Goal: Task Accomplishment & Management: Use online tool/utility

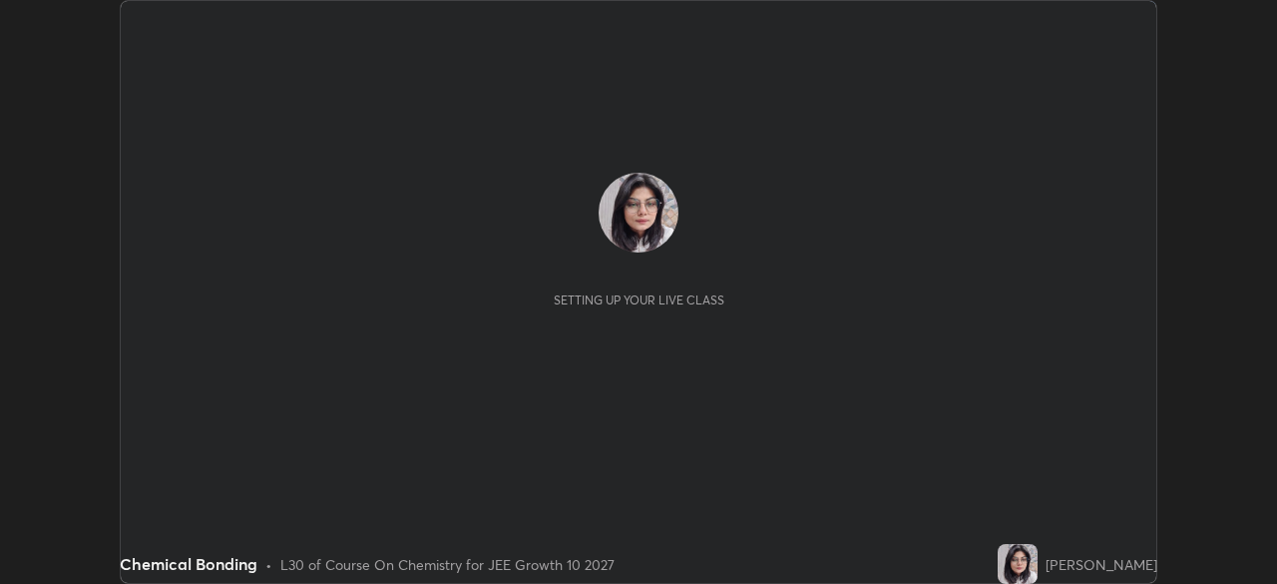
scroll to position [584, 1276]
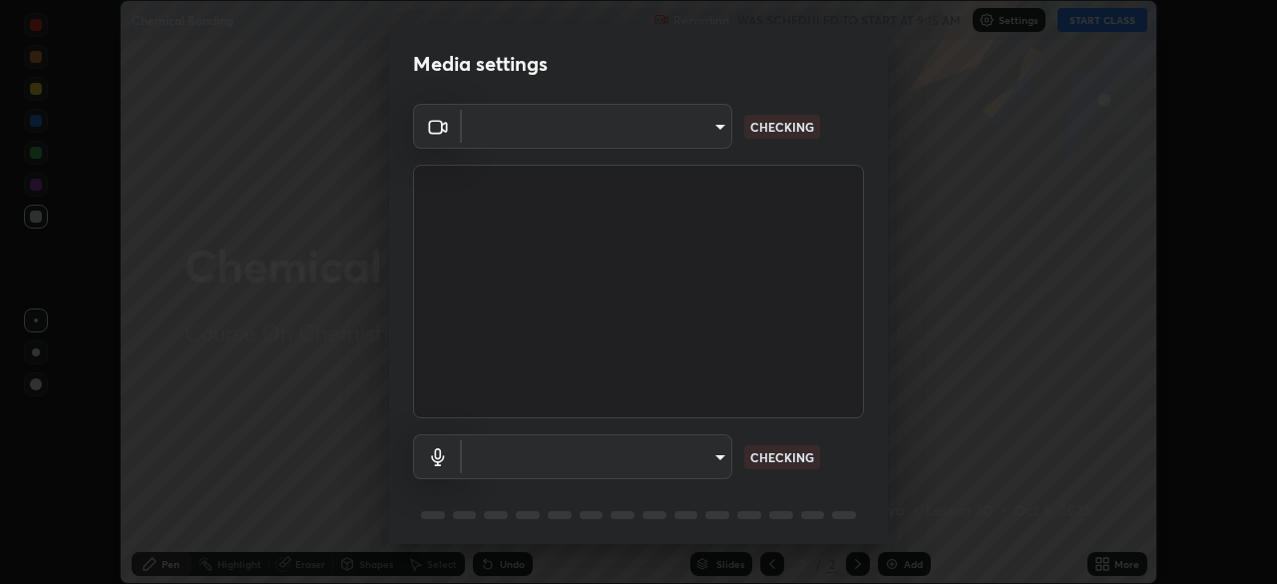
type input "b45de7ee0fa5affbd86f381d9850d11959442b20ac23425cf08cd12c60232317"
type input "communications"
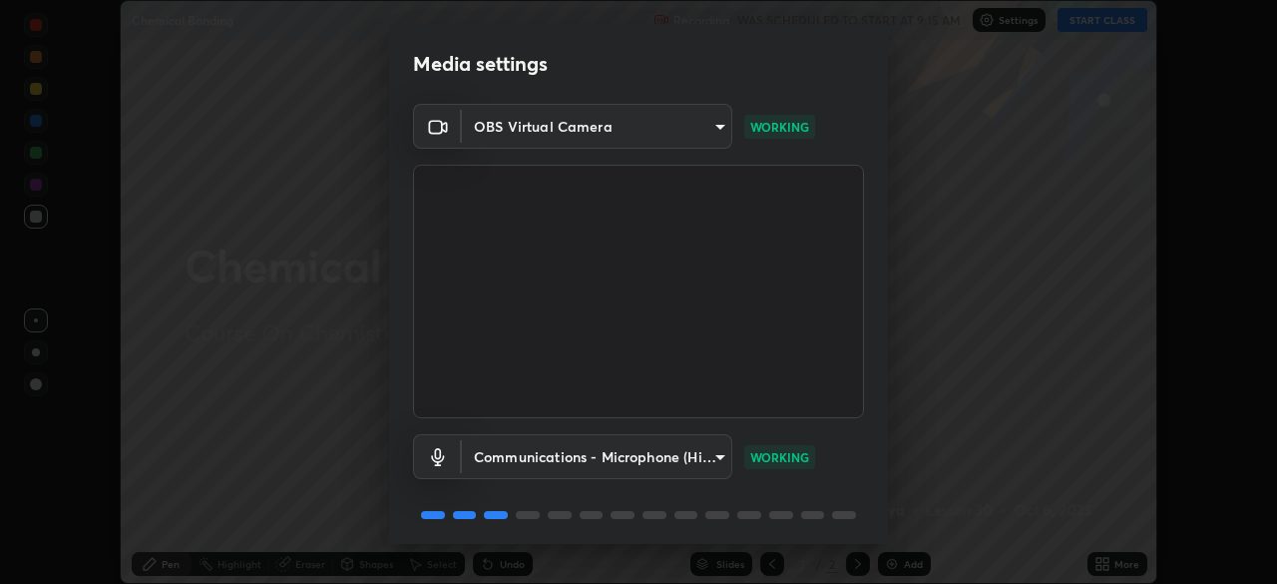
scroll to position [71, 0]
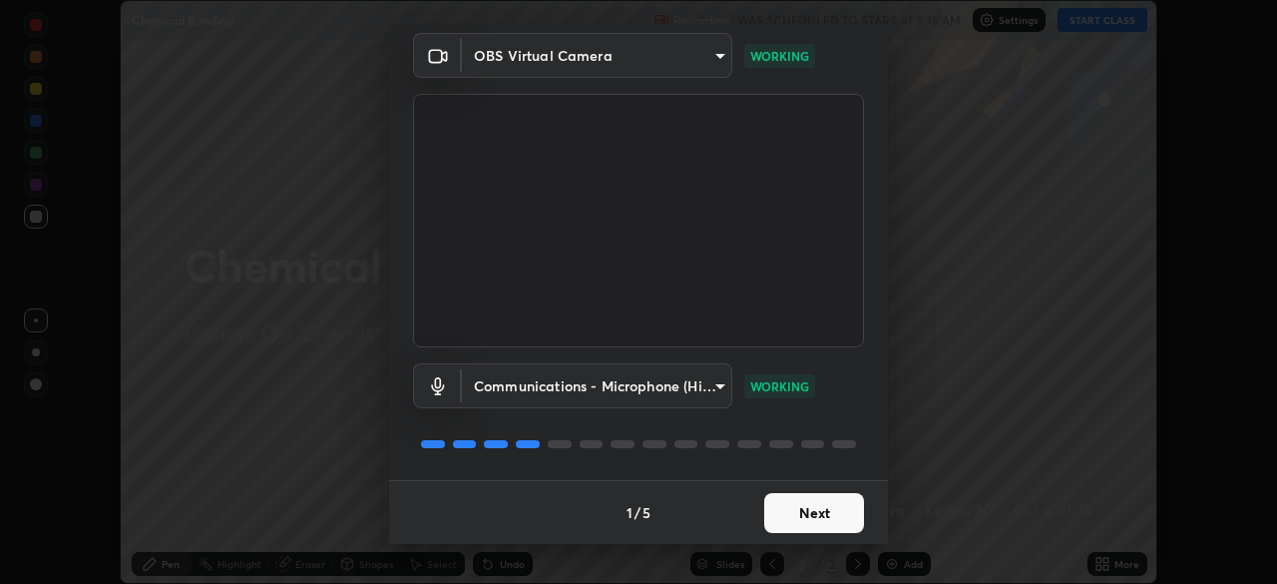
click at [797, 514] on button "Next" at bounding box center [814, 513] width 100 height 40
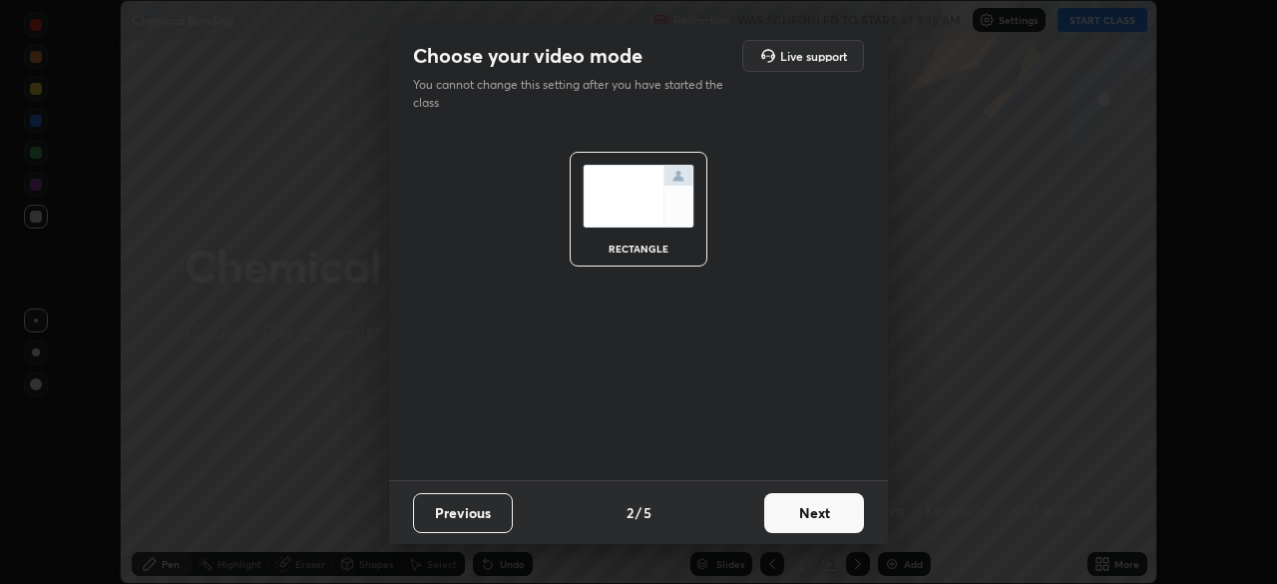
scroll to position [0, 0]
click at [800, 518] on button "Next" at bounding box center [814, 513] width 100 height 40
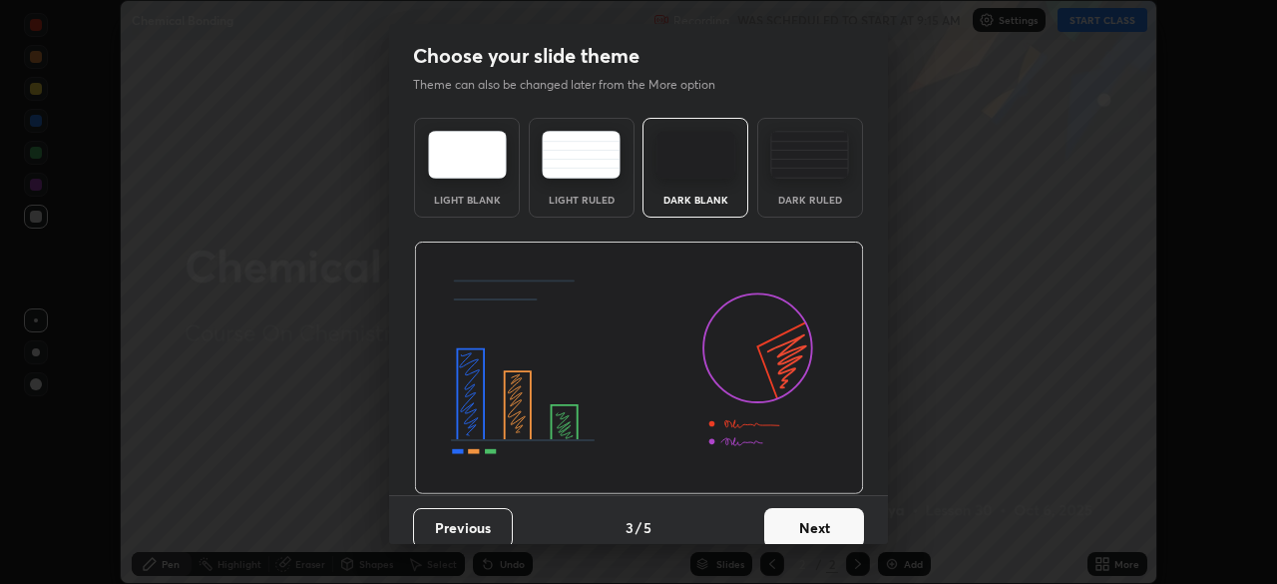
click at [798, 523] on button "Next" at bounding box center [814, 528] width 100 height 40
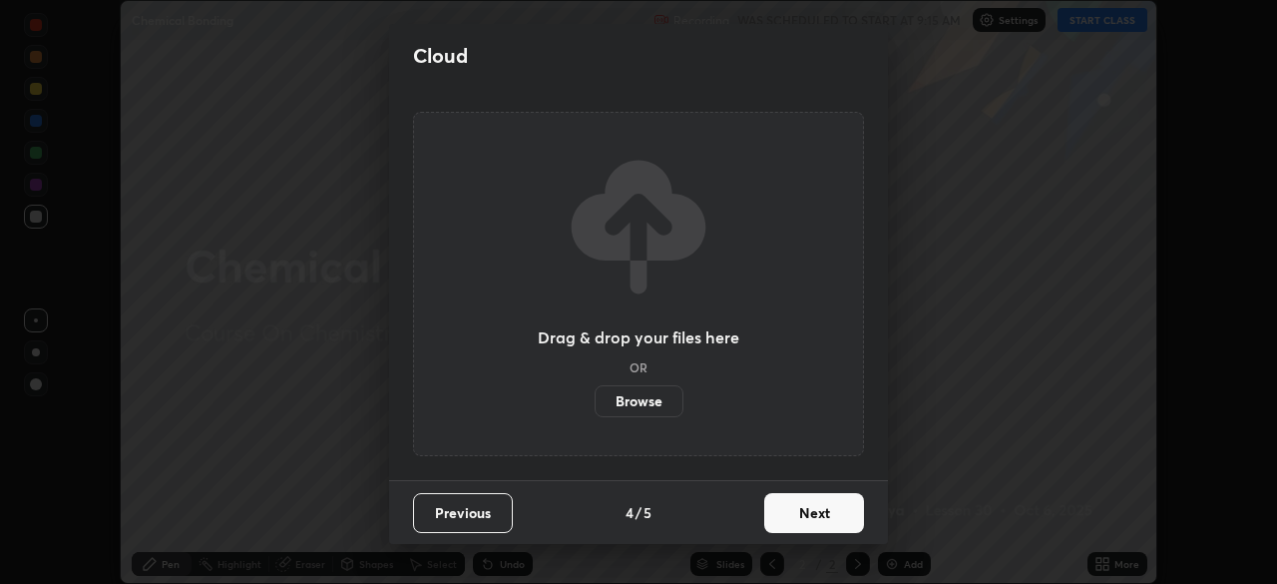
click at [797, 513] on button "Next" at bounding box center [814, 513] width 100 height 40
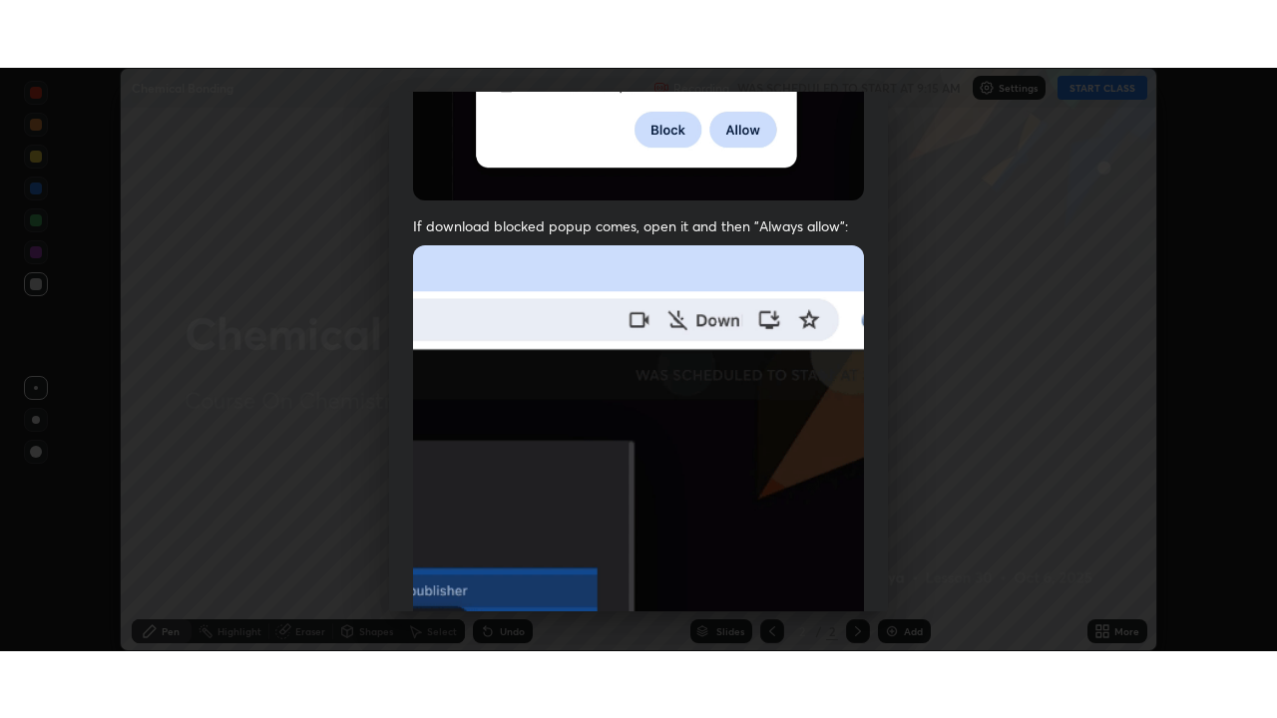
scroll to position [478, 0]
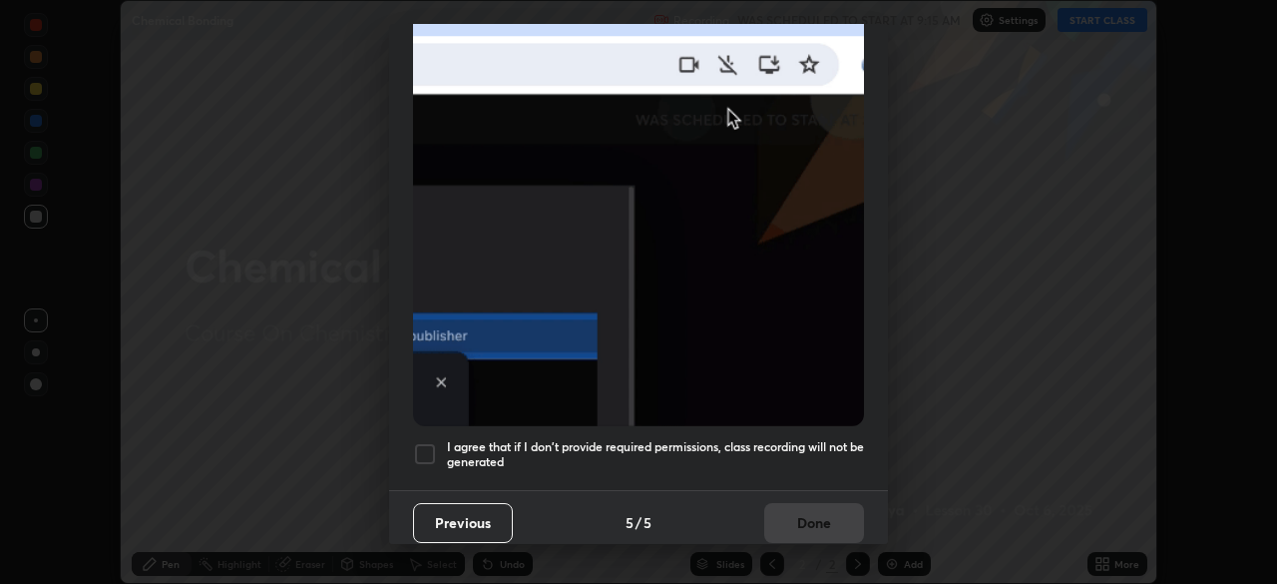
click at [423, 447] on div at bounding box center [425, 454] width 24 height 24
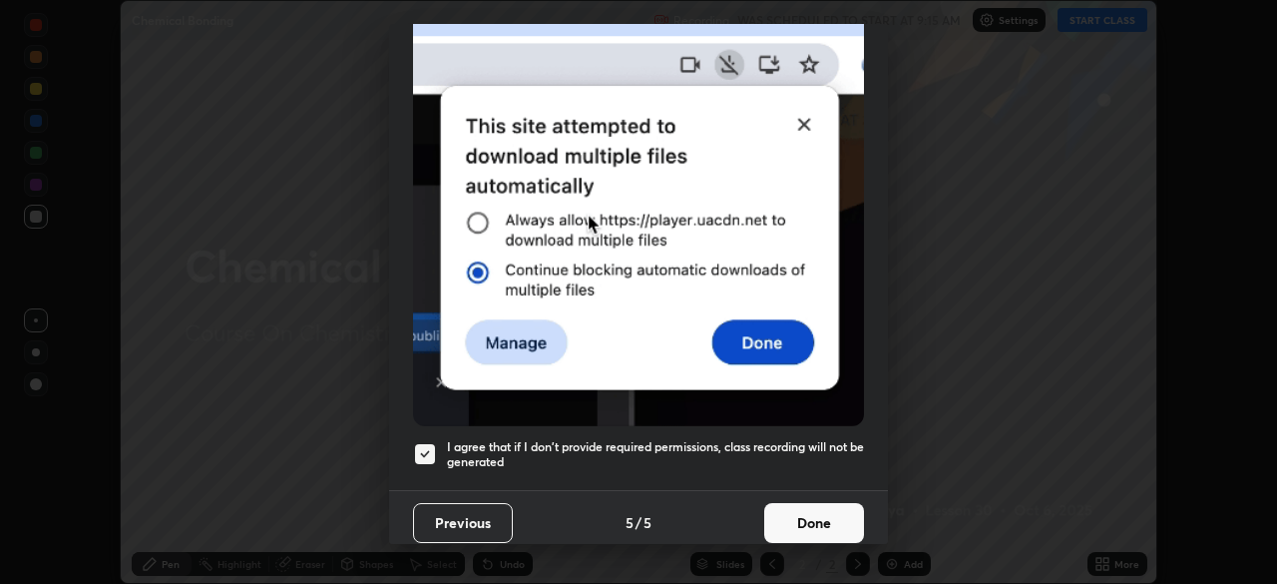
click at [790, 515] on button "Done" at bounding box center [814, 523] width 100 height 40
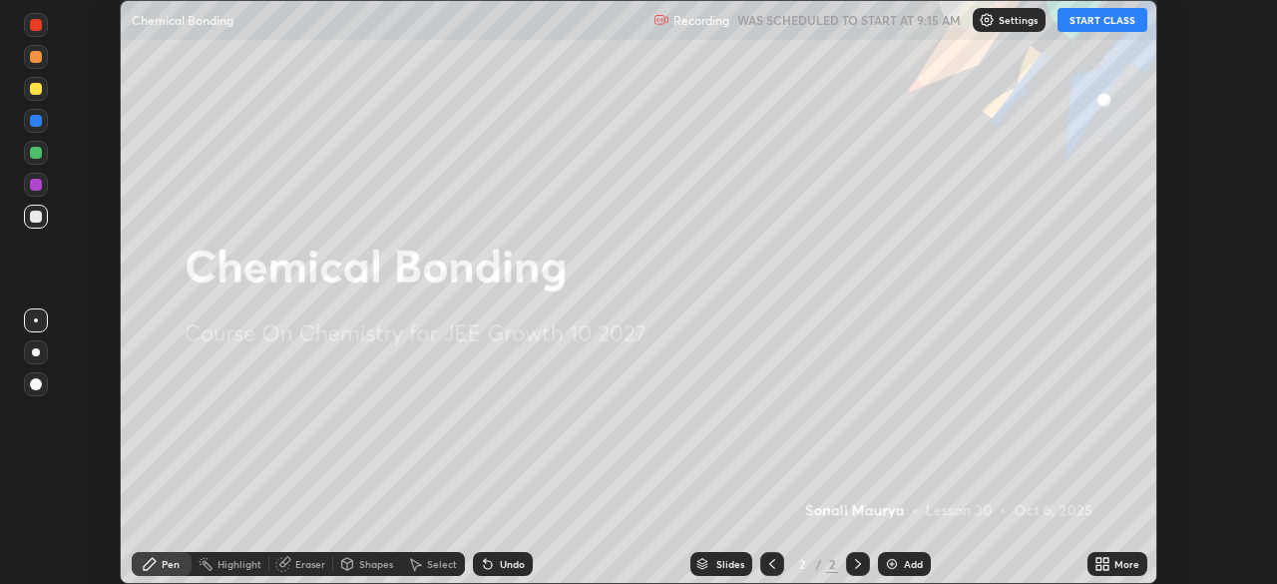
click at [1110, 20] on button "START CLASS" at bounding box center [1102, 20] width 90 height 24
click at [1117, 567] on div "More" at bounding box center [1126, 564] width 25 height 10
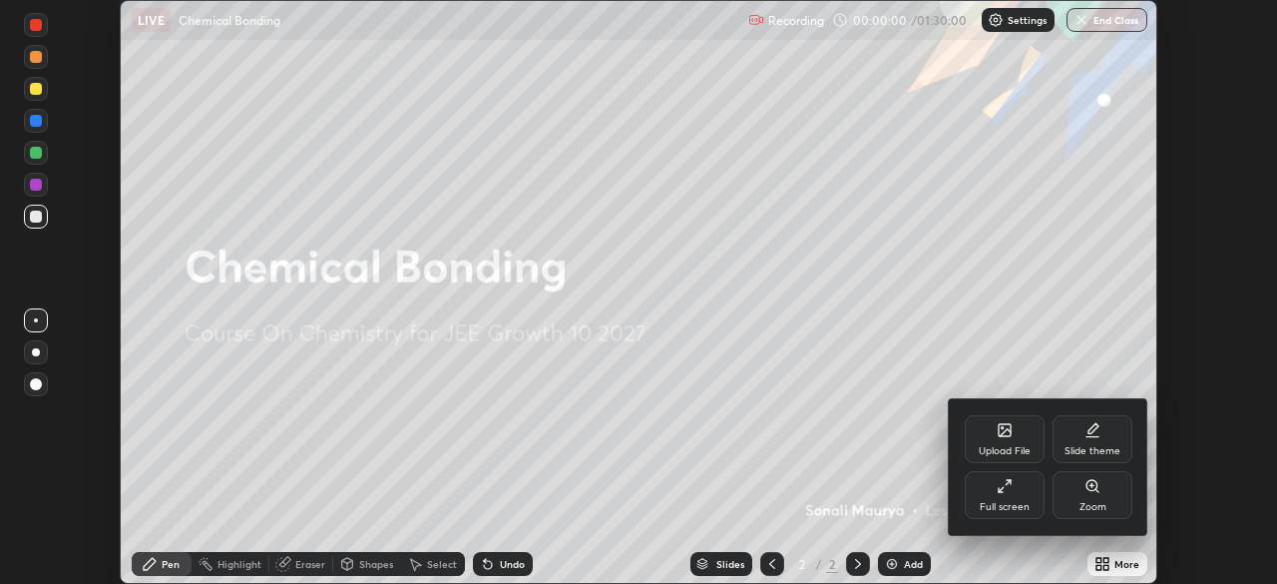
click at [1013, 495] on div "Full screen" at bounding box center [1005, 495] width 80 height 48
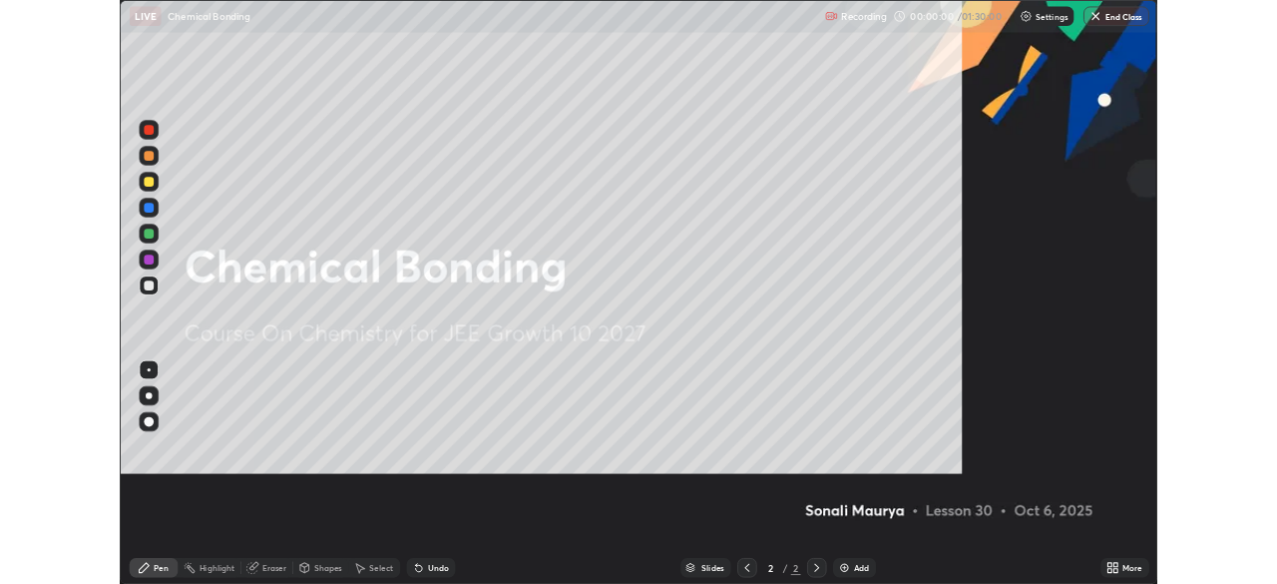
scroll to position [718, 1277]
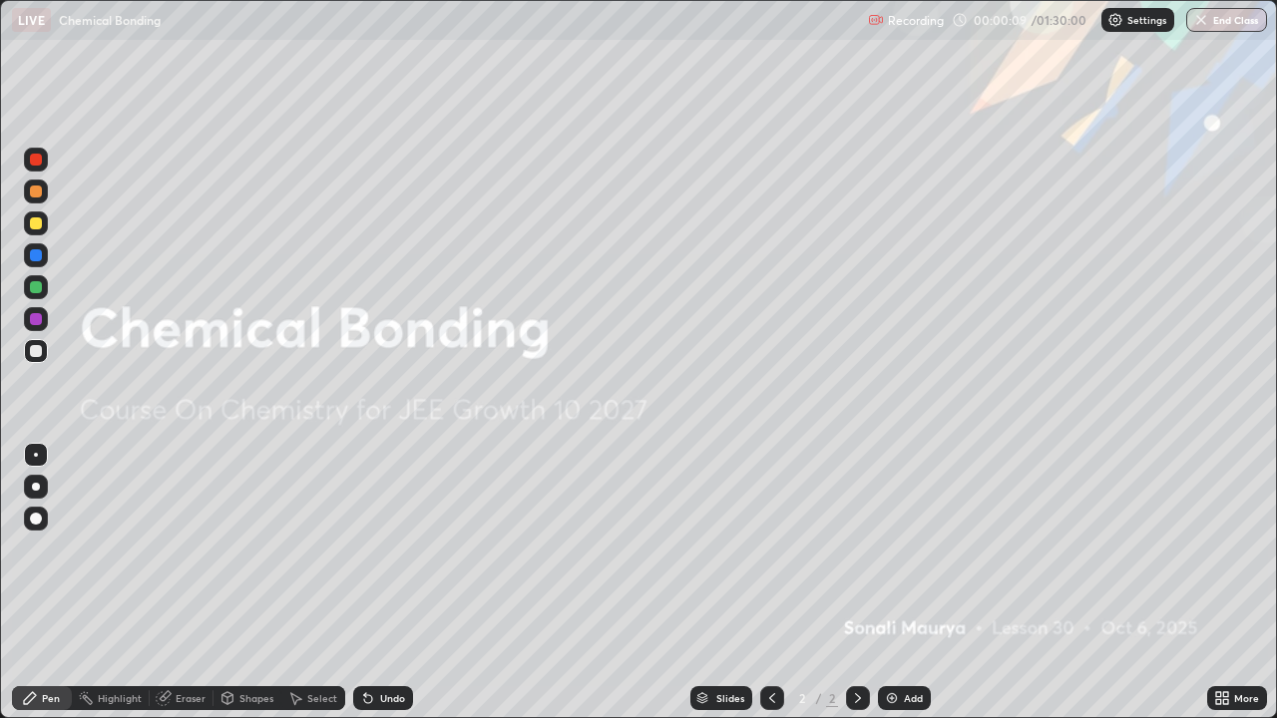
click at [1225, 583] on icon at bounding box center [1225, 694] width 5 height 5
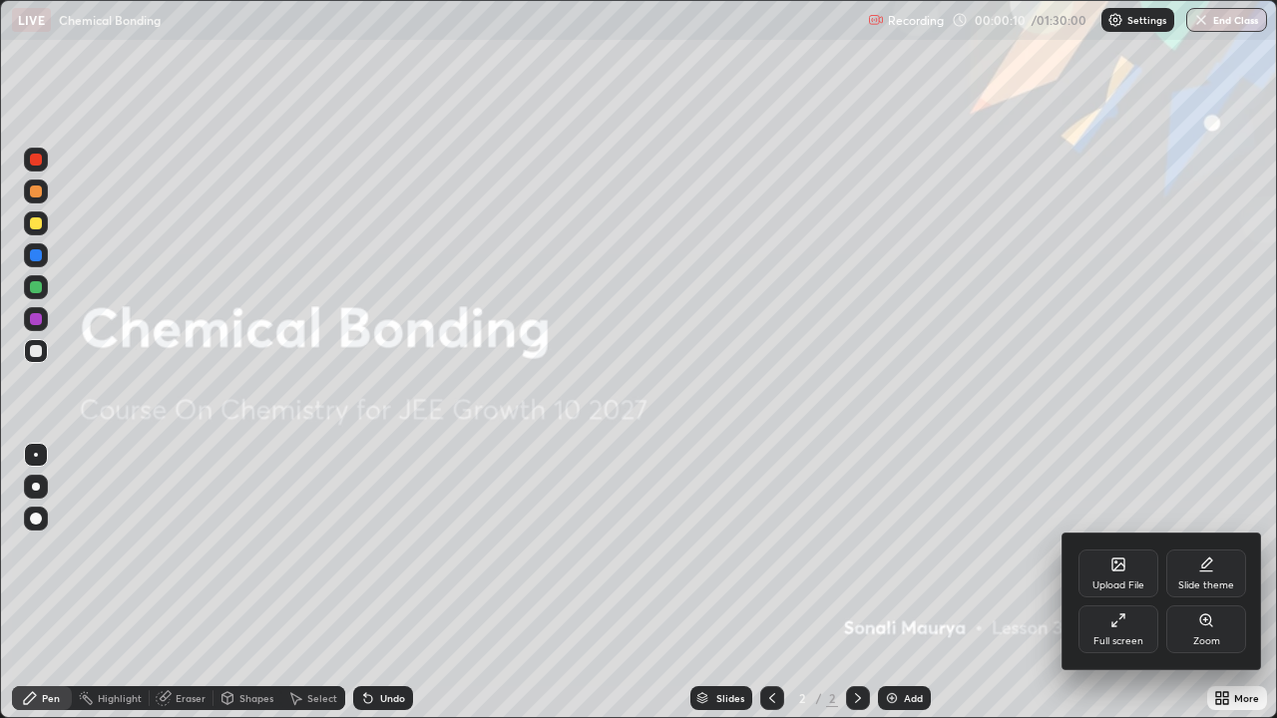
click at [1125, 579] on div "Upload File" at bounding box center [1118, 574] width 80 height 48
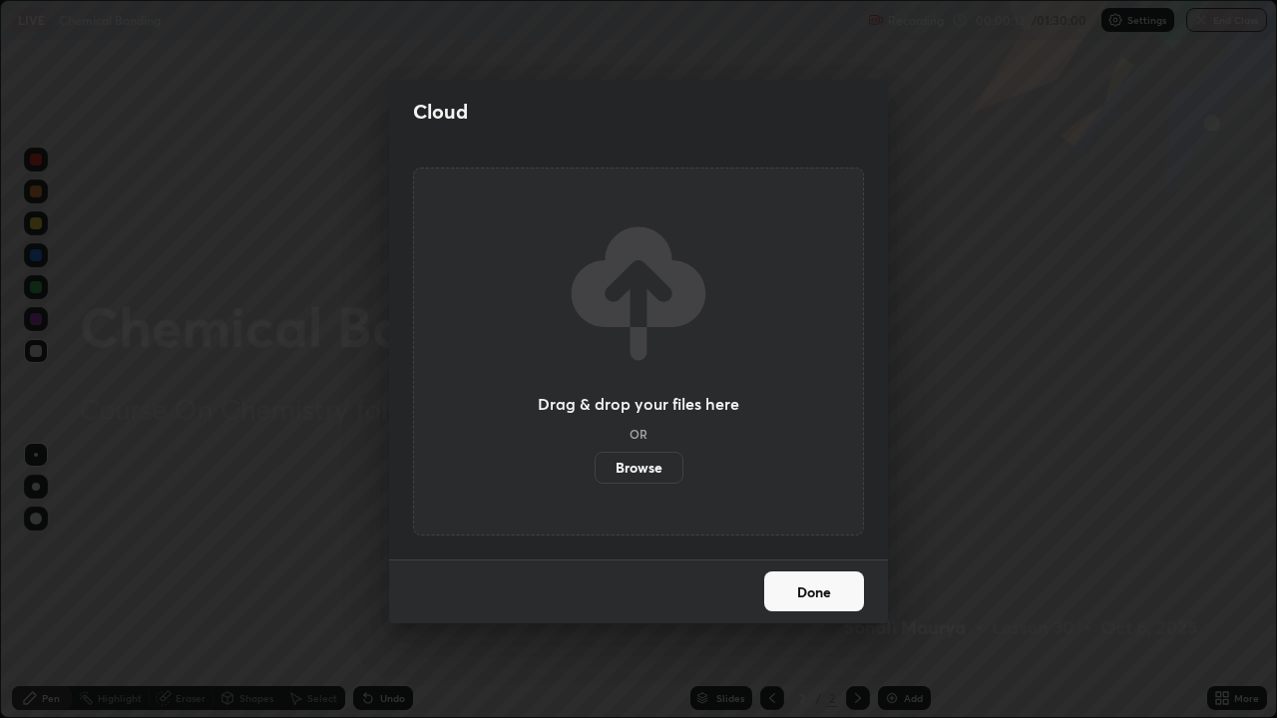
click at [656, 467] on label "Browse" at bounding box center [639, 468] width 89 height 32
click at [595, 467] on input "Browse" at bounding box center [595, 468] width 0 height 32
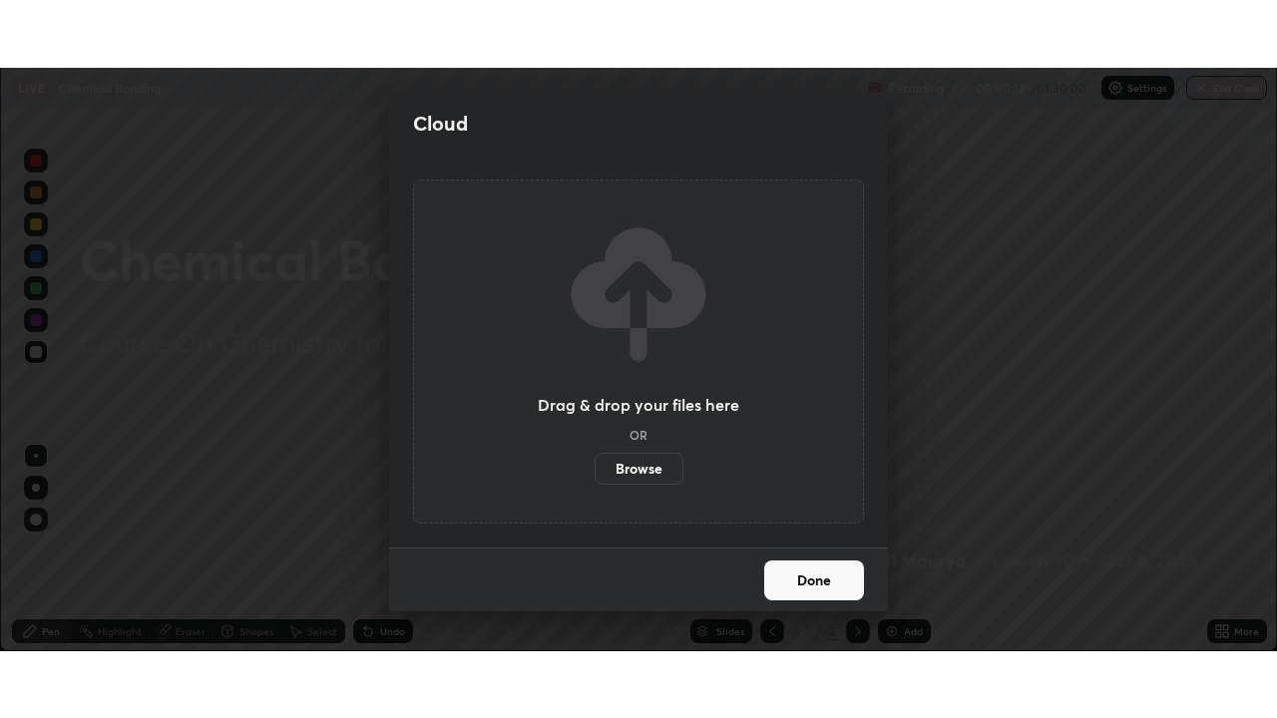
scroll to position [99169, 98476]
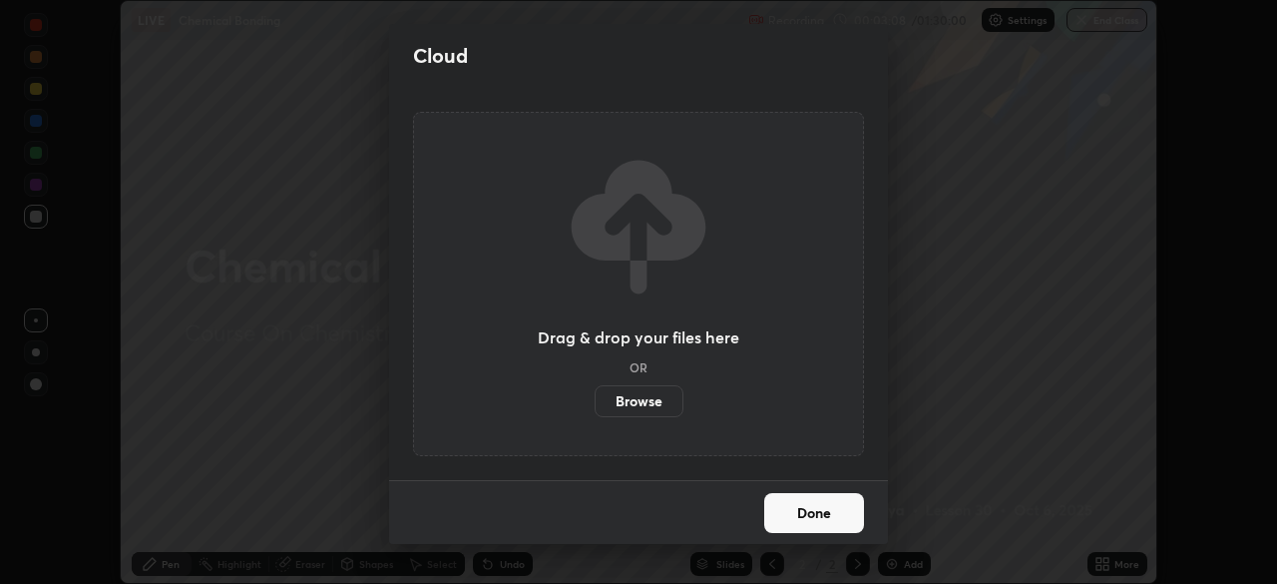
click at [640, 401] on label "Browse" at bounding box center [639, 401] width 89 height 32
click at [595, 401] on input "Browse" at bounding box center [595, 401] width 0 height 32
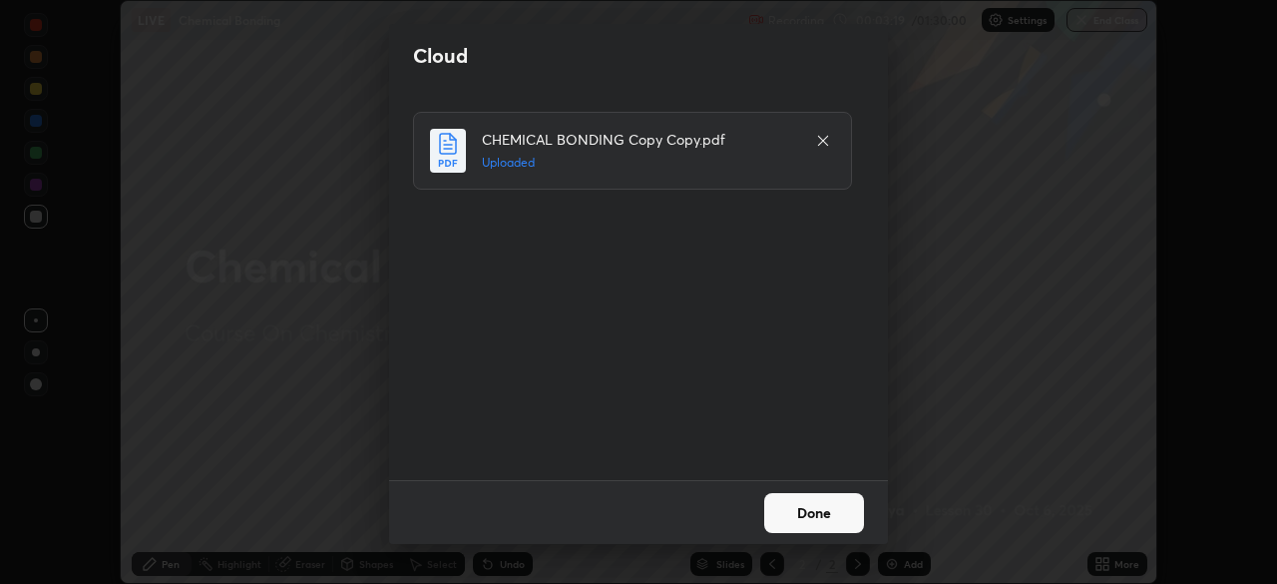
click at [834, 519] on button "Done" at bounding box center [814, 513] width 100 height 40
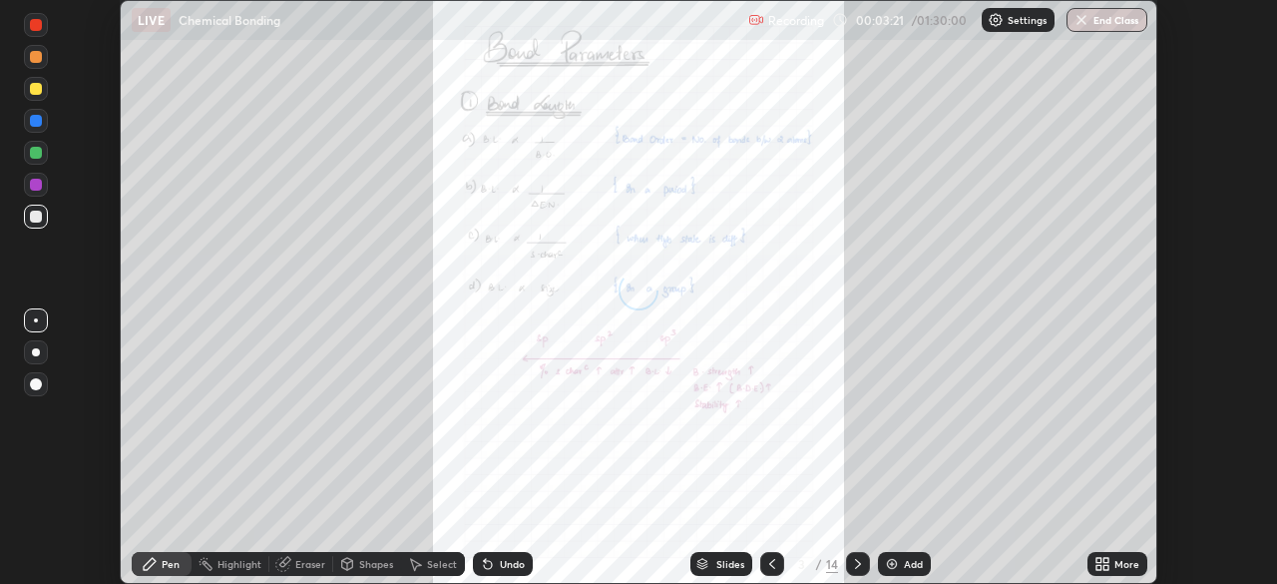
click at [1123, 559] on div "More" at bounding box center [1126, 564] width 25 height 10
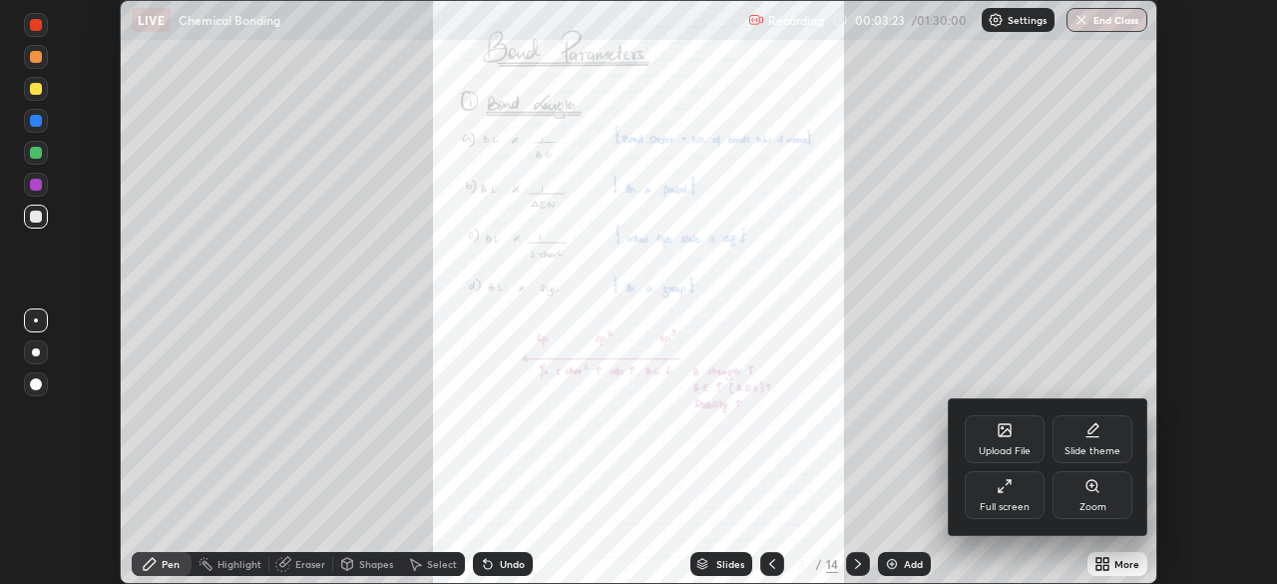
click at [1015, 502] on div "Full screen" at bounding box center [1005, 507] width 50 height 10
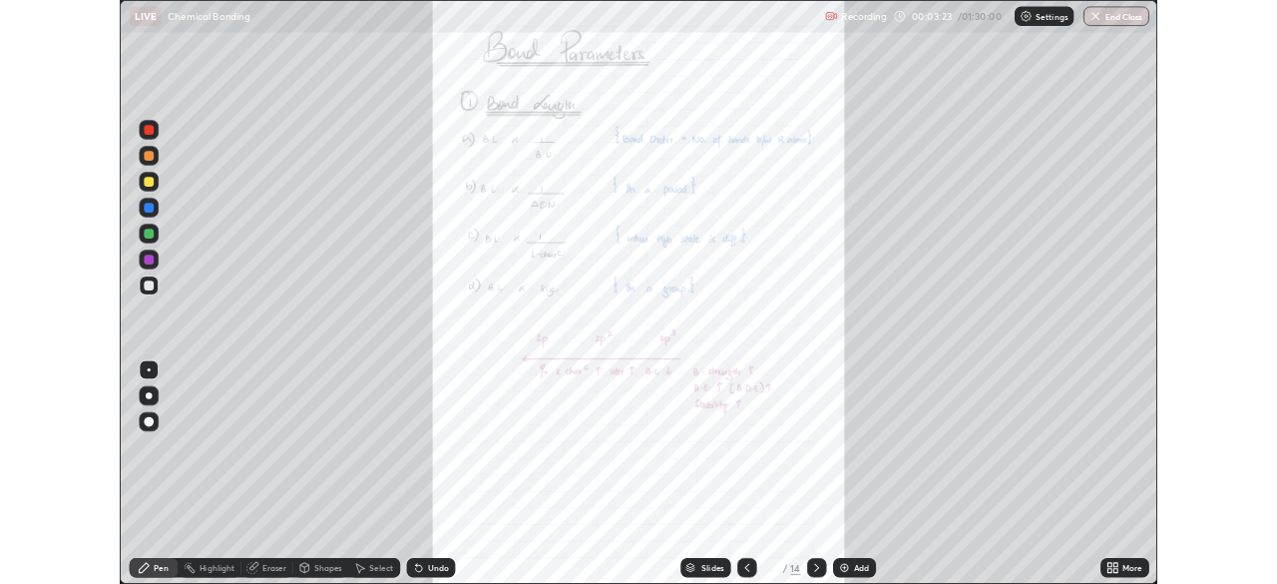
scroll to position [718, 1277]
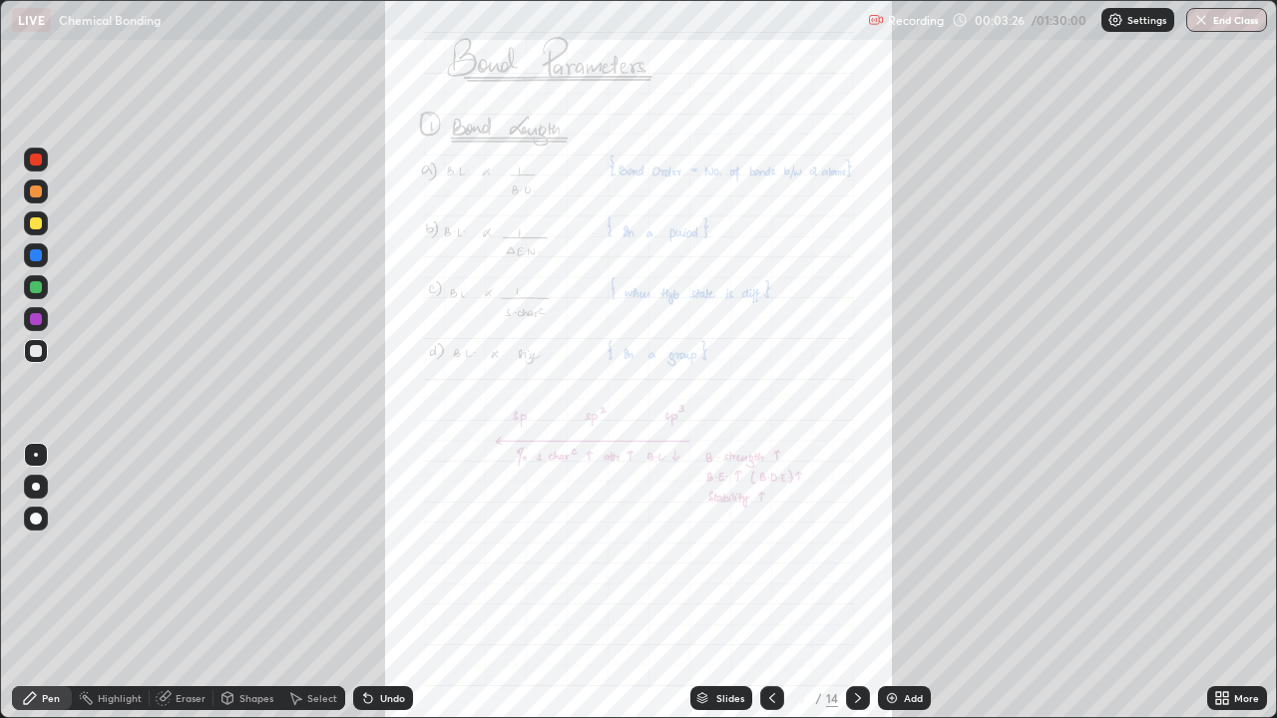
click at [1225, 583] on icon at bounding box center [1225, 694] width 5 height 5
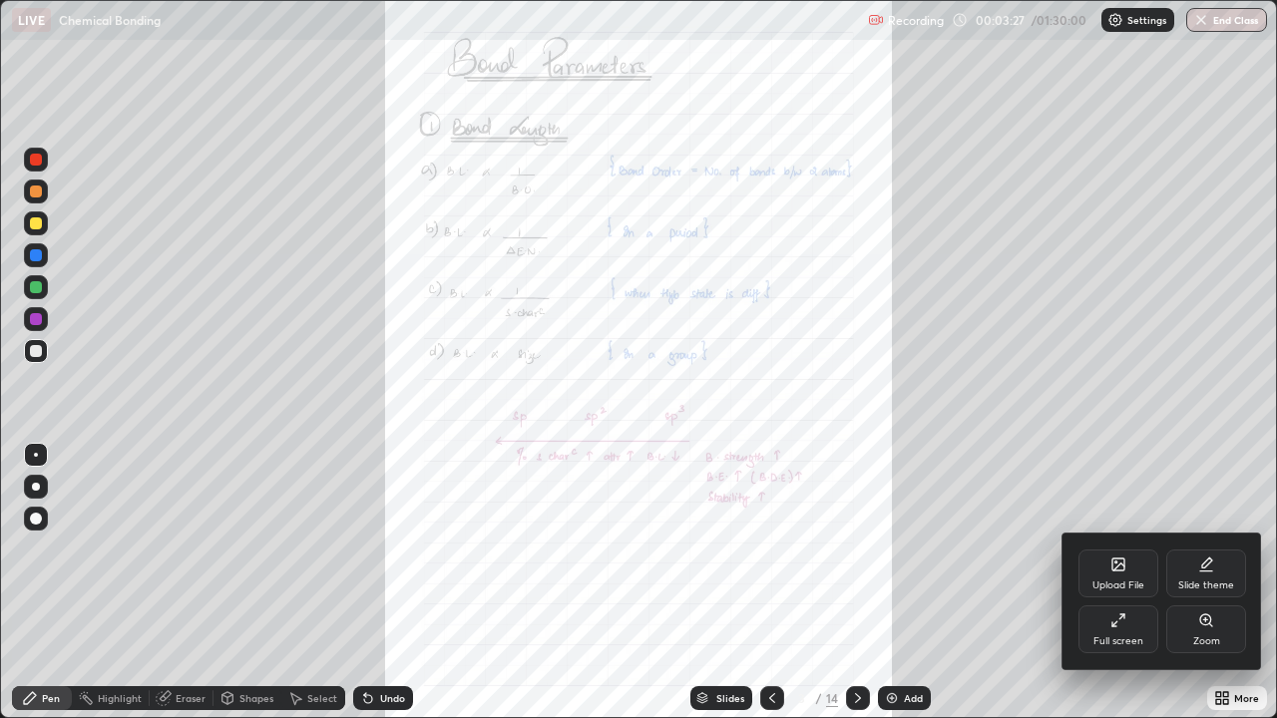
click at [1195, 583] on div "Zoom" at bounding box center [1206, 630] width 80 height 48
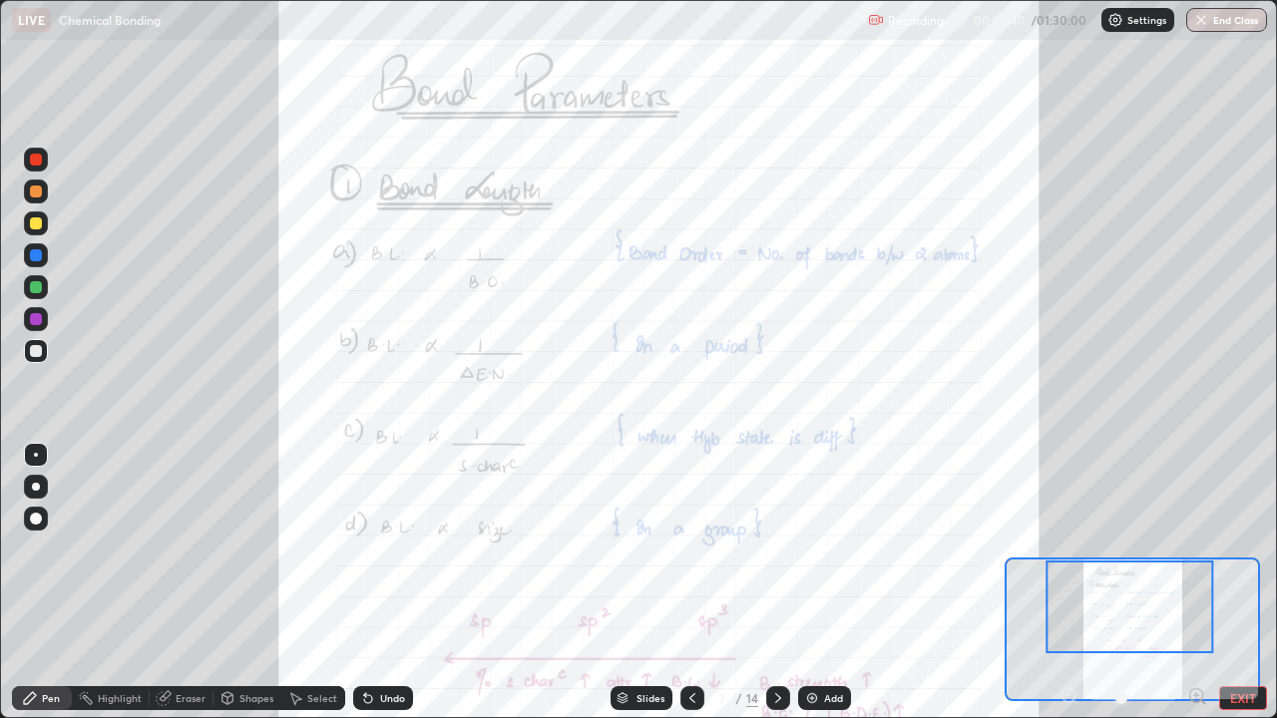
click at [1199, 583] on icon at bounding box center [1196, 695] width 13 height 13
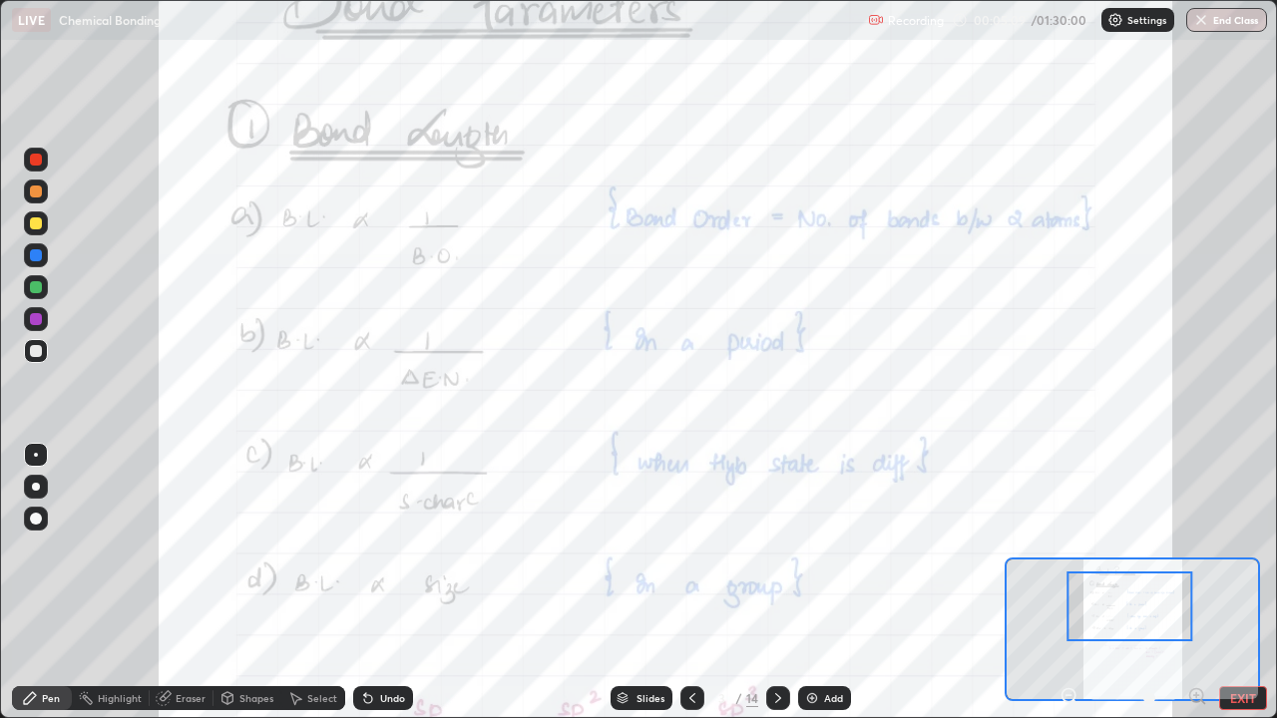
click at [36, 255] on div at bounding box center [36, 255] width 12 height 12
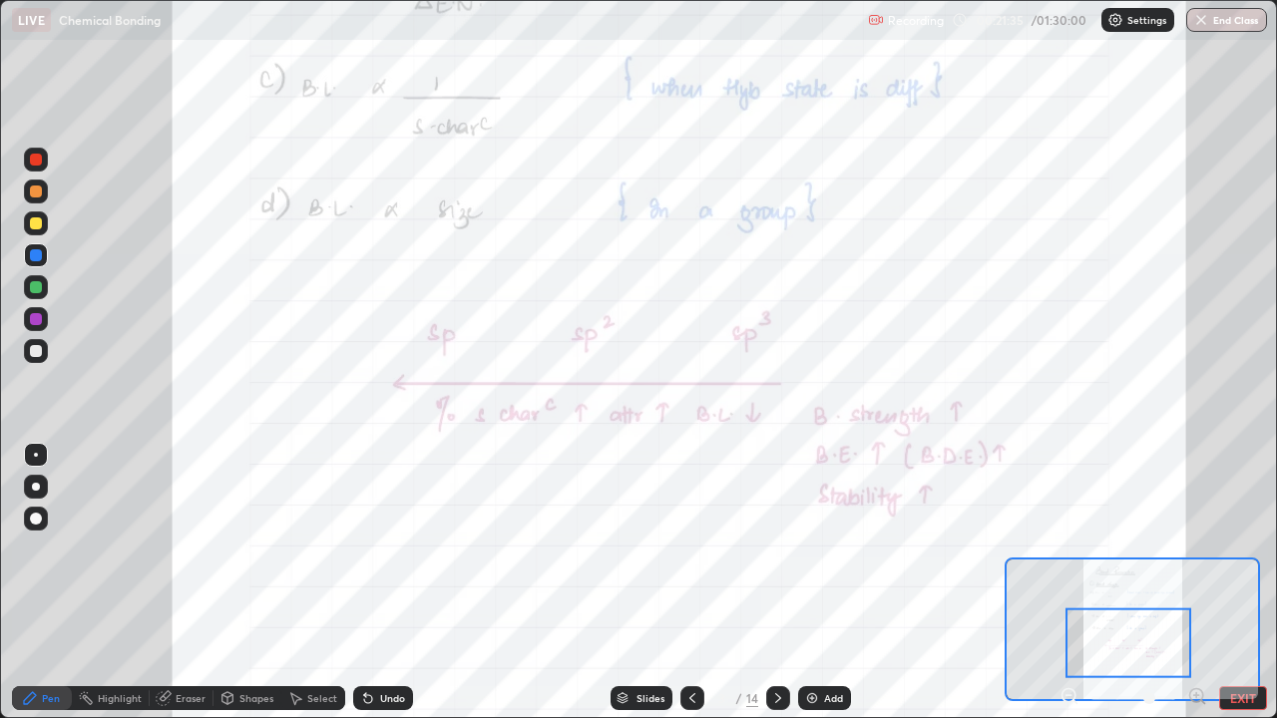
click at [778, 583] on icon at bounding box center [778, 698] width 16 height 16
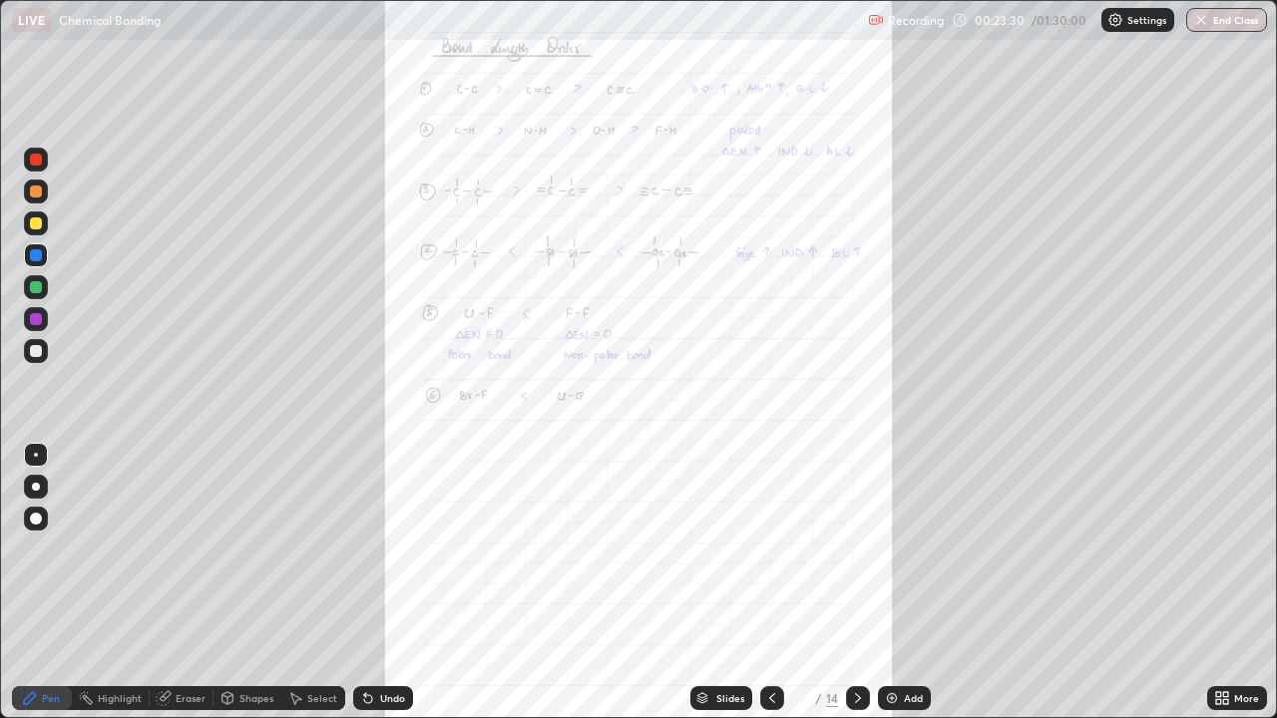
click at [1228, 583] on icon at bounding box center [1225, 694] width 5 height 5
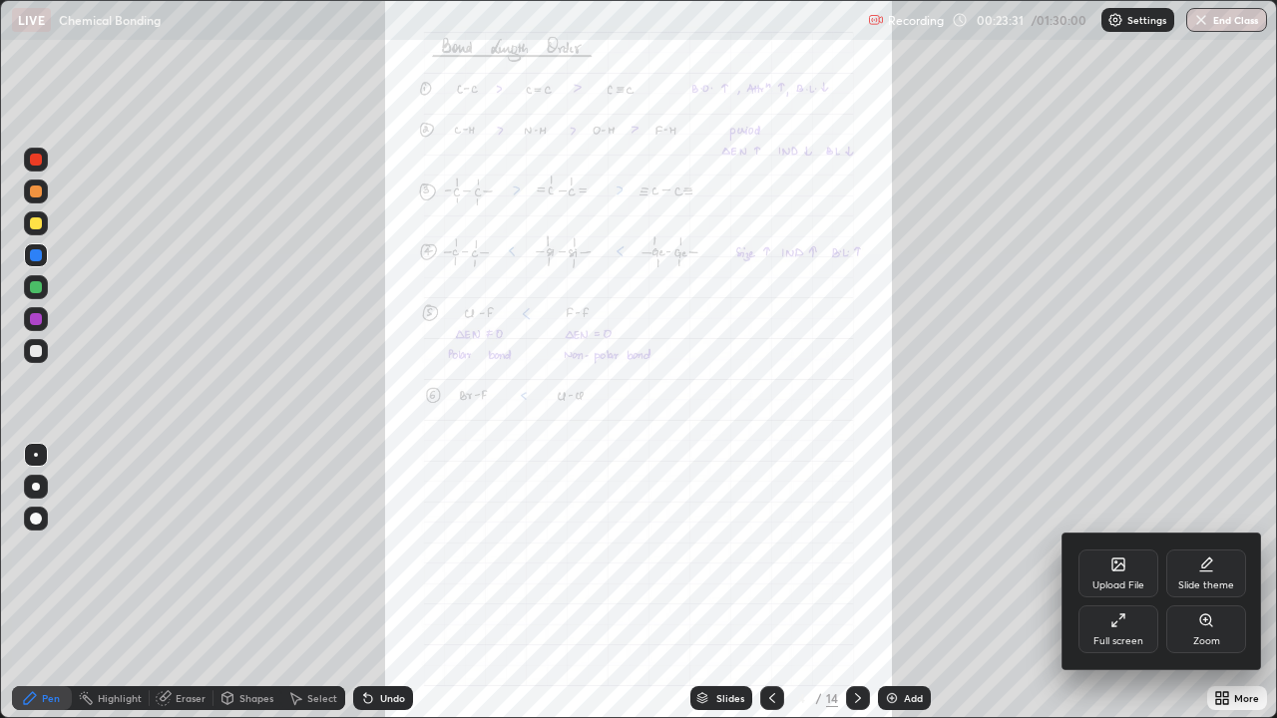
click at [1201, 583] on div "Zoom" at bounding box center [1206, 630] width 80 height 48
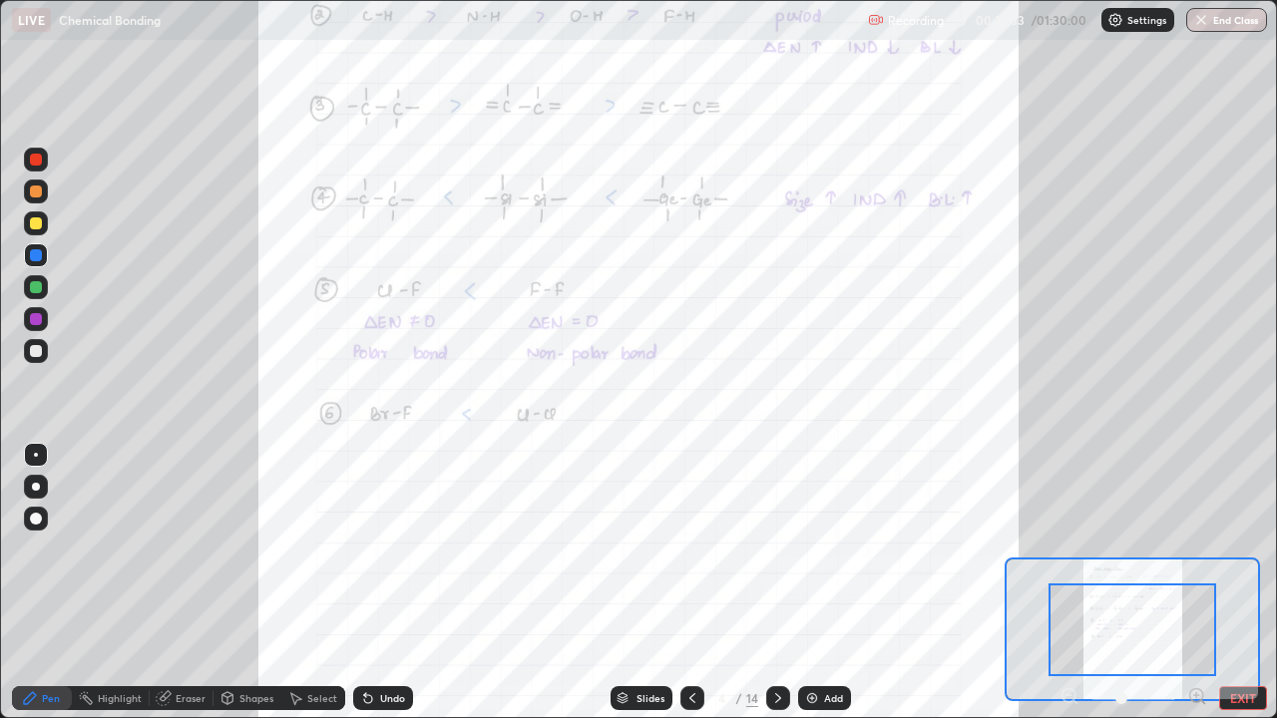
click at [1190, 583] on icon at bounding box center [1196, 695] width 13 height 13
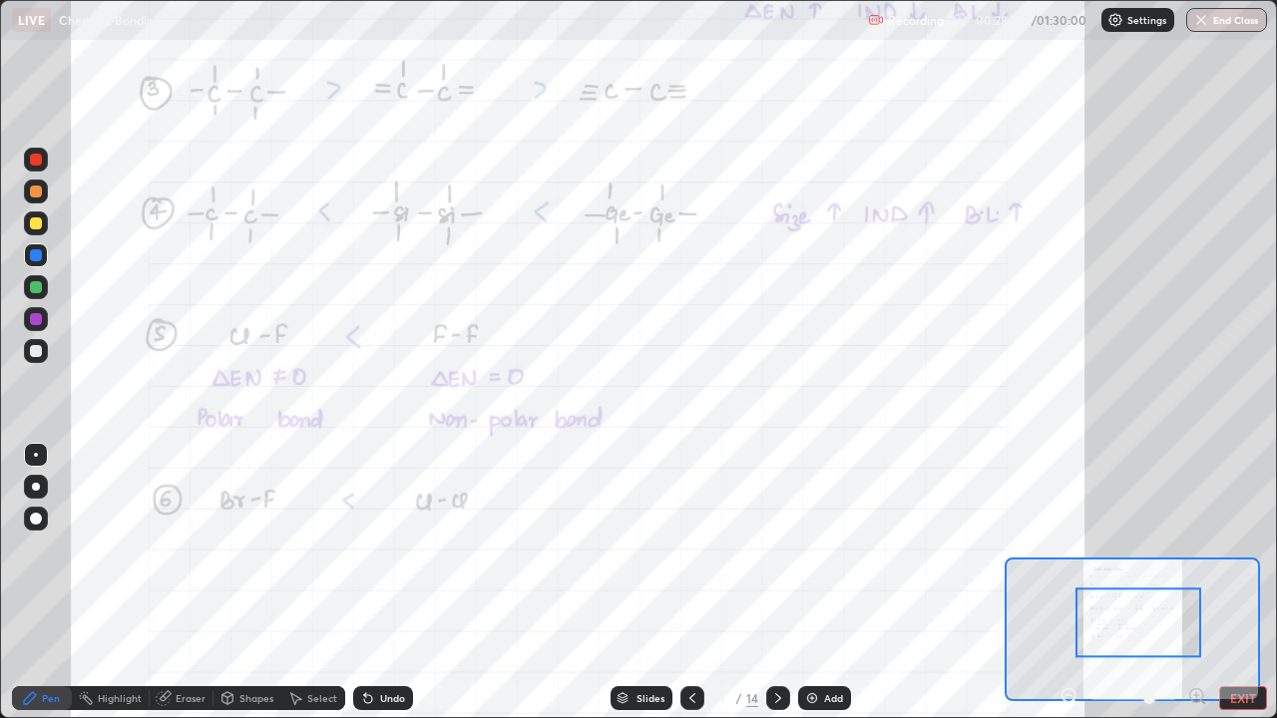
click at [780, 583] on icon at bounding box center [778, 698] width 16 height 16
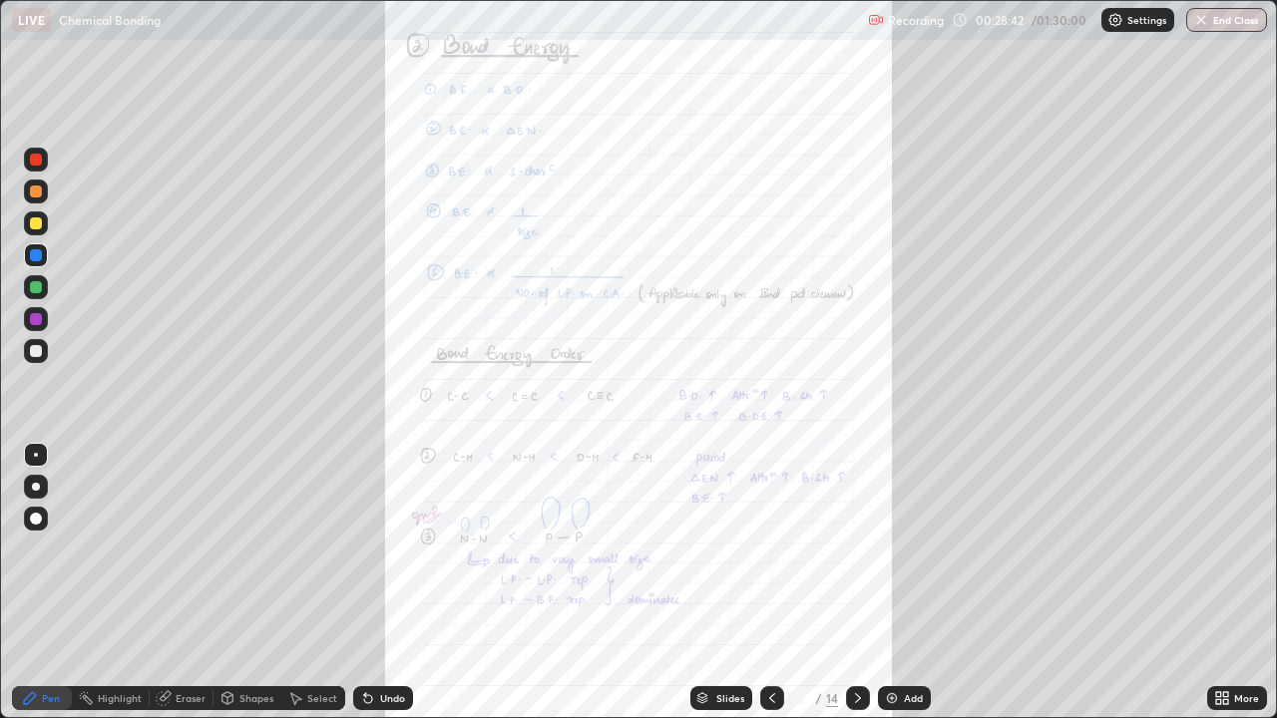
click at [1230, 583] on div "More" at bounding box center [1237, 698] width 60 height 24
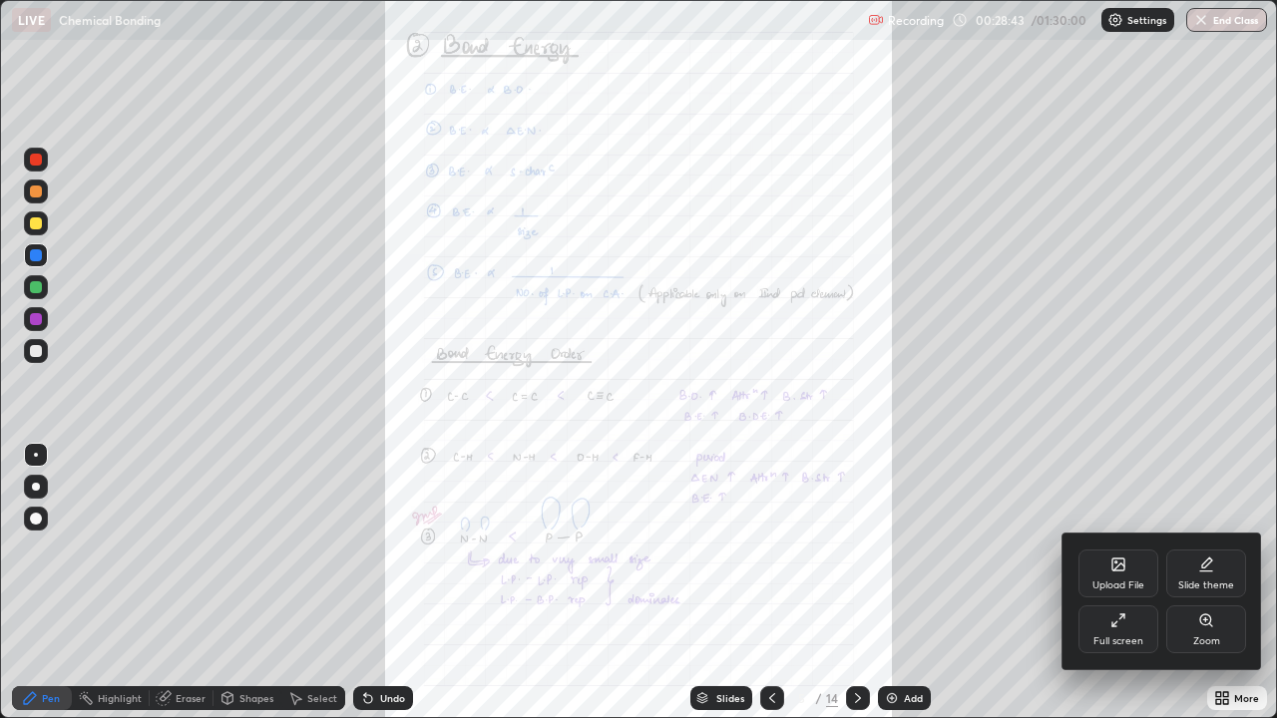
click at [1195, 583] on div "Zoom" at bounding box center [1206, 630] width 80 height 48
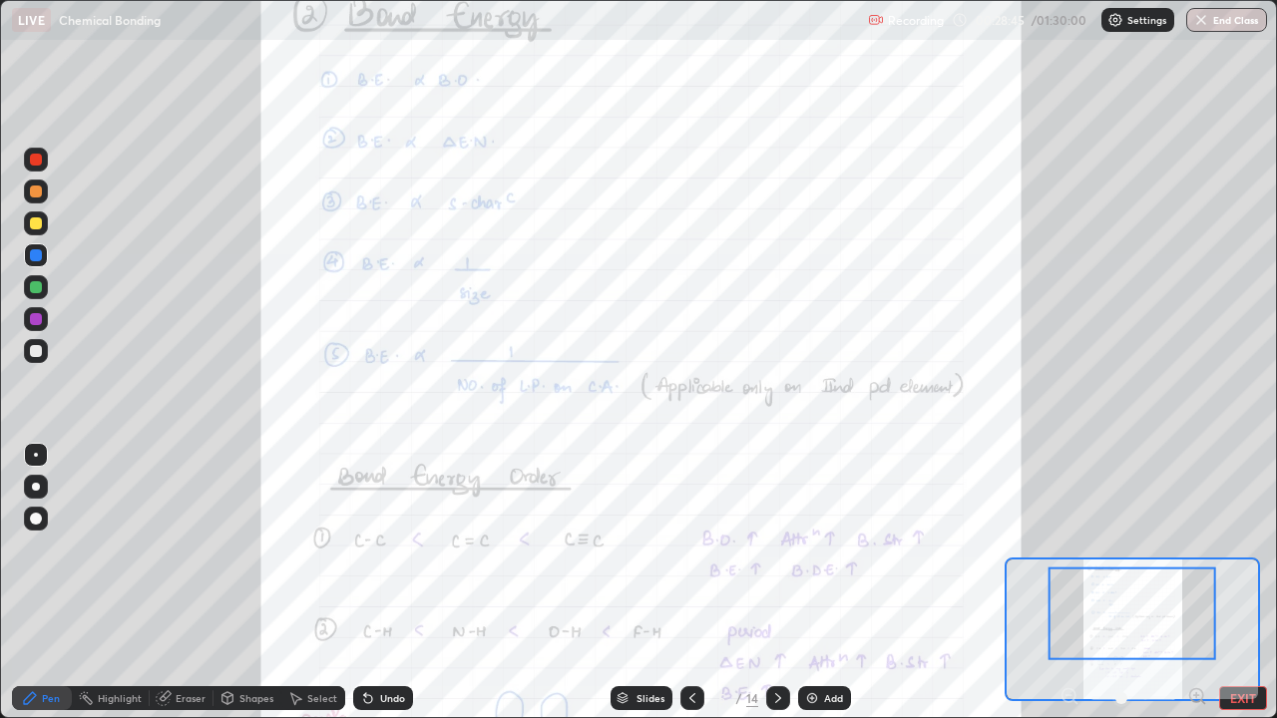
click at [1195, 583] on icon at bounding box center [1197, 696] width 20 height 20
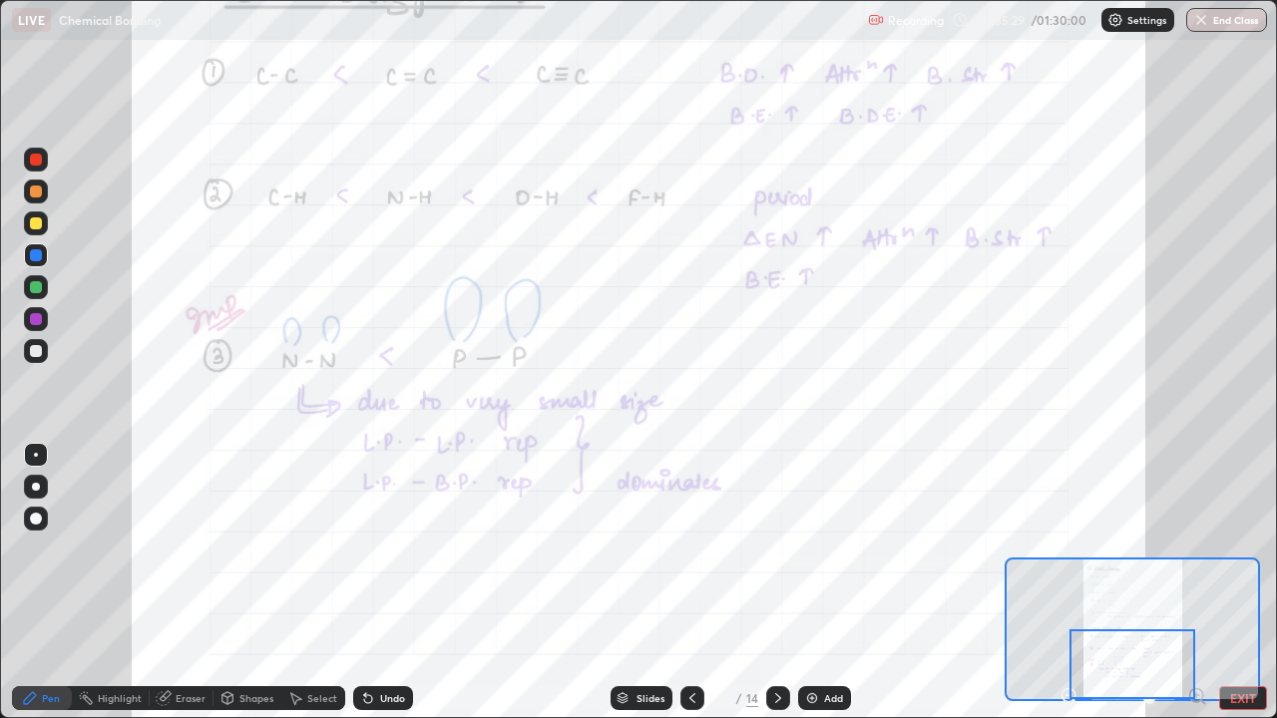
click at [781, 583] on icon at bounding box center [778, 698] width 16 height 16
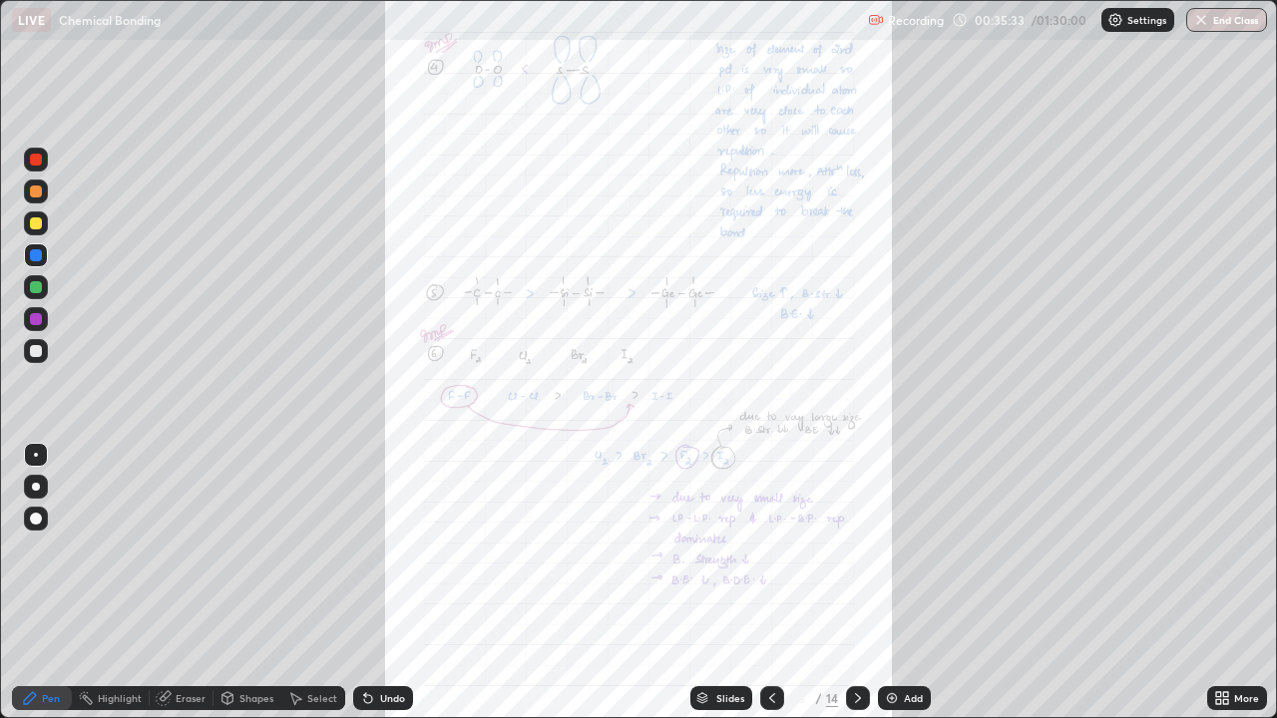
click at [898, 583] on div "Add" at bounding box center [904, 698] width 53 height 24
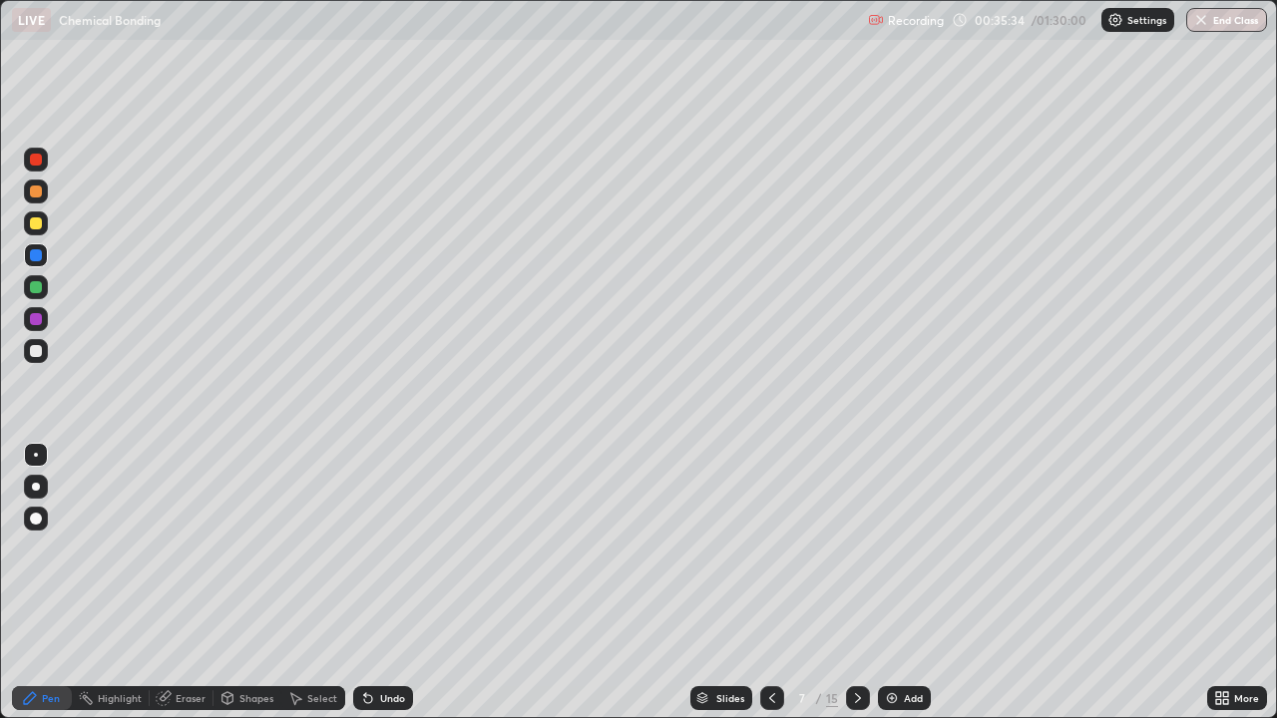
click at [769, 583] on icon at bounding box center [772, 698] width 6 height 10
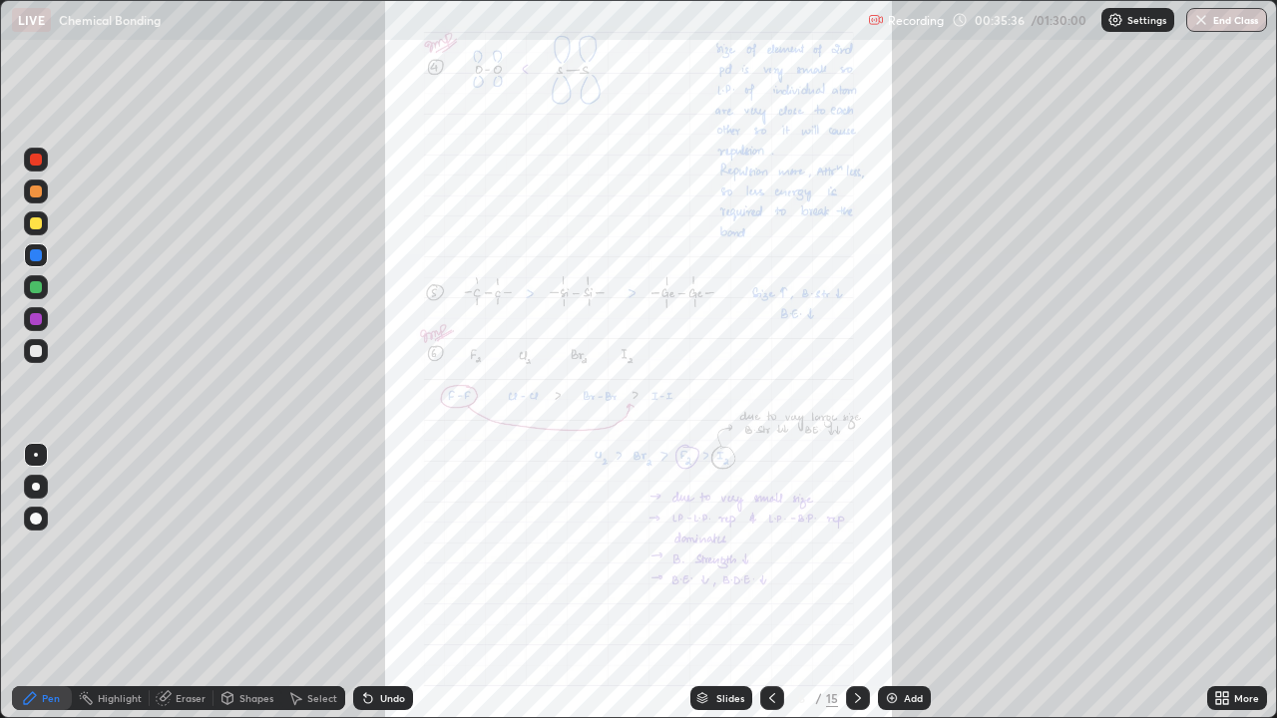
click at [1225, 583] on icon at bounding box center [1225, 694] width 5 height 5
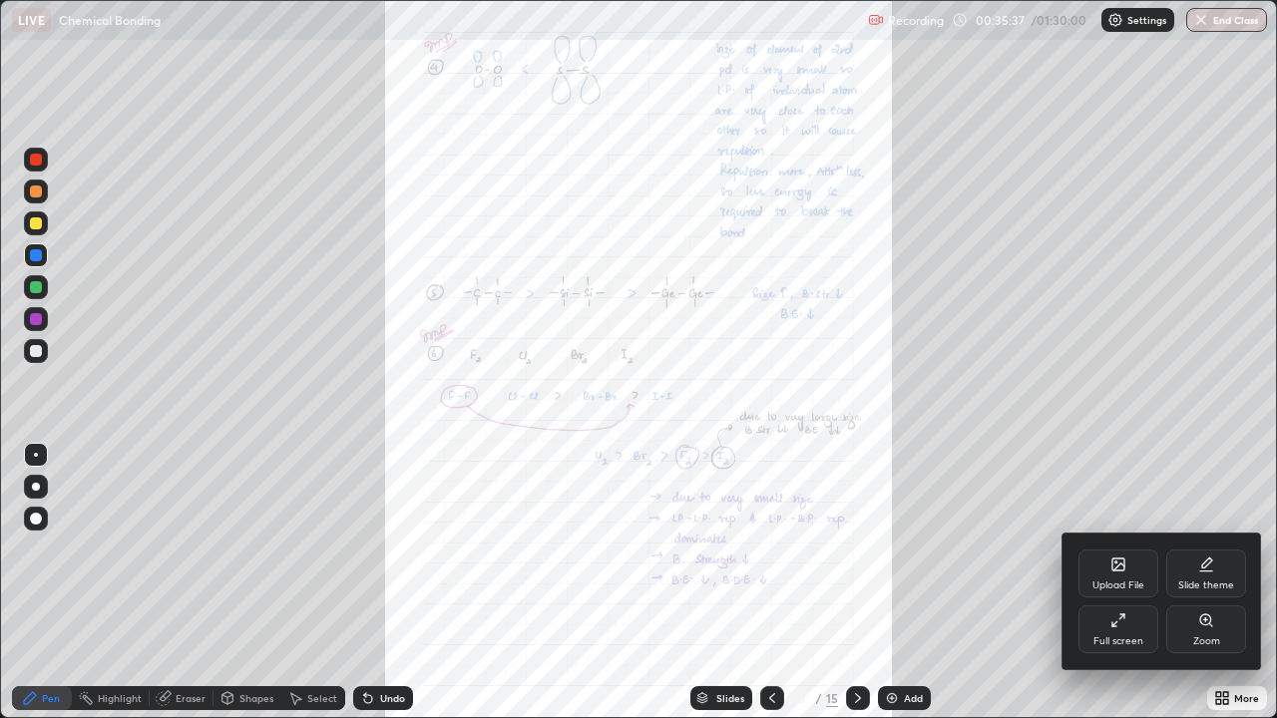
click at [1210, 583] on icon at bounding box center [1206, 620] width 16 height 16
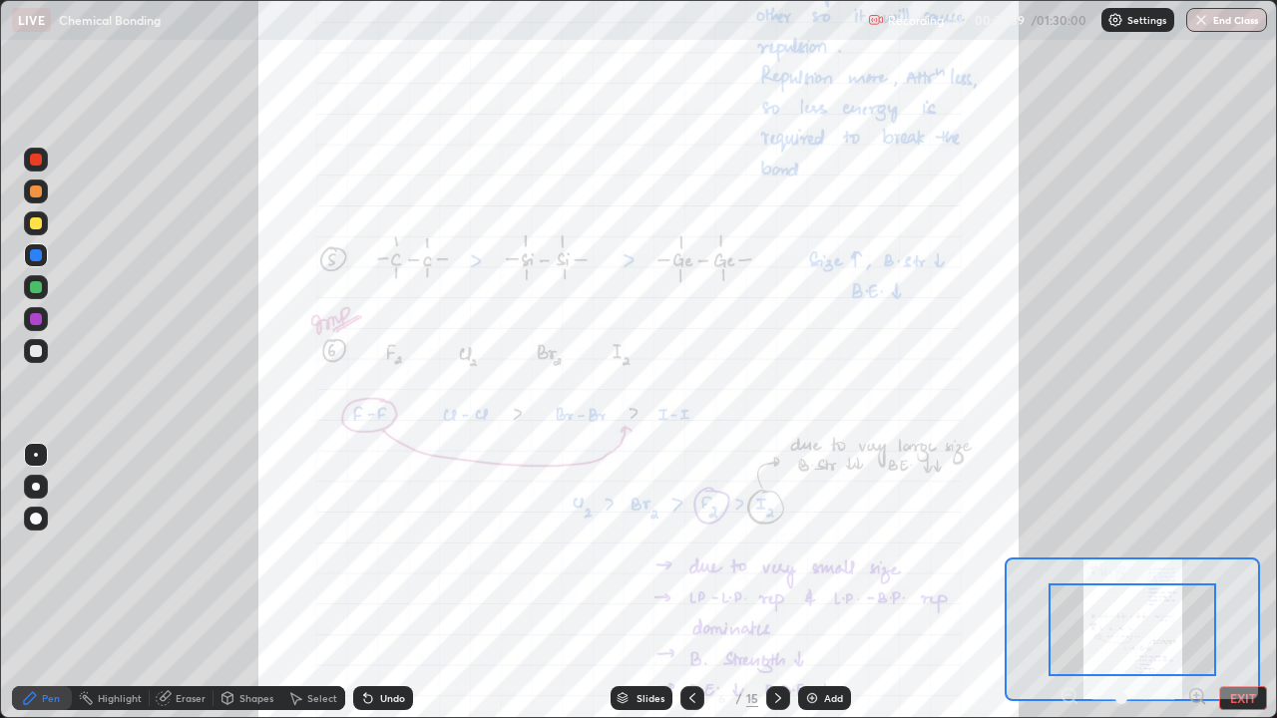
click at [1196, 583] on icon at bounding box center [1196, 695] width 5 height 0
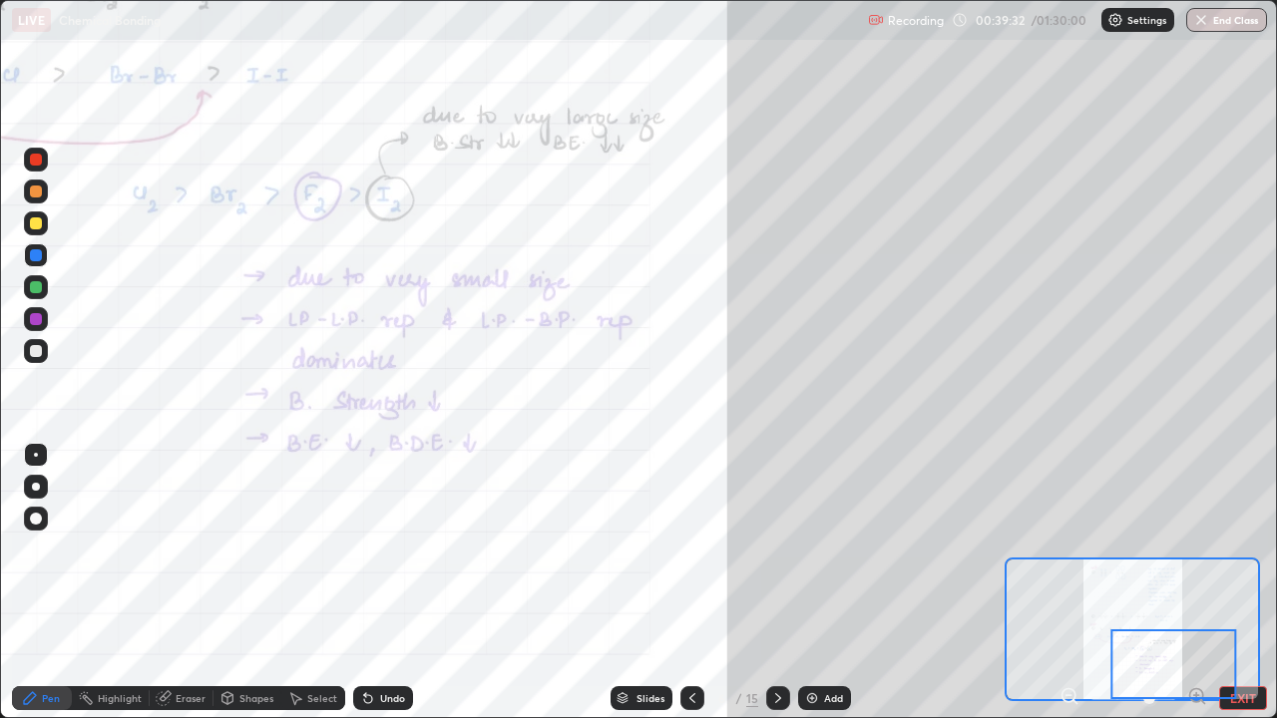
click at [778, 583] on icon at bounding box center [778, 698] width 16 height 16
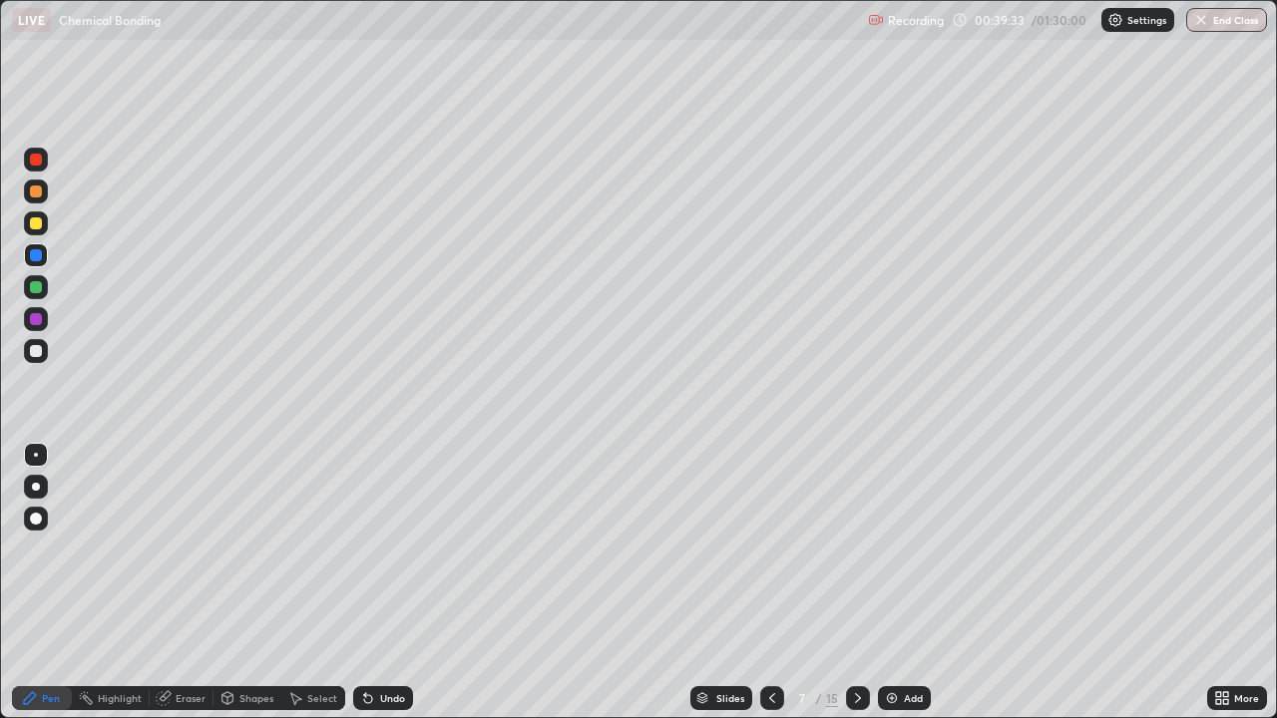
click at [771, 583] on icon at bounding box center [772, 698] width 16 height 16
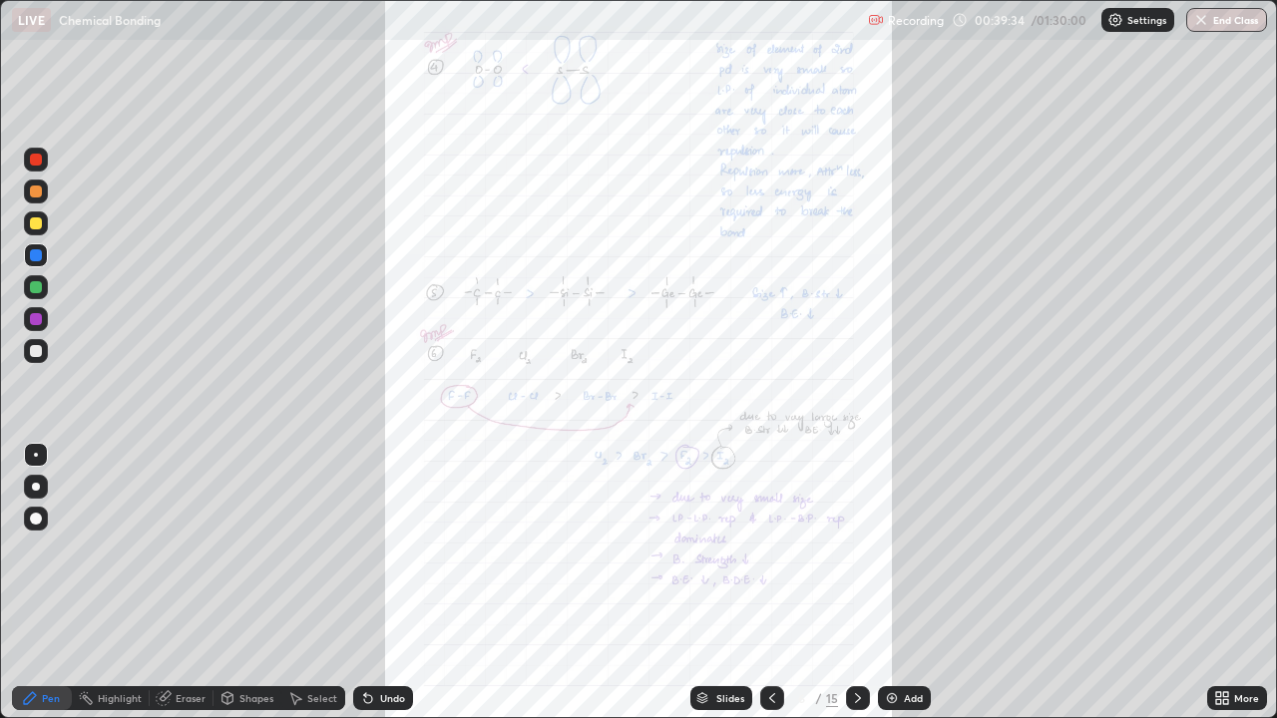
click at [892, 583] on img at bounding box center [892, 698] width 16 height 16
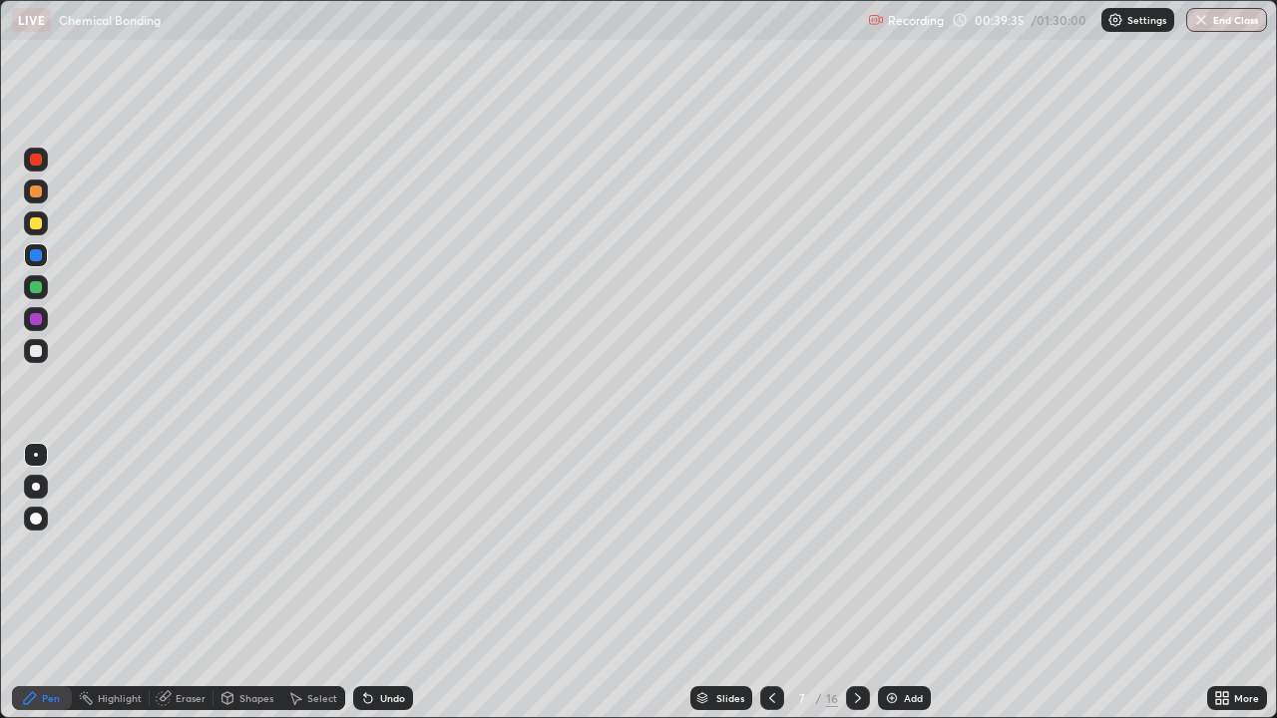
click at [862, 583] on icon at bounding box center [858, 698] width 16 height 16
click at [858, 583] on icon at bounding box center [858, 698] width 16 height 16
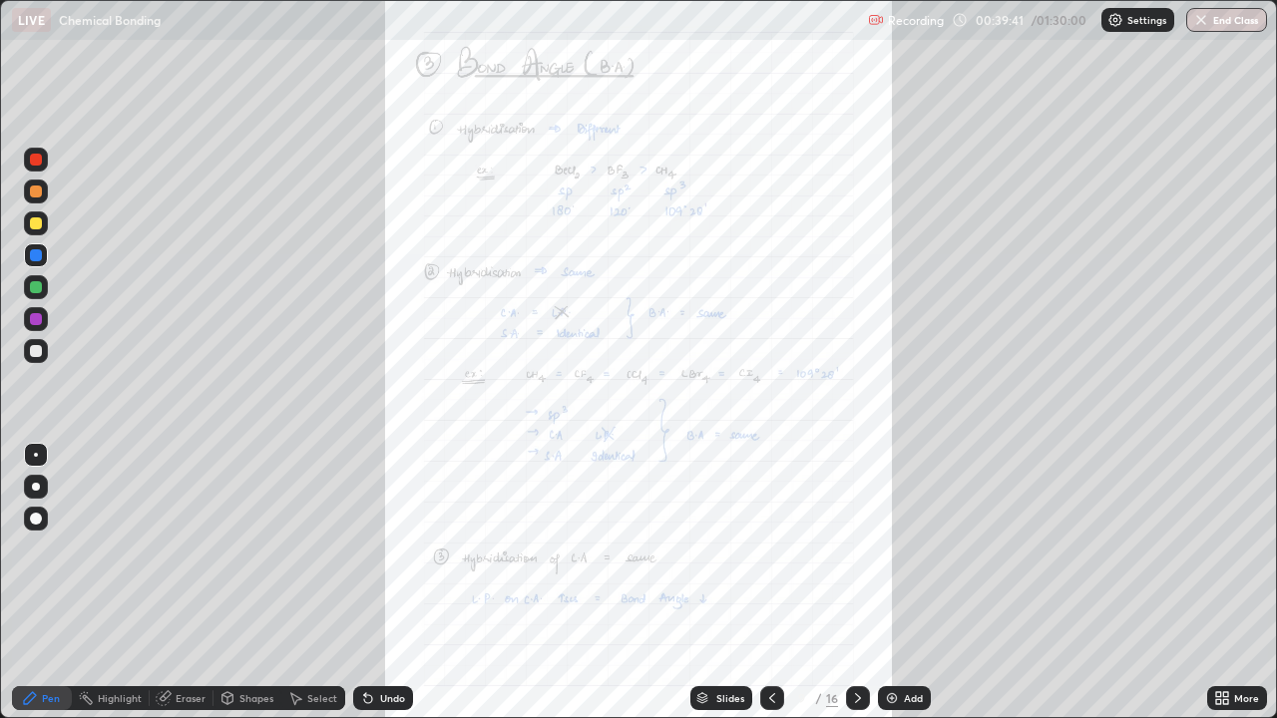
click at [1232, 583] on div "More" at bounding box center [1237, 698] width 60 height 24
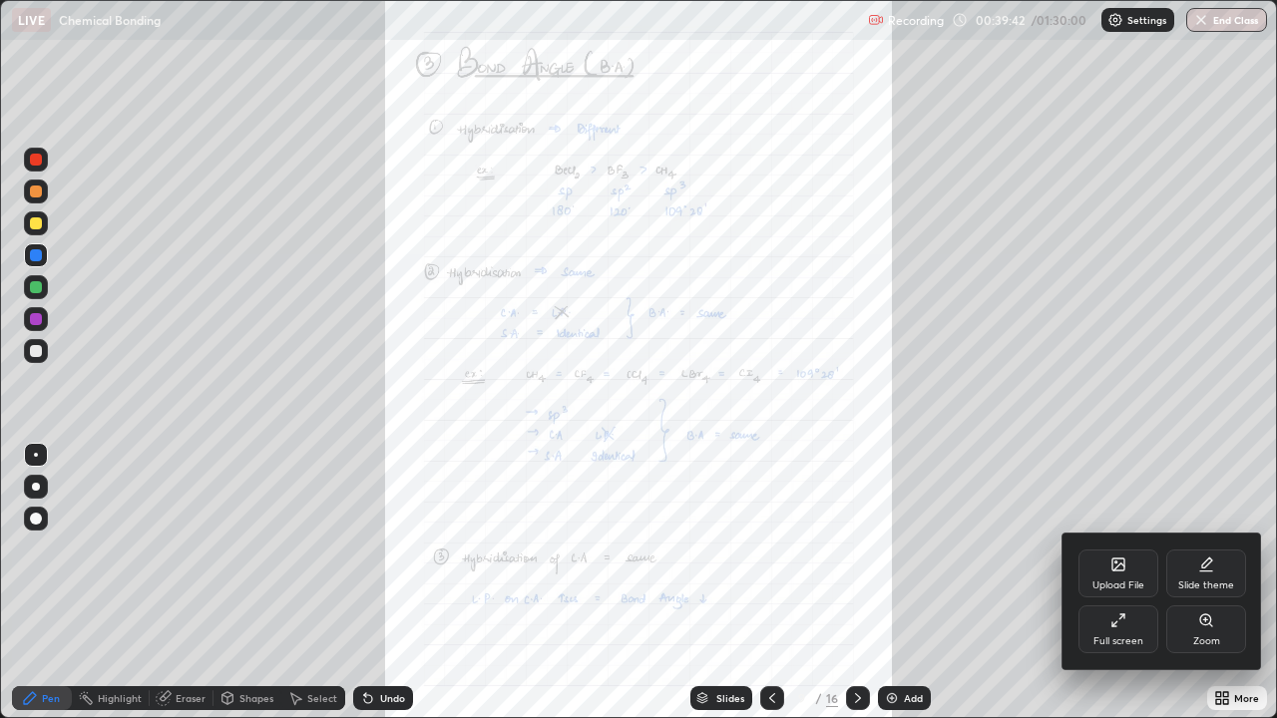
click at [1203, 583] on icon at bounding box center [1205, 619] width 11 height 11
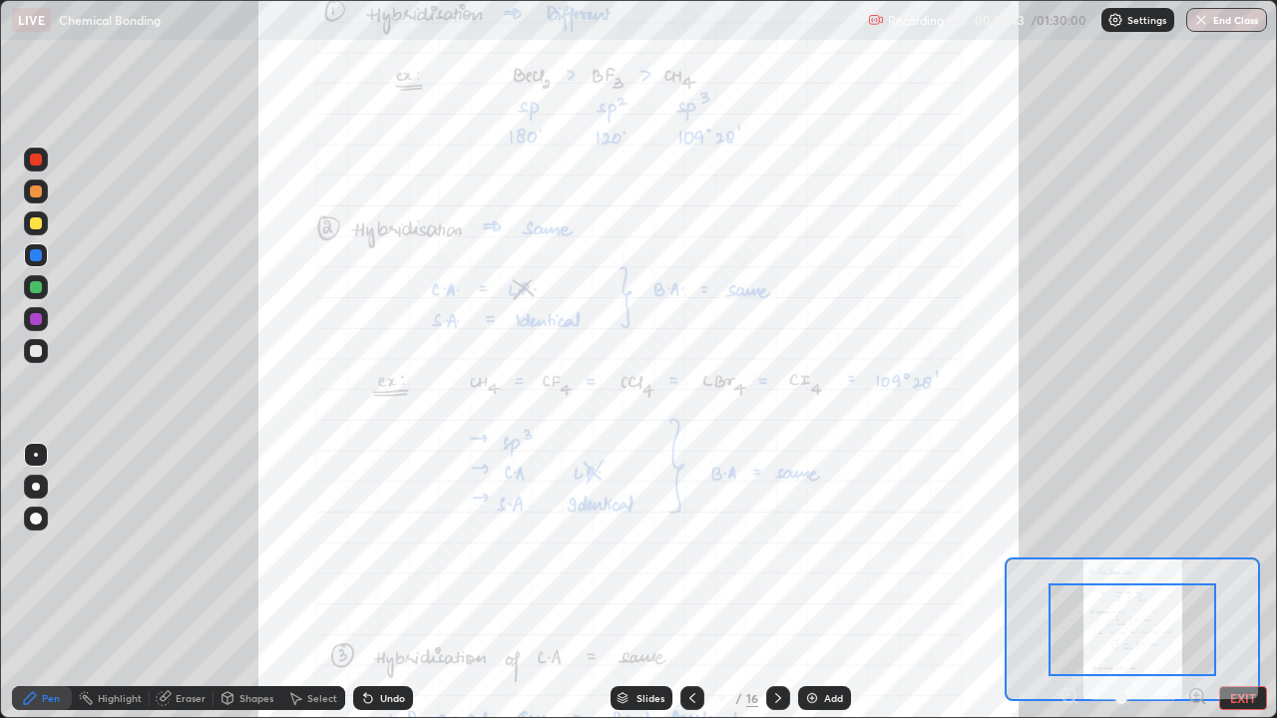
click at [1195, 583] on icon at bounding box center [1197, 696] width 20 height 20
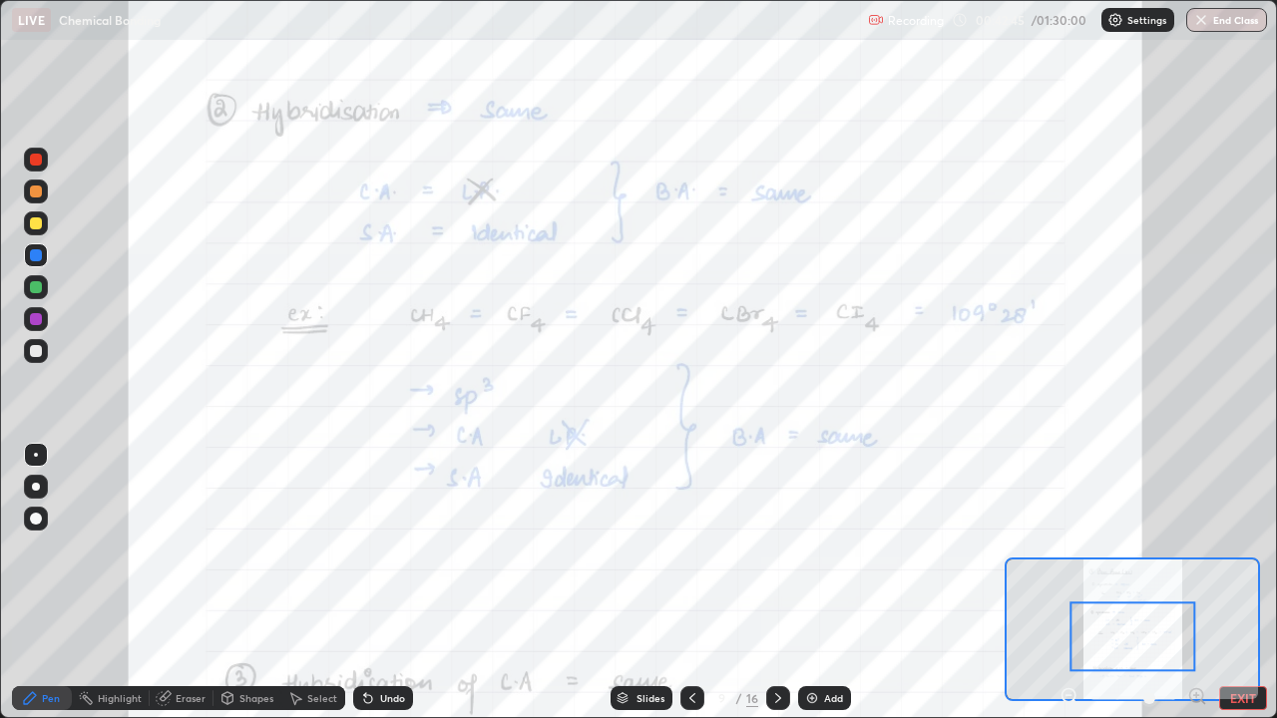
click at [39, 324] on div at bounding box center [36, 319] width 12 height 12
click at [819, 583] on div "Add" at bounding box center [824, 698] width 53 height 24
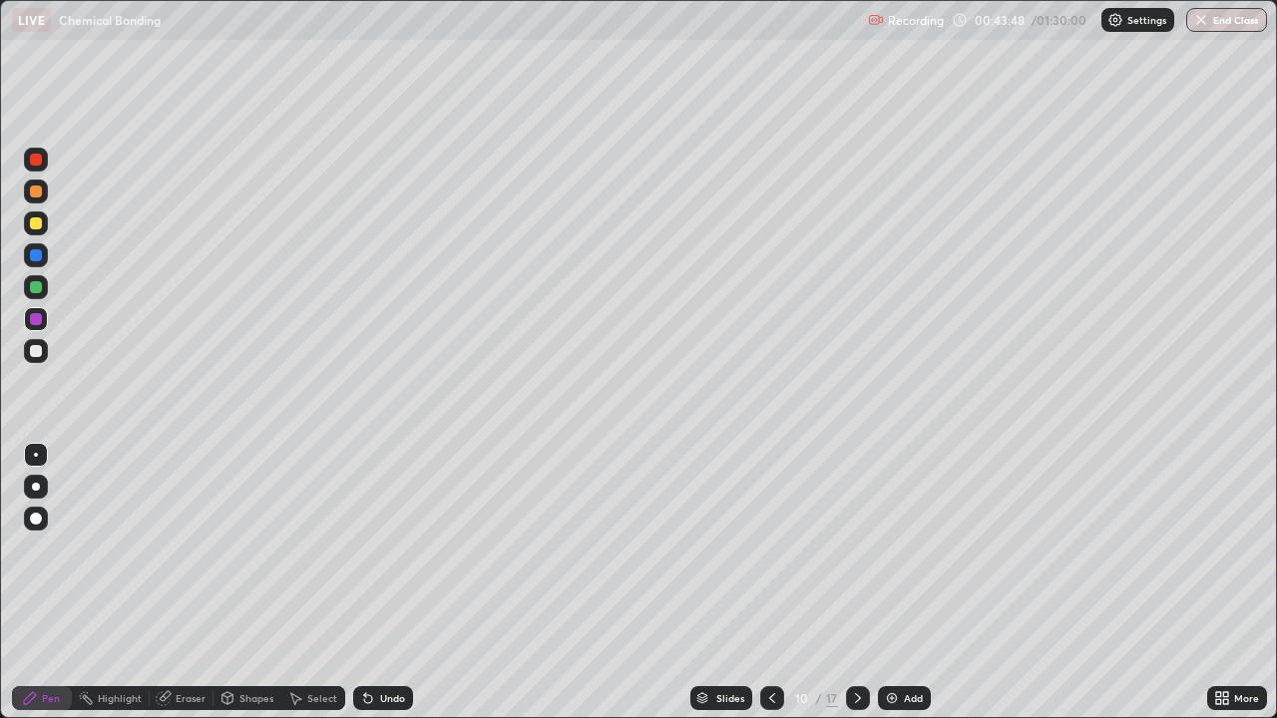
click at [855, 583] on icon at bounding box center [858, 698] width 16 height 16
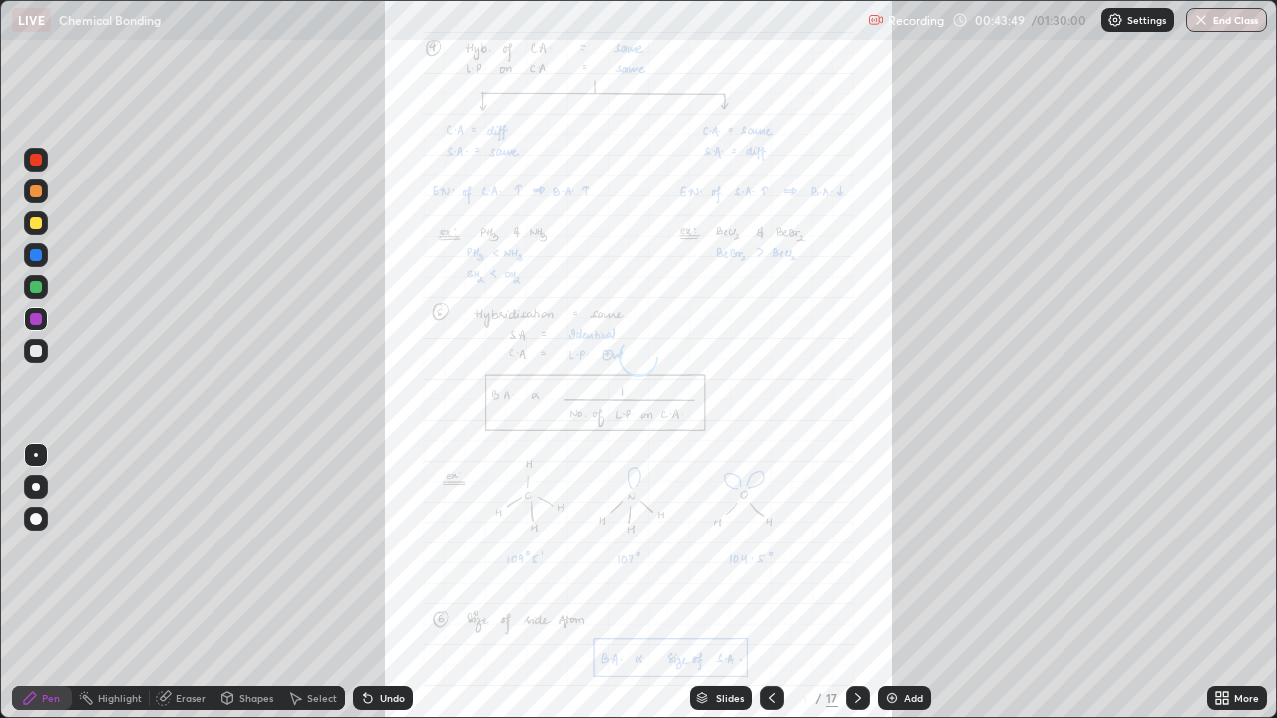
click at [858, 583] on icon at bounding box center [858, 698] width 16 height 16
click at [768, 583] on icon at bounding box center [772, 698] width 16 height 16
click at [774, 583] on icon at bounding box center [772, 698] width 16 height 16
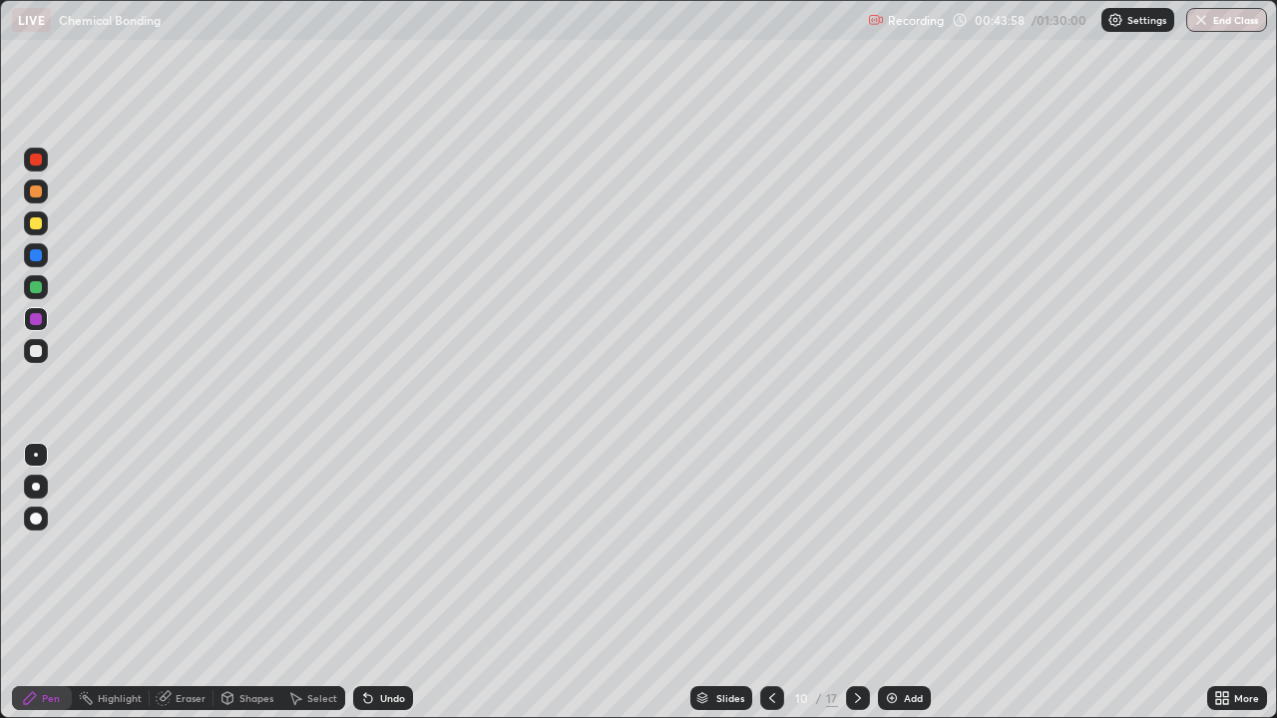
click at [771, 583] on icon at bounding box center [772, 698] width 16 height 16
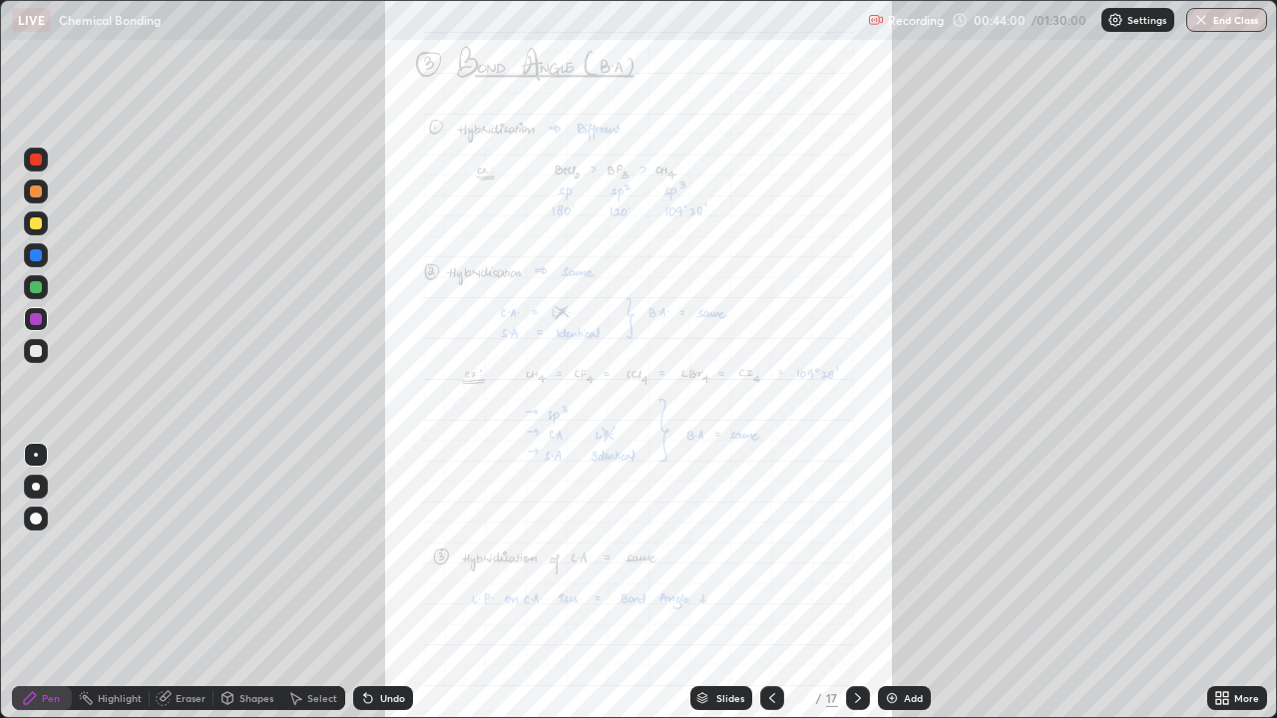
click at [1225, 583] on icon at bounding box center [1225, 701] width 5 height 5
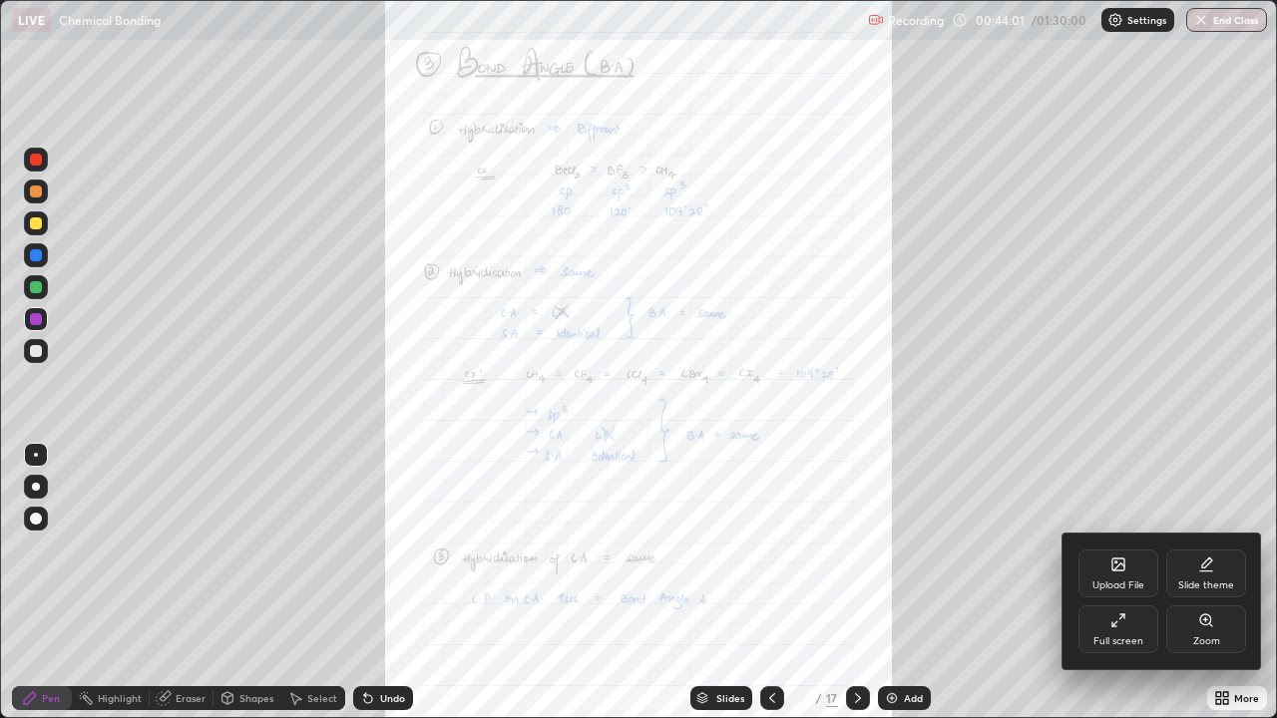
click at [1199, 583] on icon at bounding box center [1206, 620] width 16 height 16
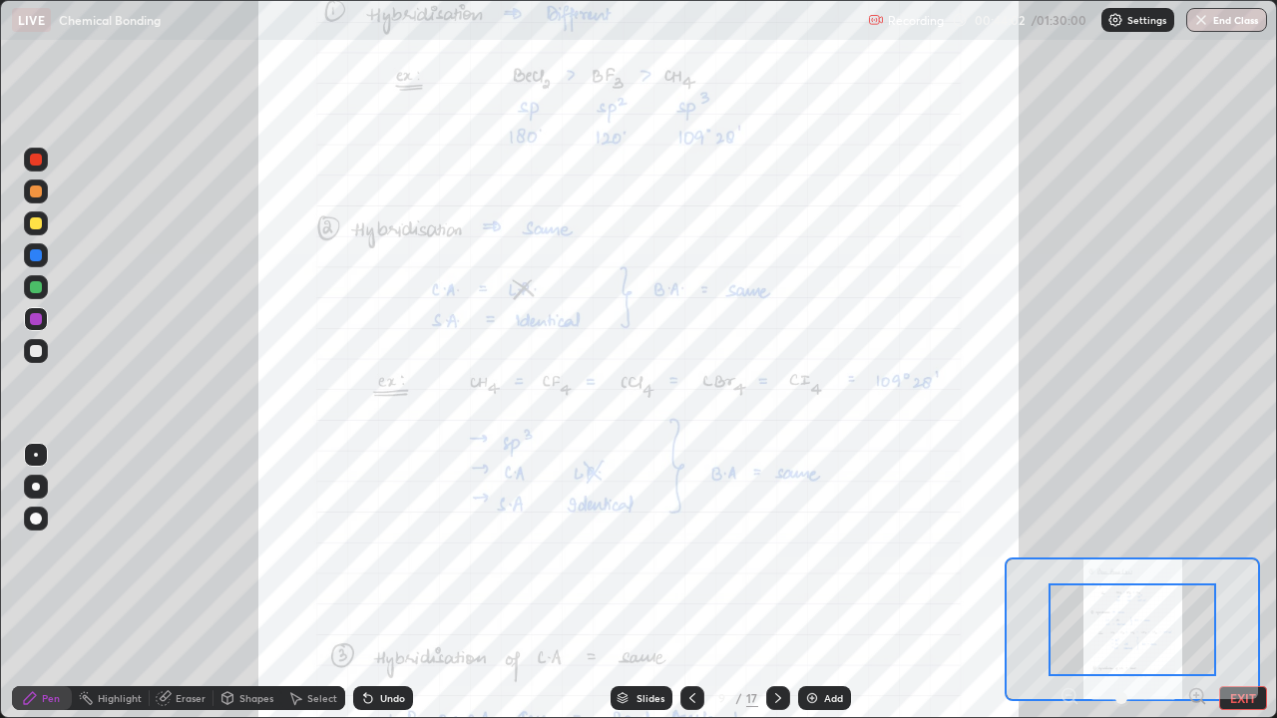
click at [1194, 583] on icon at bounding box center [1197, 696] width 20 height 20
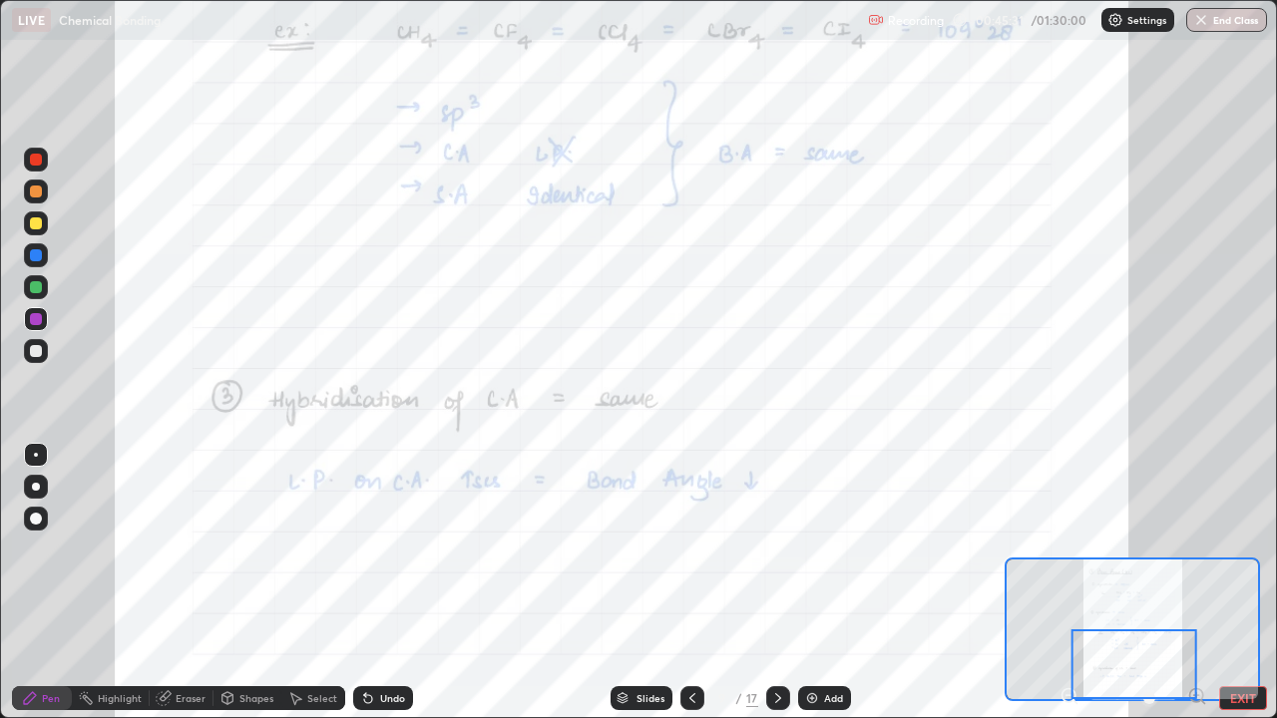
click at [777, 583] on icon at bounding box center [778, 698] width 6 height 10
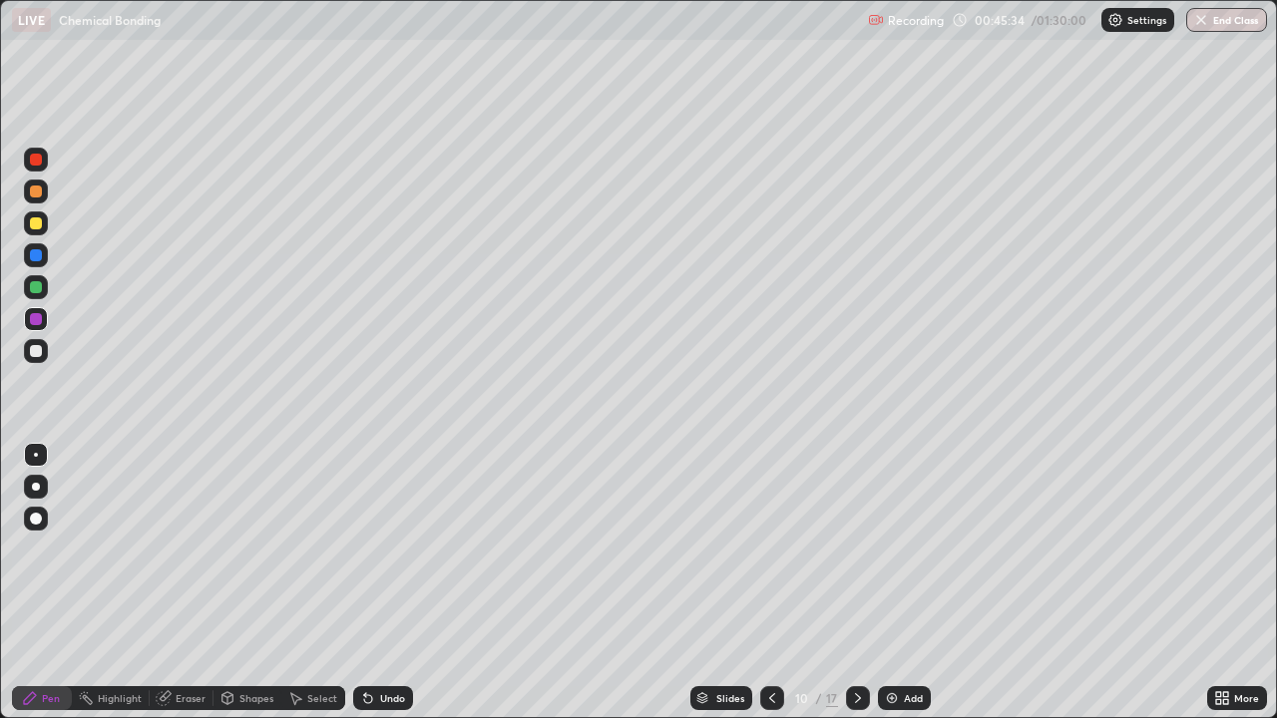
click at [854, 583] on icon at bounding box center [858, 698] width 16 height 16
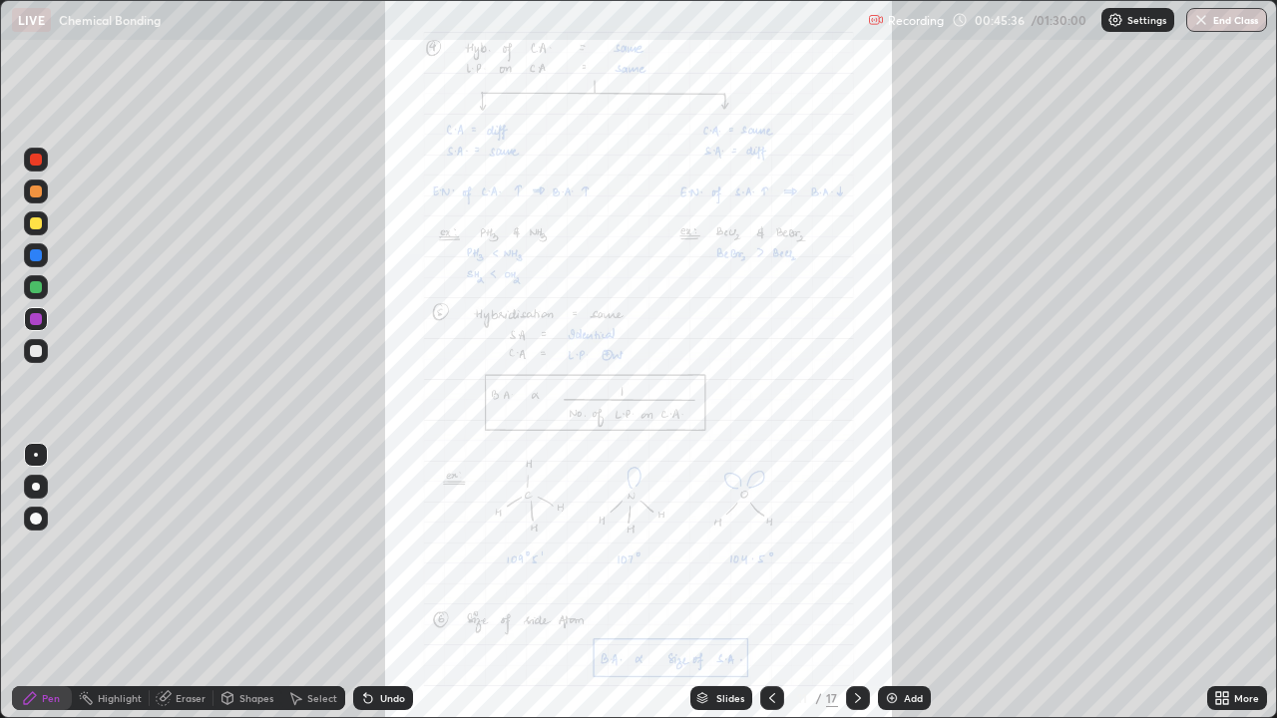
click at [1225, 583] on icon at bounding box center [1225, 701] width 5 height 5
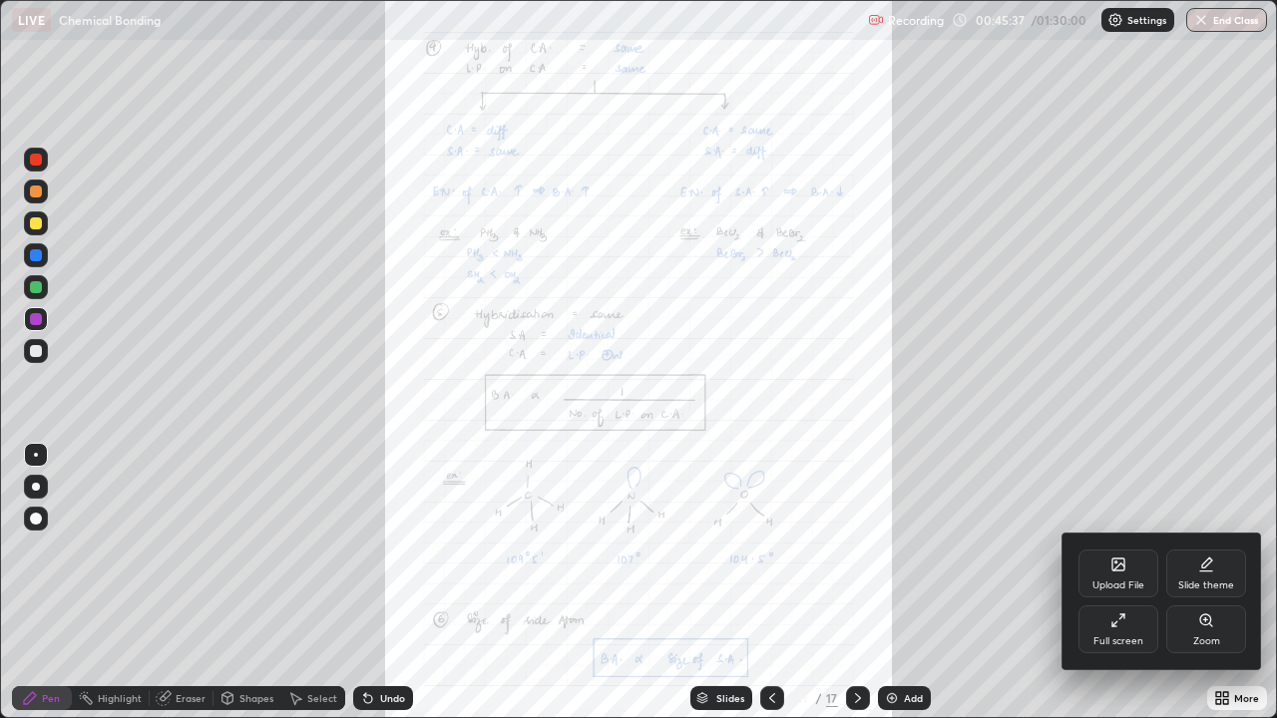
click at [1216, 583] on div "Zoom" at bounding box center [1206, 630] width 80 height 48
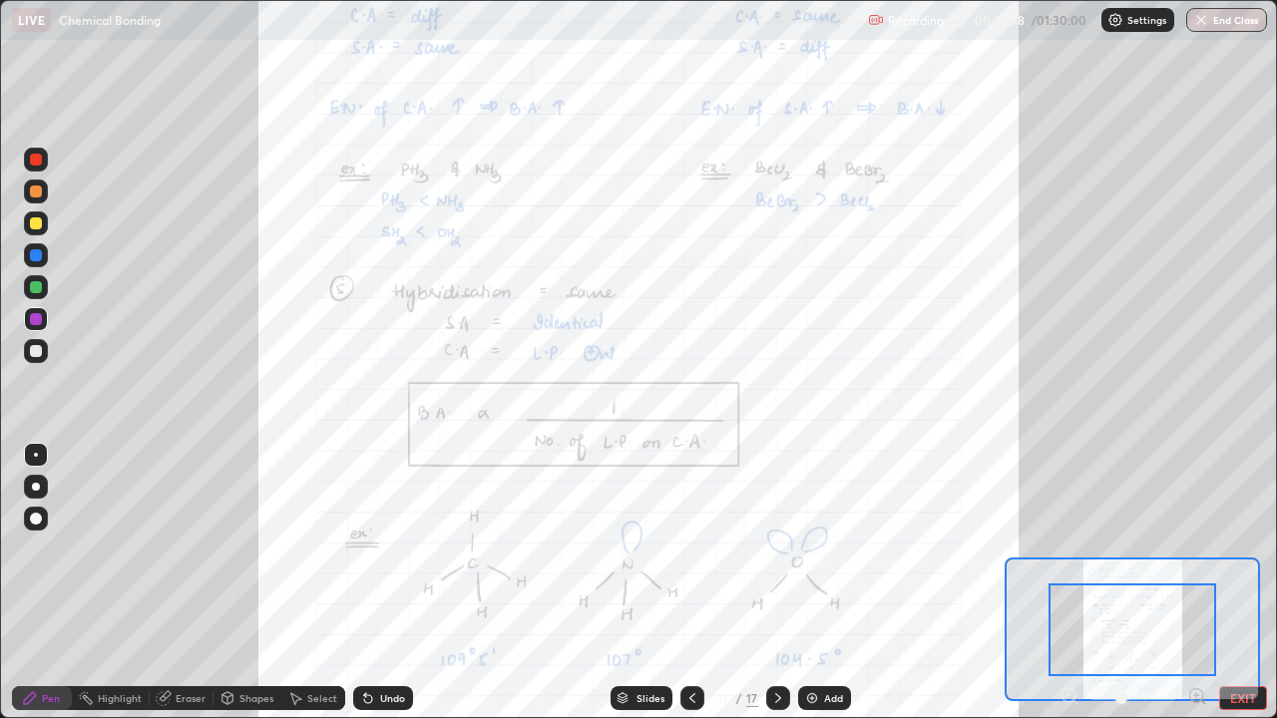
click at [1195, 583] on icon at bounding box center [1197, 696] width 20 height 20
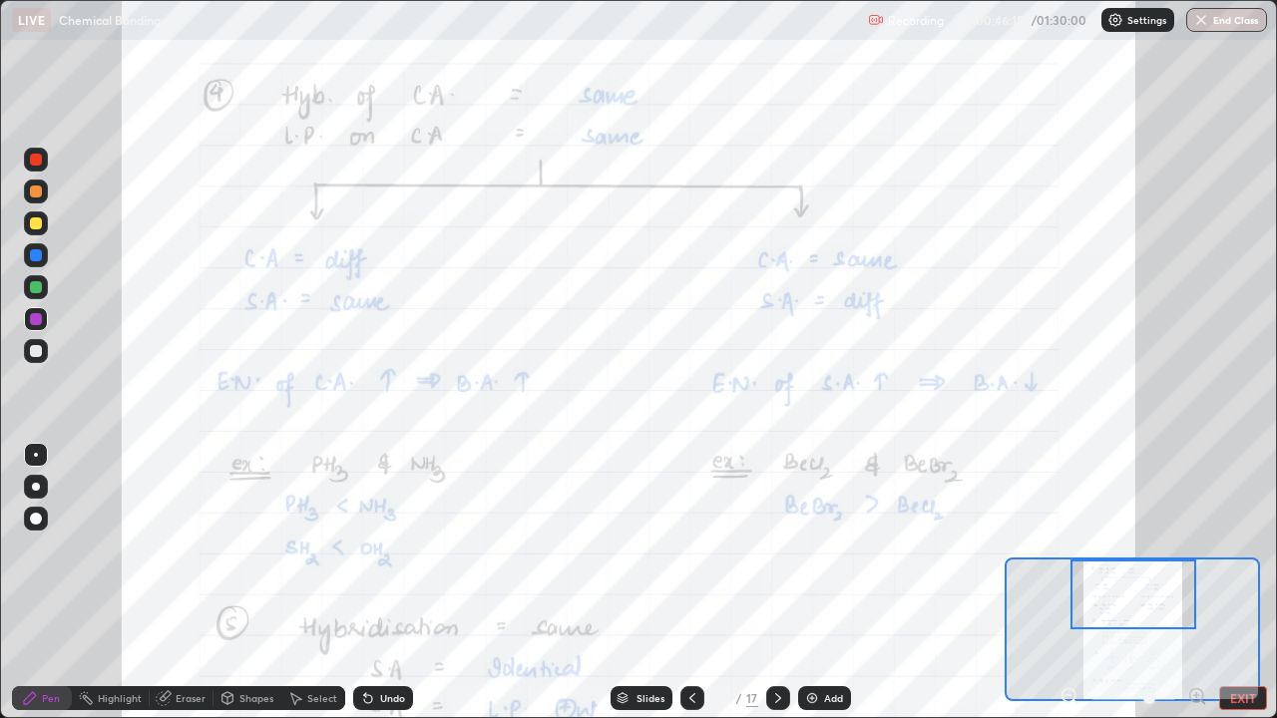
click at [36, 160] on div at bounding box center [36, 160] width 12 height 12
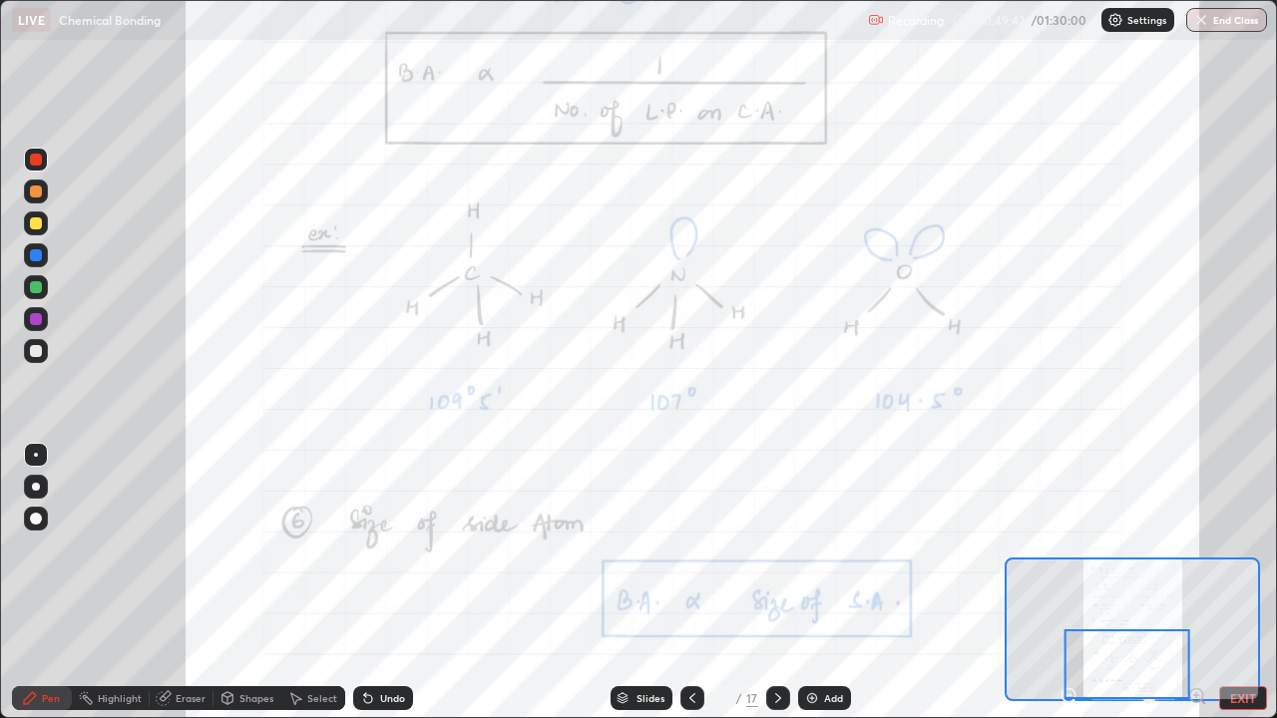
click at [777, 583] on icon at bounding box center [778, 698] width 6 height 10
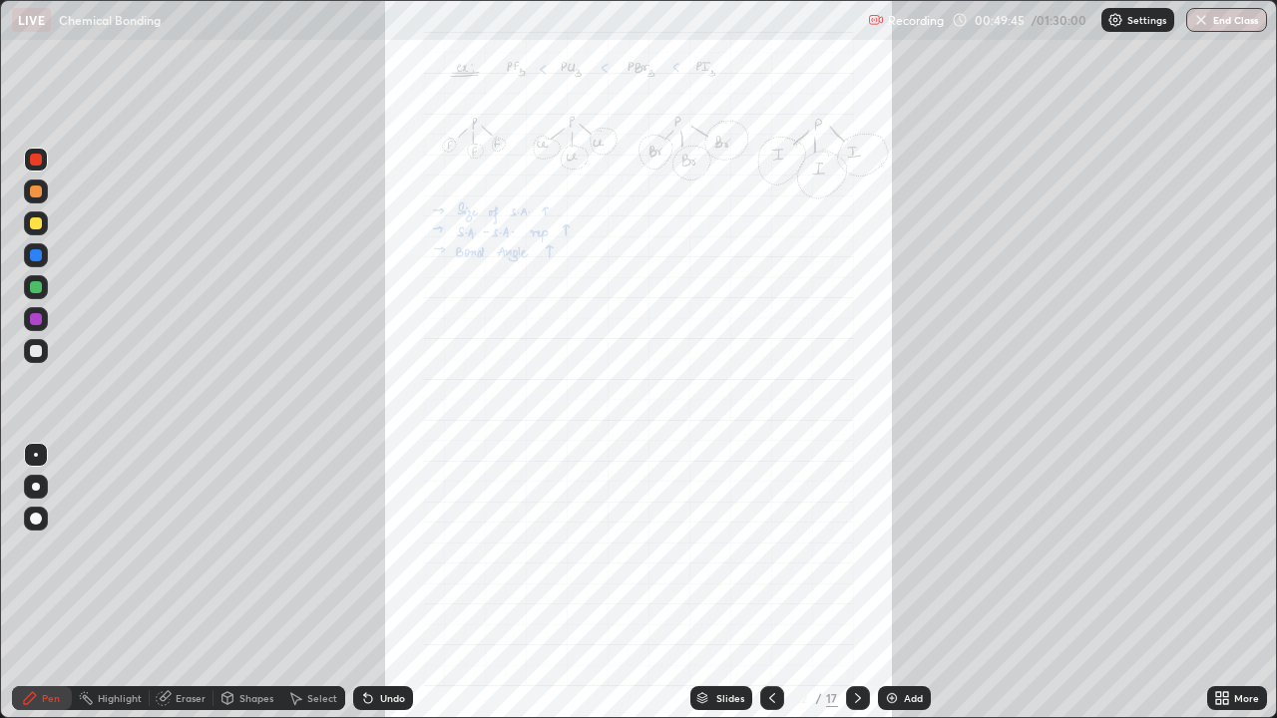
click at [773, 583] on icon at bounding box center [772, 698] width 16 height 16
click at [1224, 583] on icon at bounding box center [1225, 694] width 5 height 5
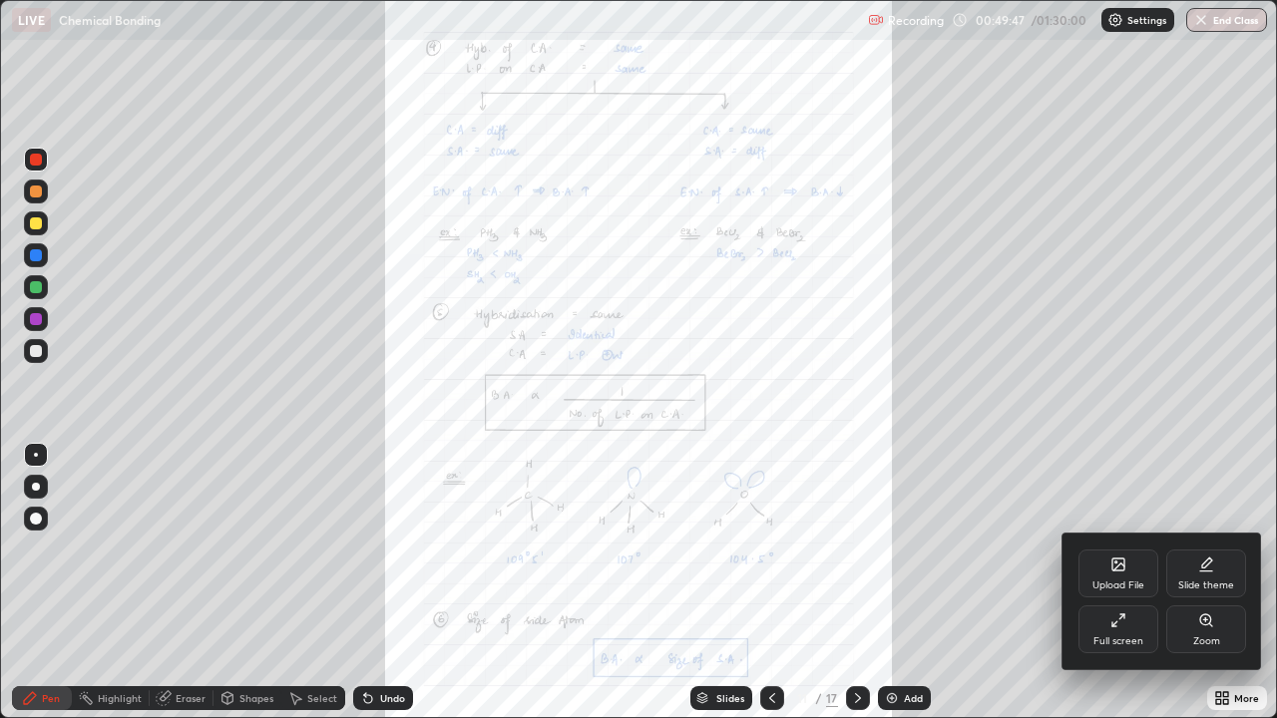
click at [1204, 583] on div "Zoom" at bounding box center [1206, 630] width 80 height 48
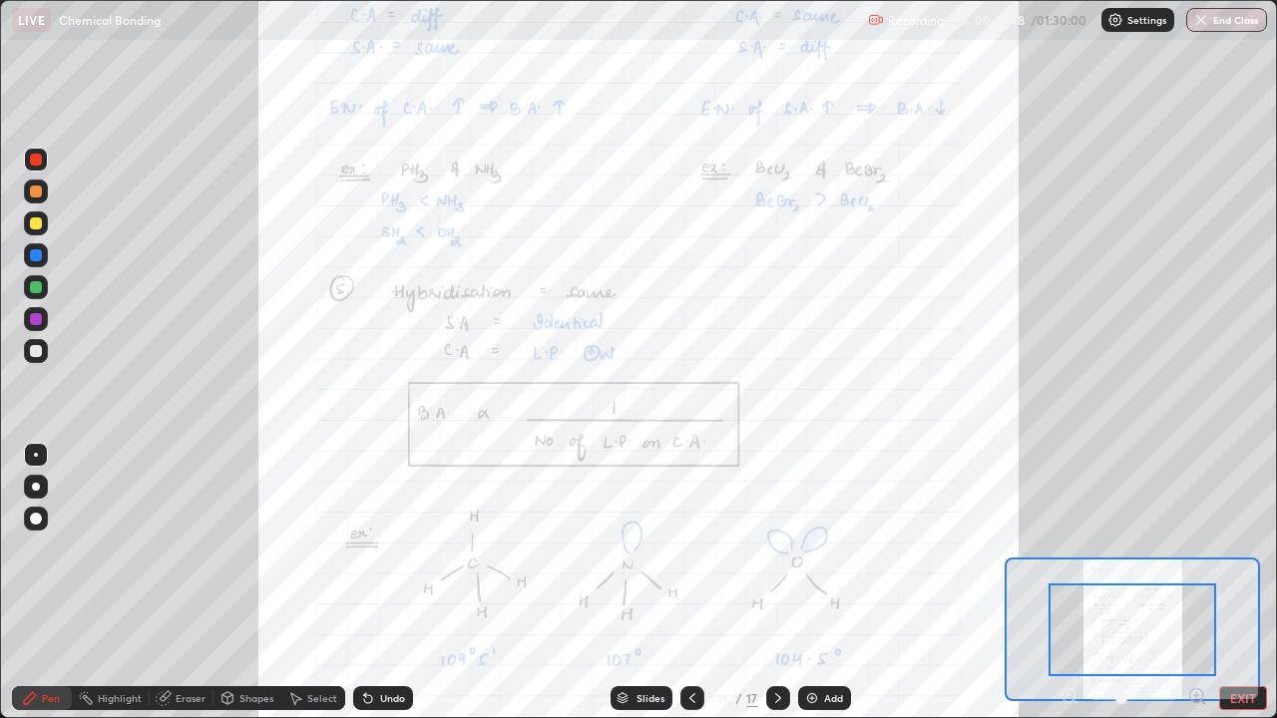
click at [1197, 583] on icon at bounding box center [1197, 696] width 20 height 20
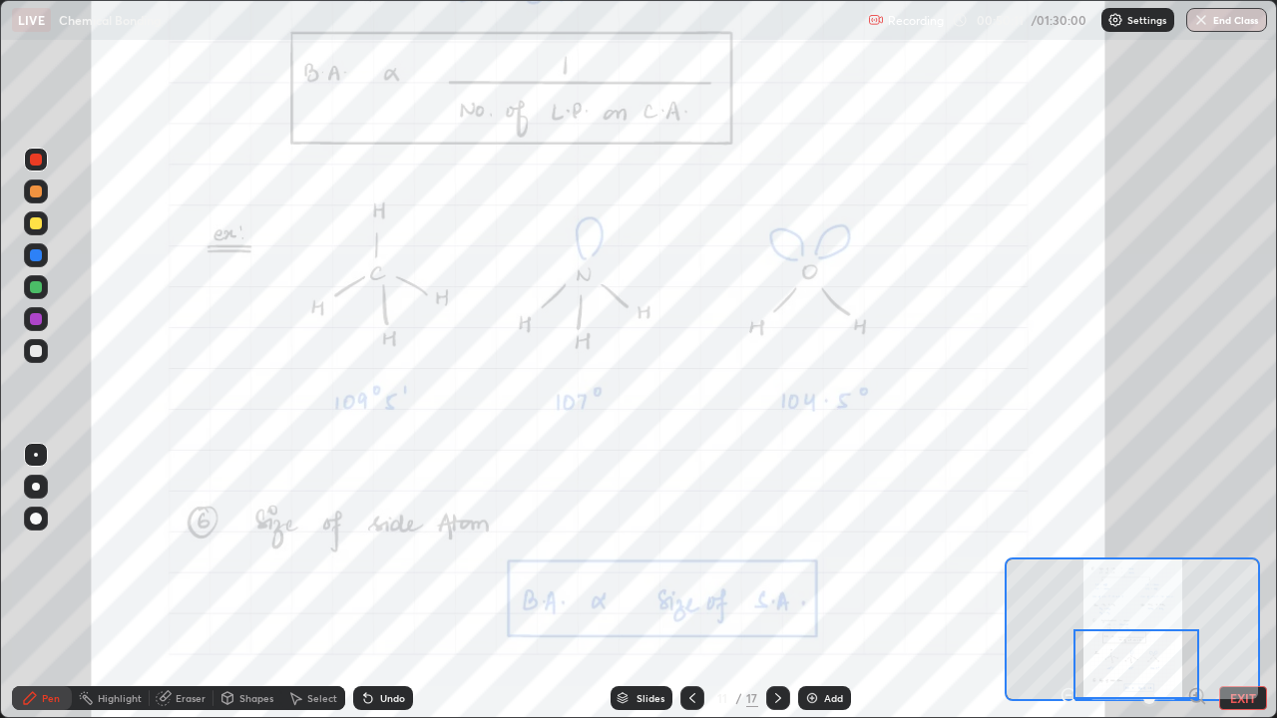
click at [778, 583] on icon at bounding box center [778, 698] width 16 height 16
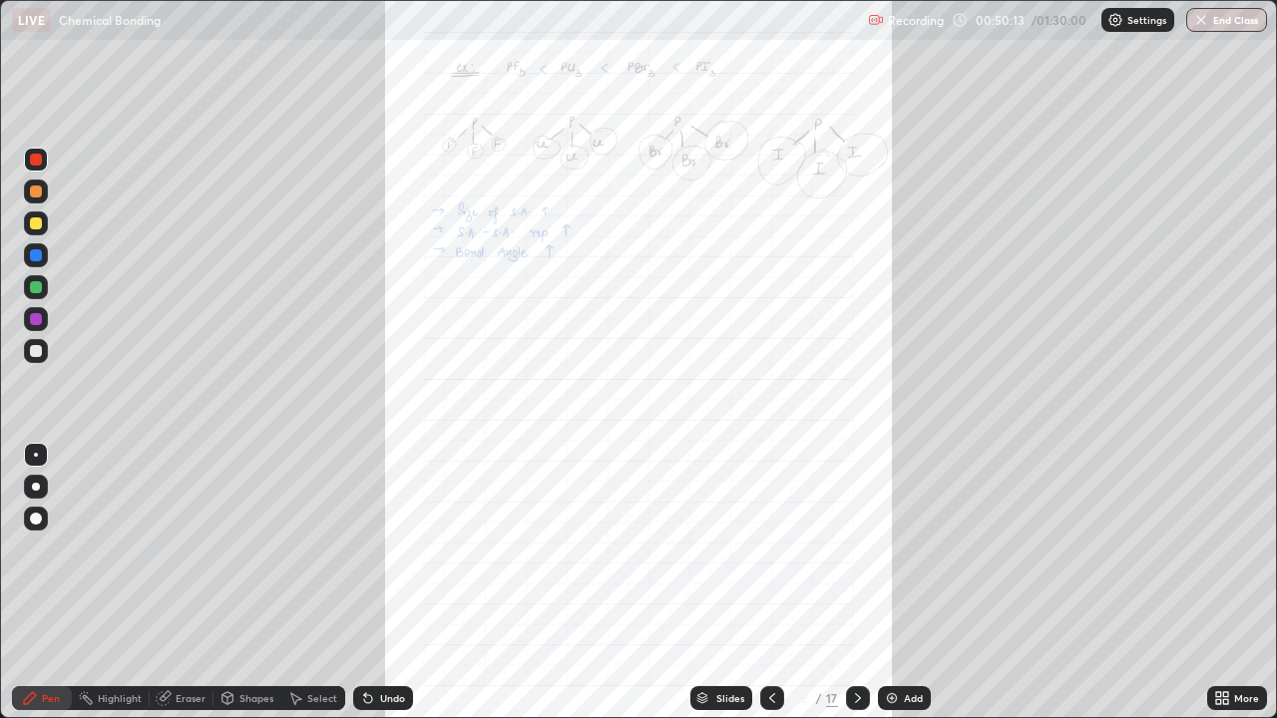
click at [1225, 583] on icon at bounding box center [1225, 701] width 5 height 5
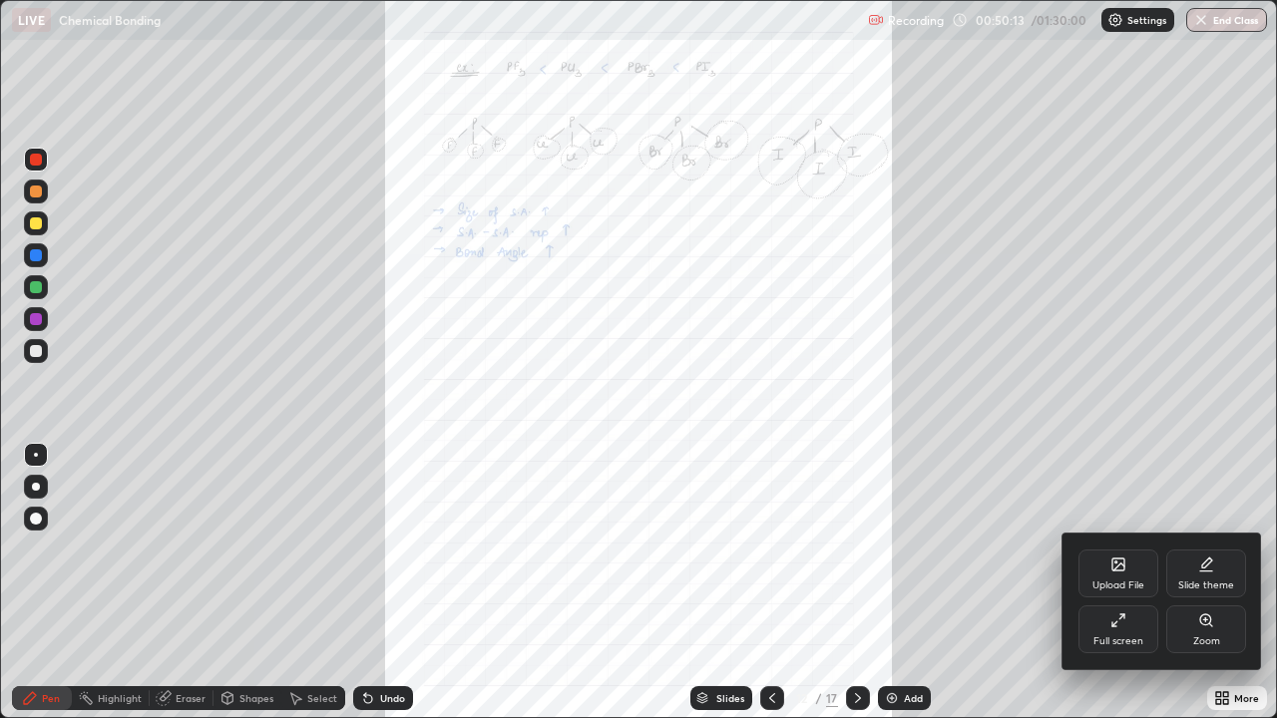
click at [1207, 583] on div "Zoom" at bounding box center [1206, 630] width 80 height 48
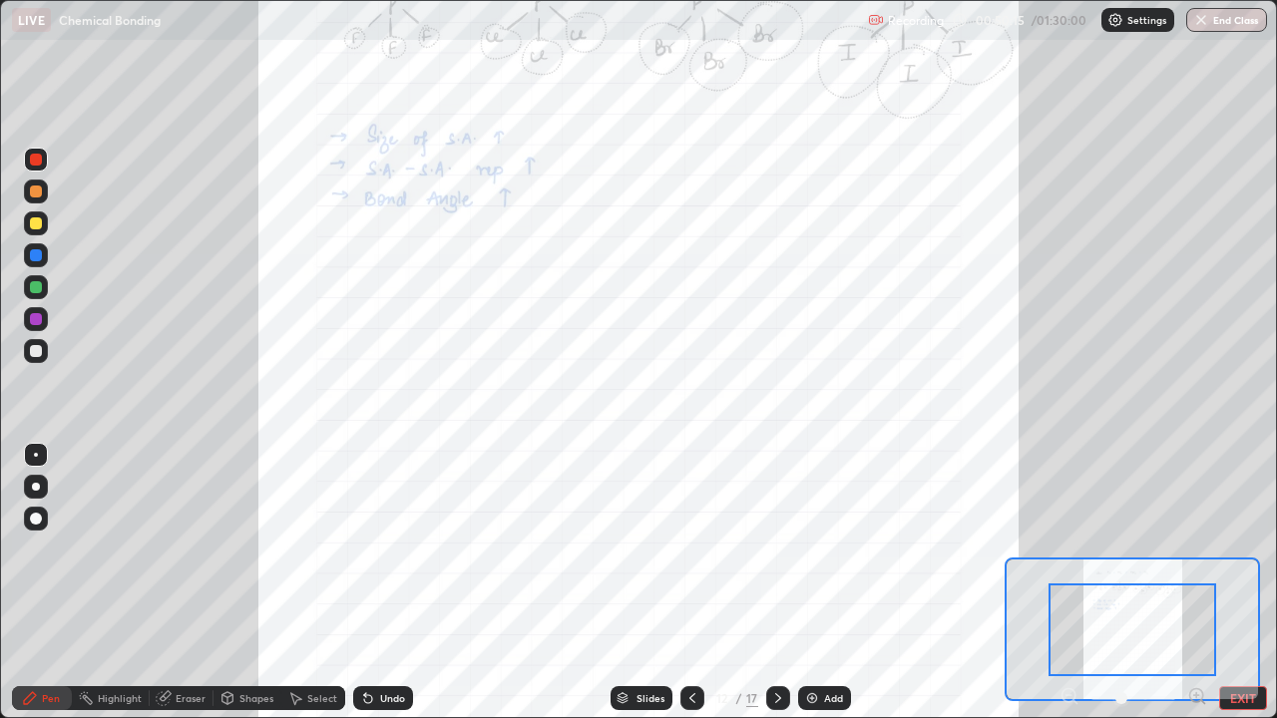
click at [1194, 583] on icon at bounding box center [1197, 696] width 20 height 20
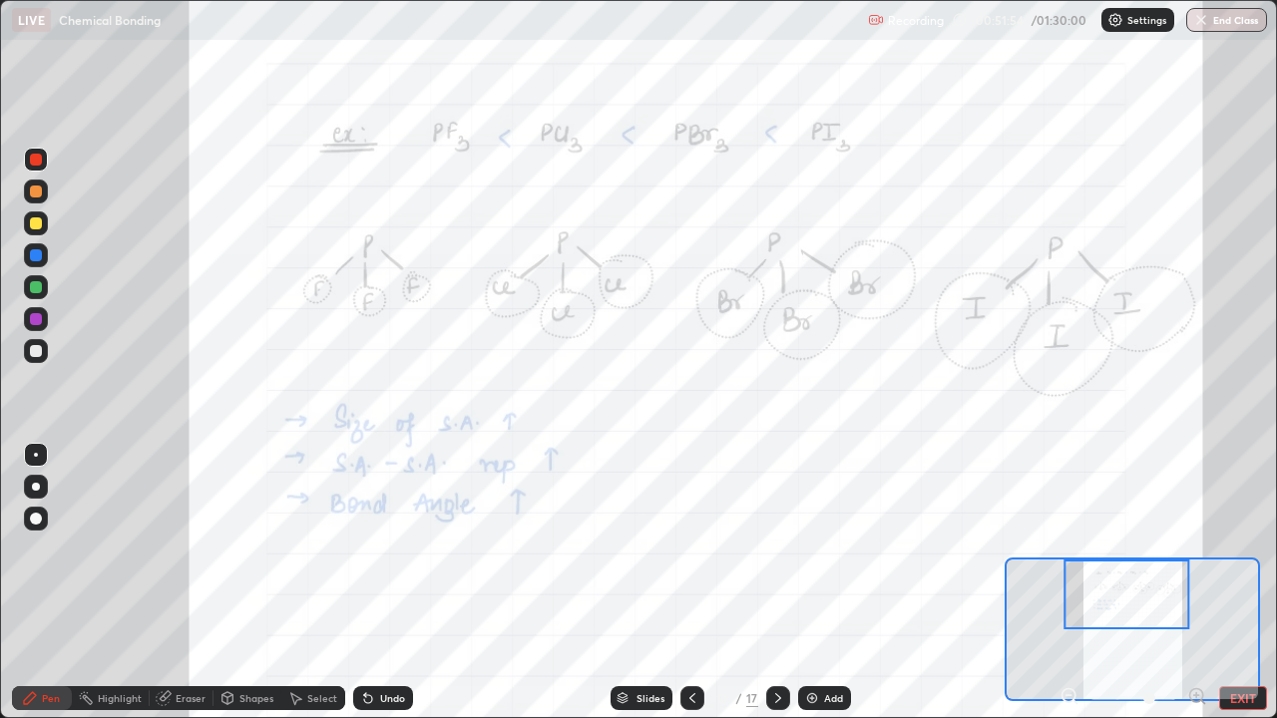
click at [777, 583] on icon at bounding box center [778, 698] width 6 height 10
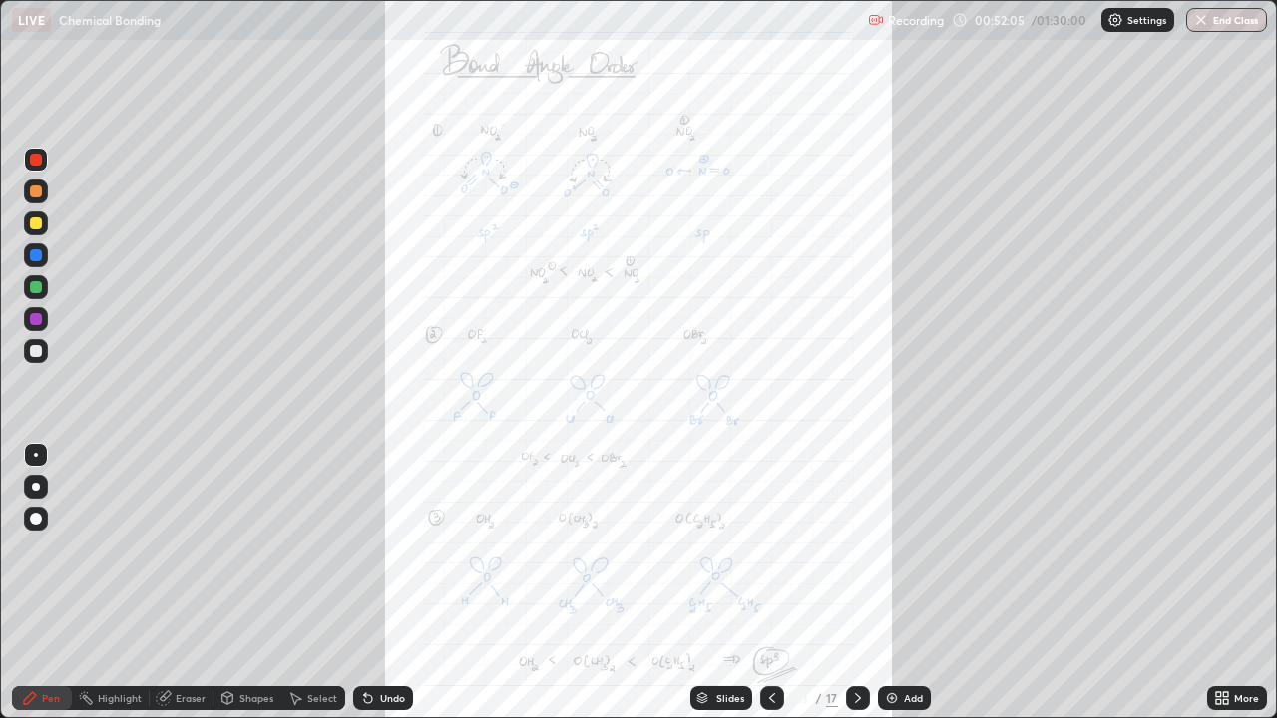
click at [1218, 583] on icon at bounding box center [1218, 701] width 5 height 5
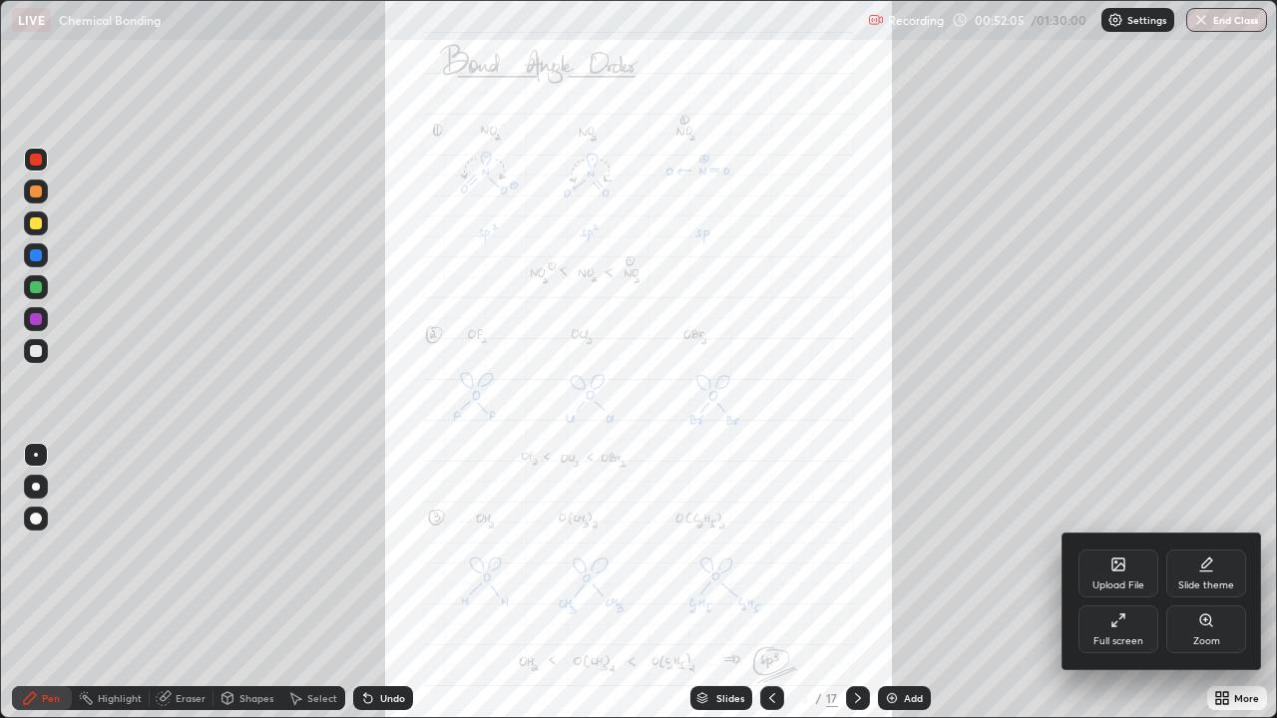
click at [1205, 583] on icon at bounding box center [1206, 620] width 16 height 16
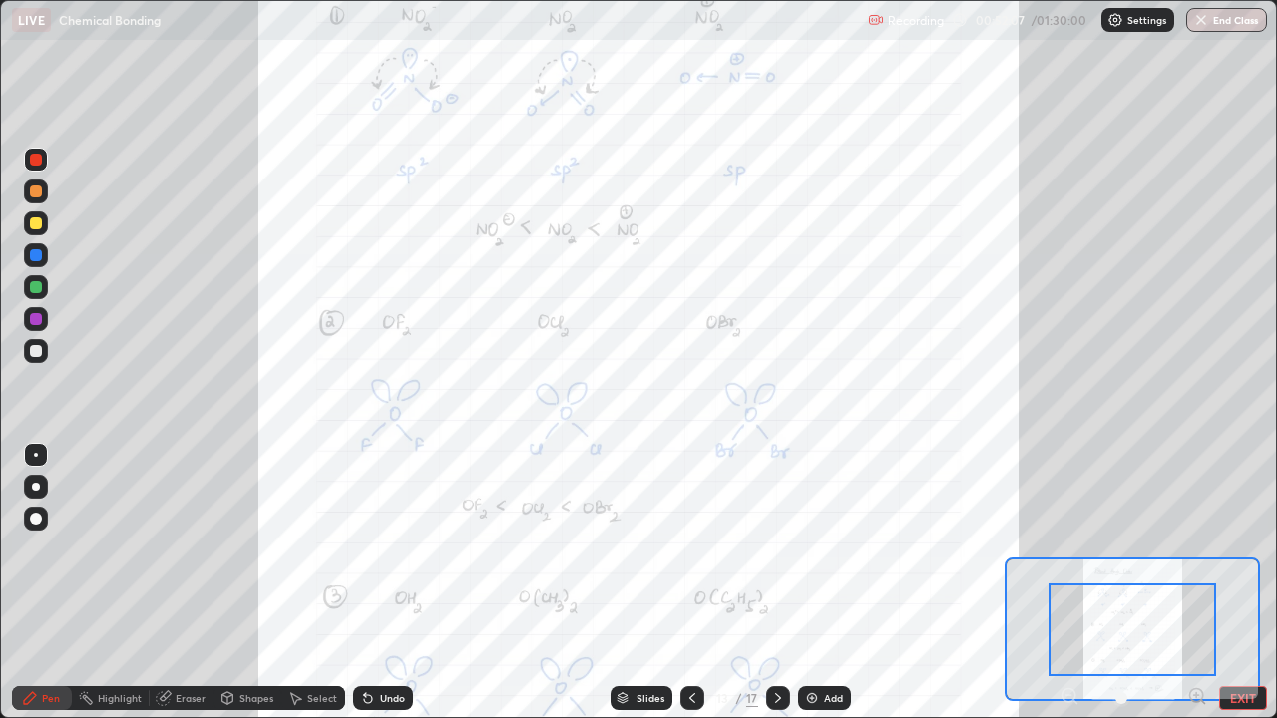
click at [1198, 583] on icon at bounding box center [1197, 696] width 20 height 20
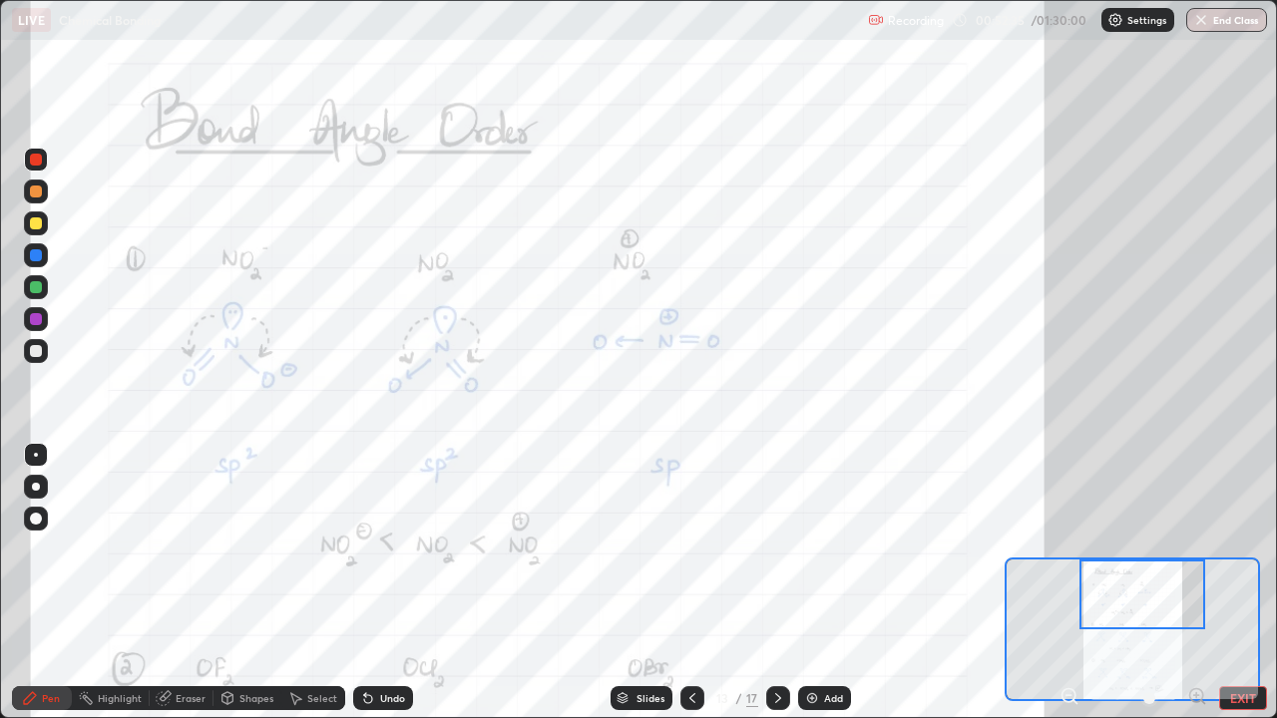
click at [776, 583] on icon at bounding box center [778, 698] width 16 height 16
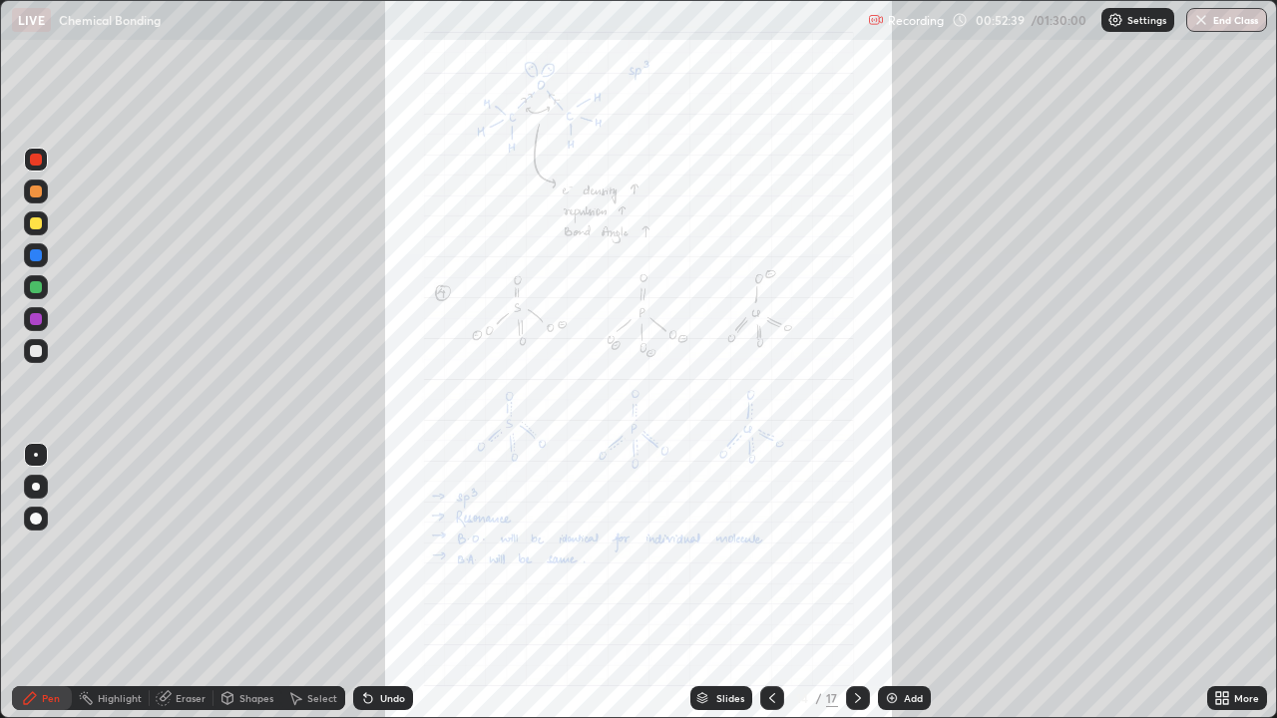
click at [862, 583] on icon at bounding box center [858, 698] width 16 height 16
click at [859, 583] on icon at bounding box center [858, 698] width 16 height 16
click at [862, 583] on icon at bounding box center [858, 698] width 16 height 16
click at [770, 583] on icon at bounding box center [772, 698] width 16 height 16
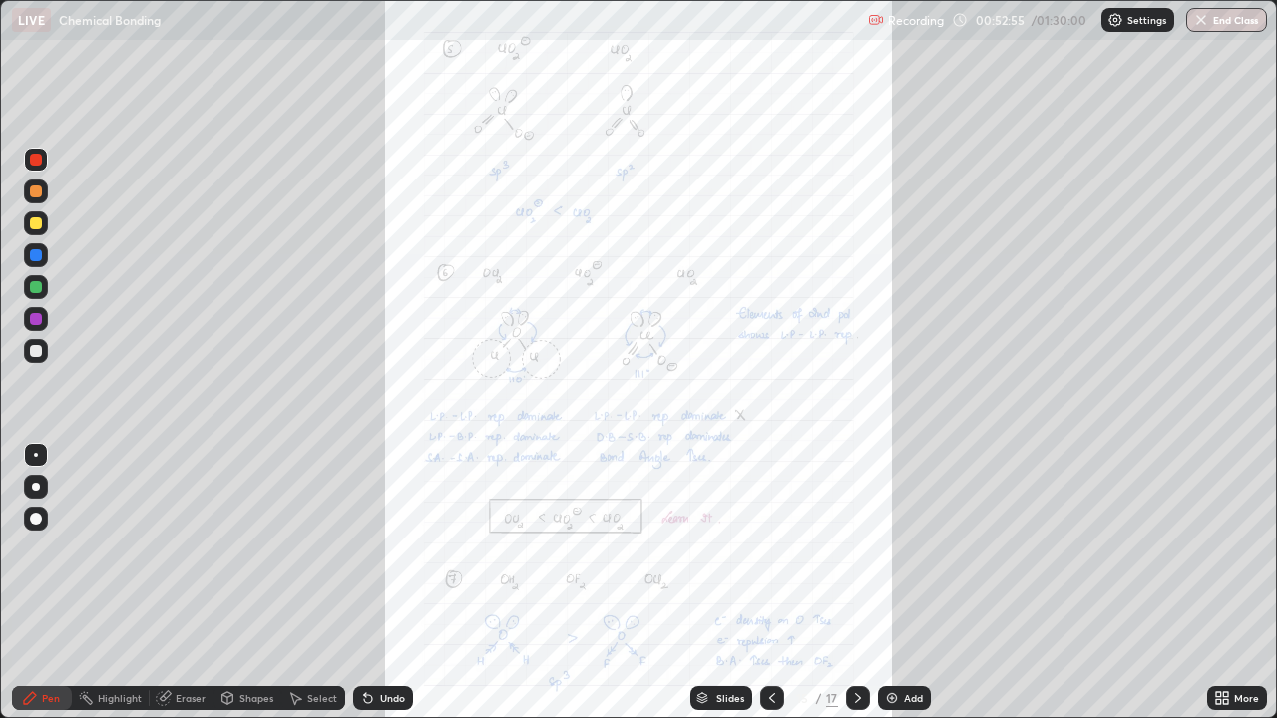
click at [773, 583] on icon at bounding box center [772, 698] width 16 height 16
click at [1217, 583] on icon at bounding box center [1218, 701] width 5 height 5
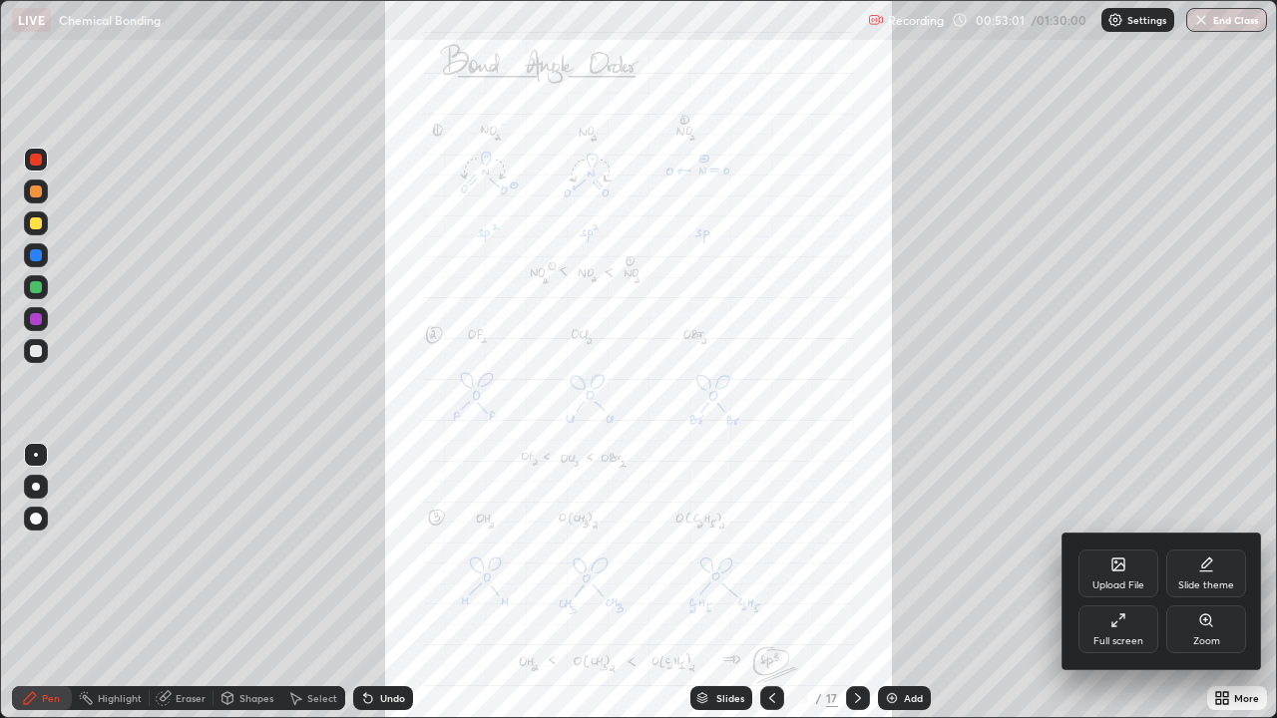
click at [1209, 583] on icon at bounding box center [1205, 619] width 11 height 11
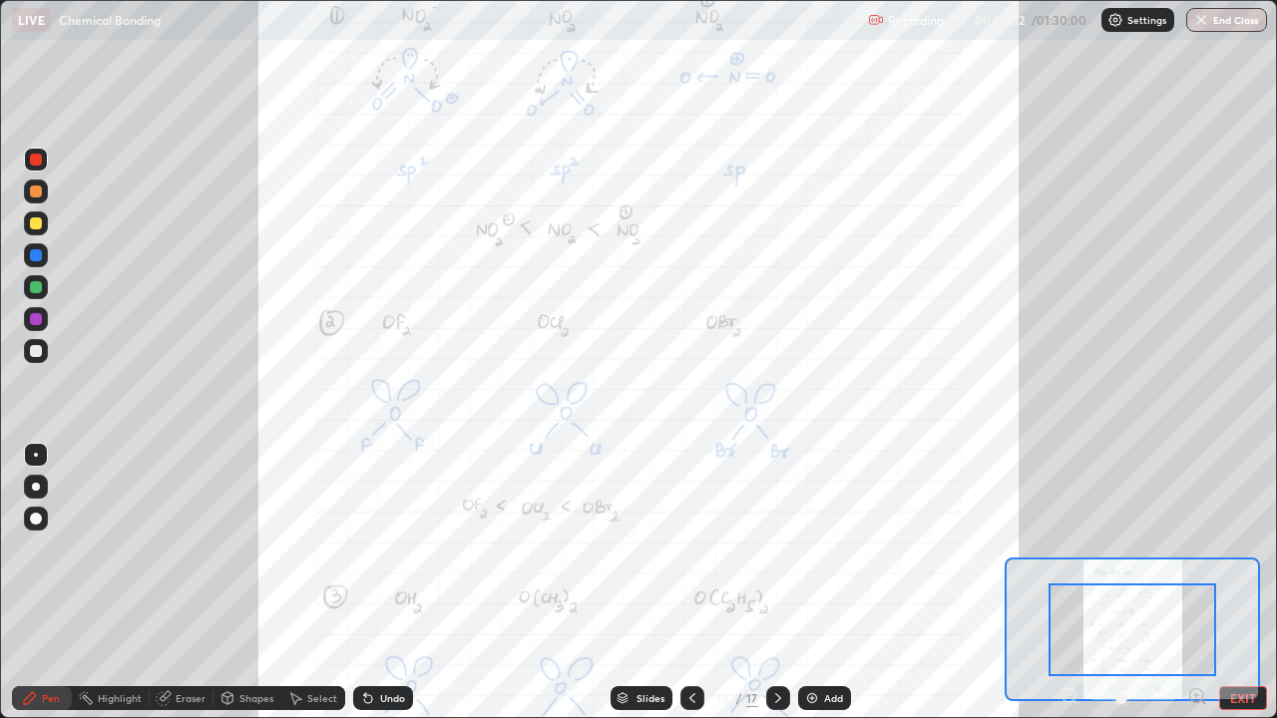
click at [1194, 583] on icon at bounding box center [1197, 696] width 20 height 20
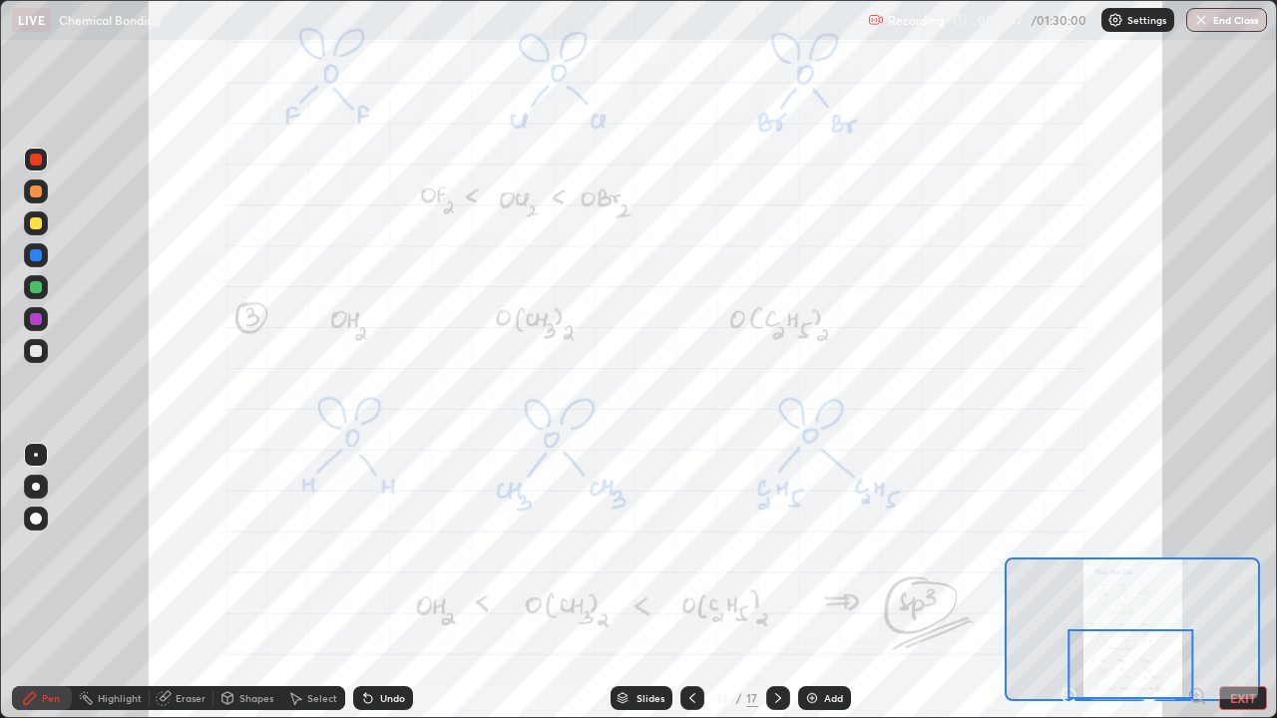
click at [781, 583] on icon at bounding box center [778, 698] width 16 height 16
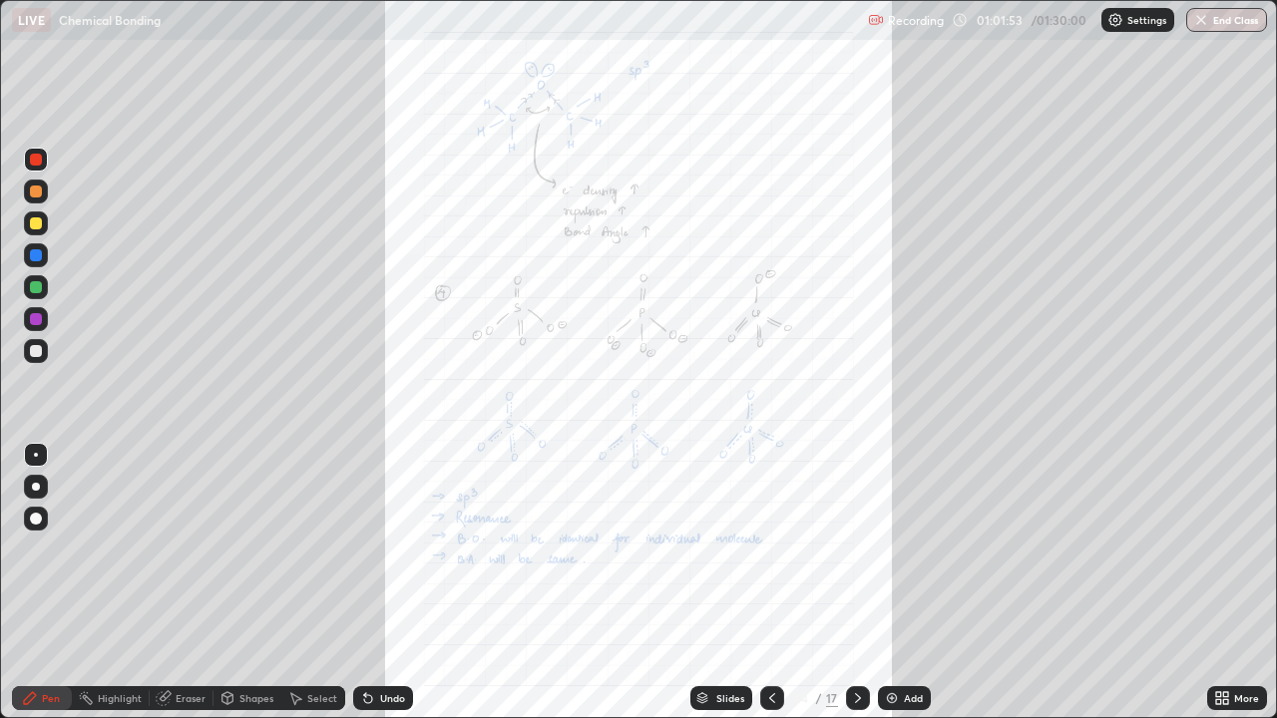
click at [1235, 583] on div "More" at bounding box center [1246, 698] width 25 height 10
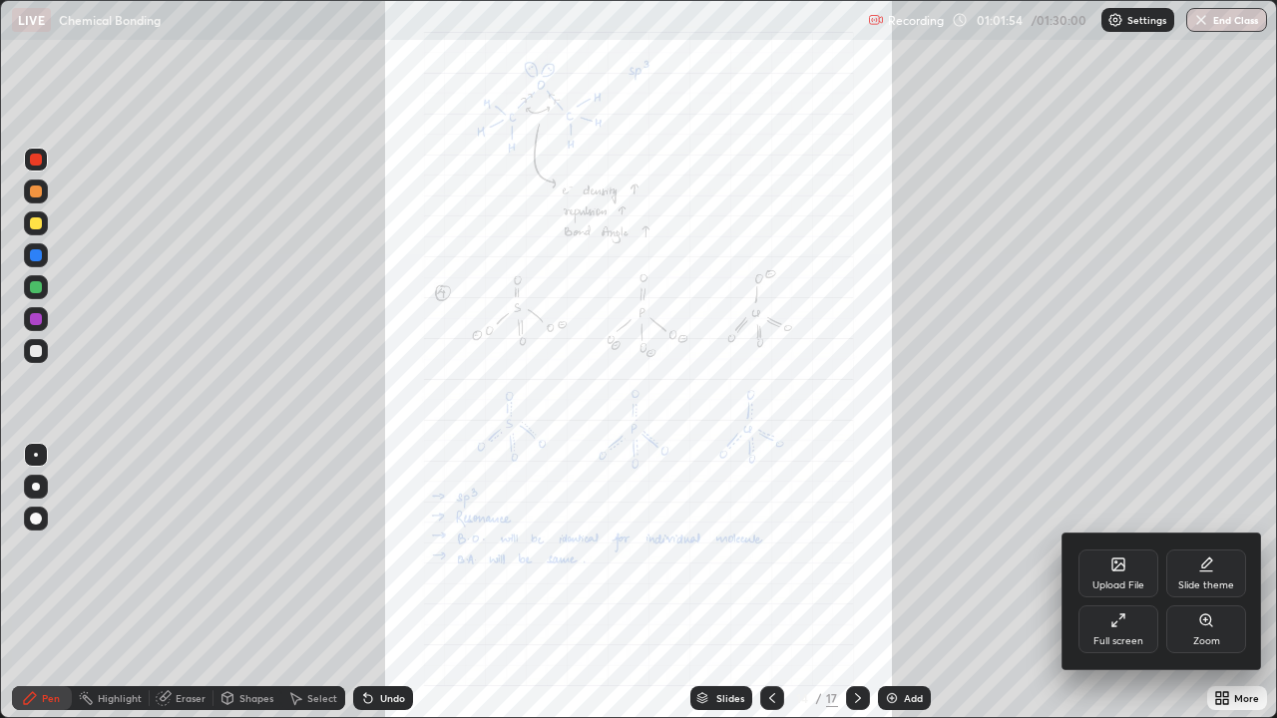
click at [1205, 583] on div "Zoom" at bounding box center [1206, 630] width 80 height 48
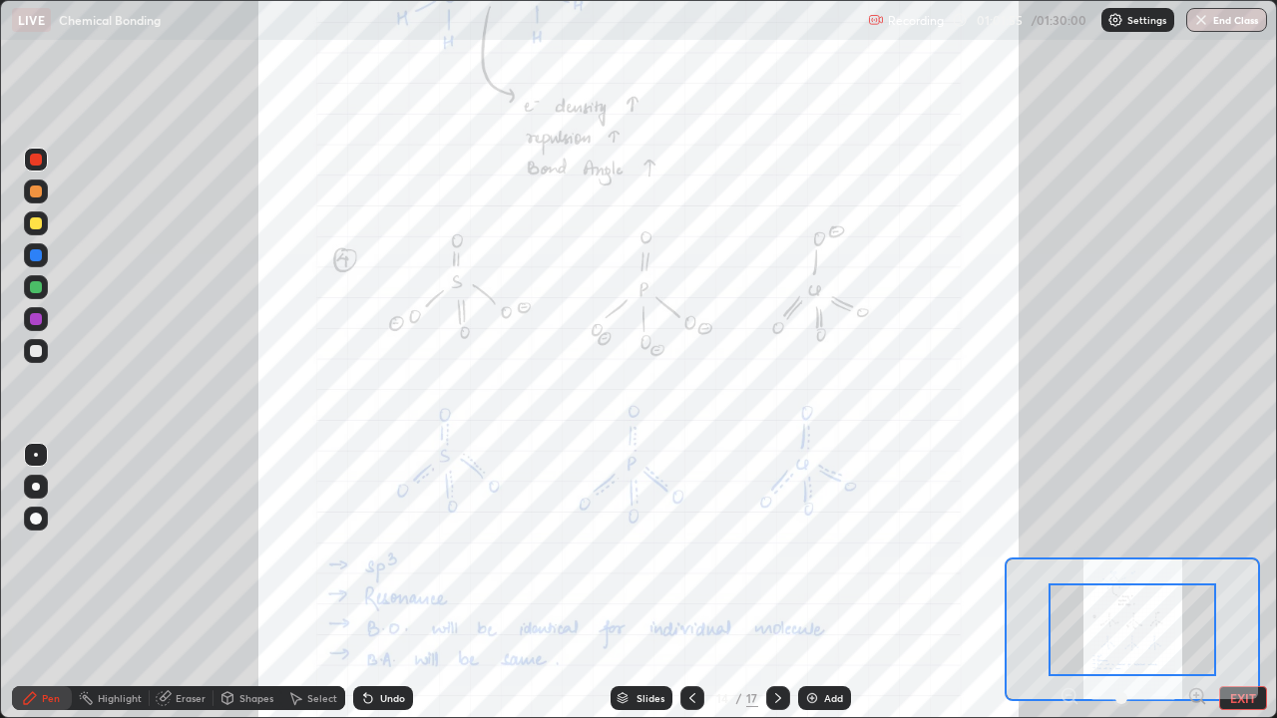
click at [1196, 583] on icon at bounding box center [1197, 696] width 20 height 20
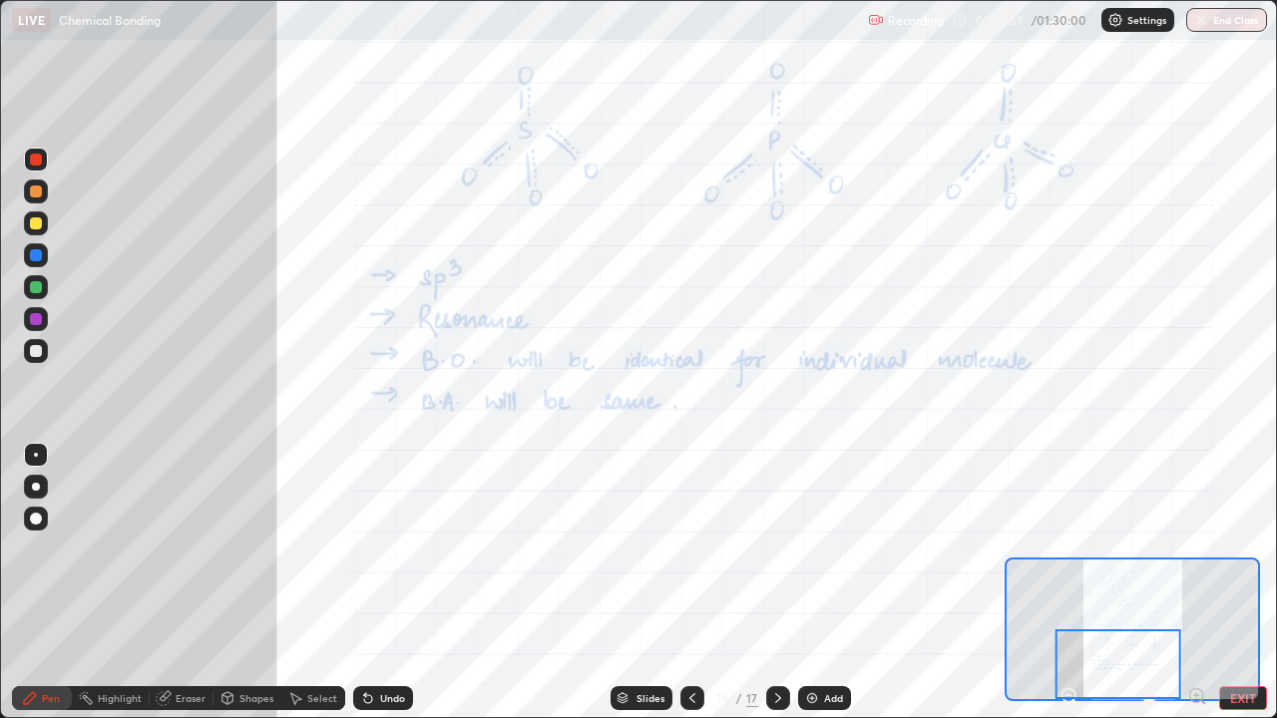
click at [775, 583] on icon at bounding box center [778, 698] width 6 height 10
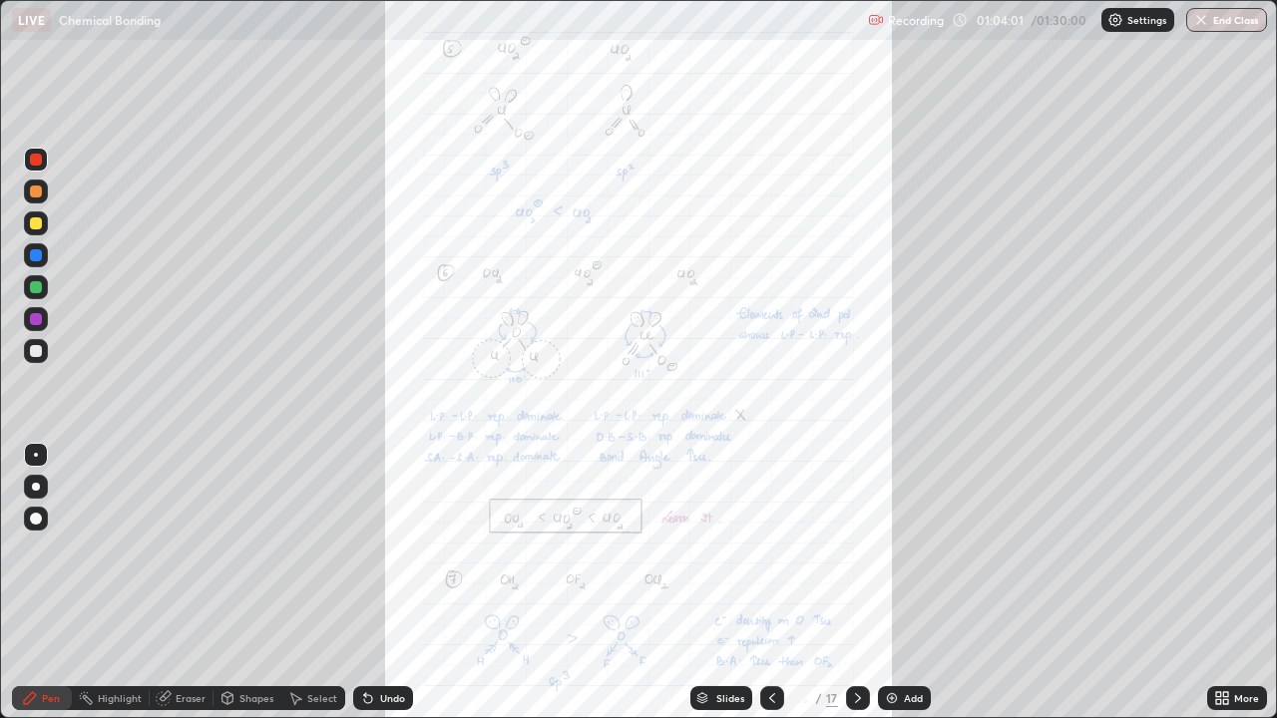
click at [1225, 583] on icon at bounding box center [1225, 694] width 5 height 5
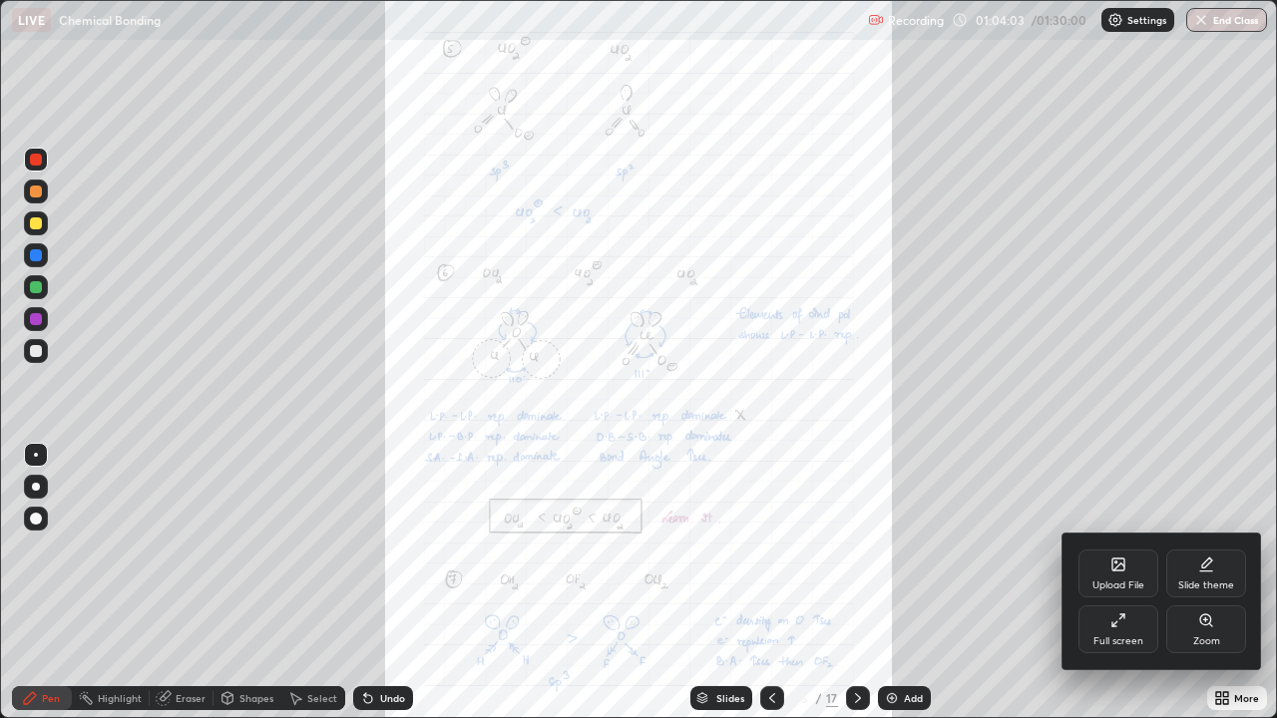
click at [1203, 583] on icon at bounding box center [1206, 620] width 16 height 16
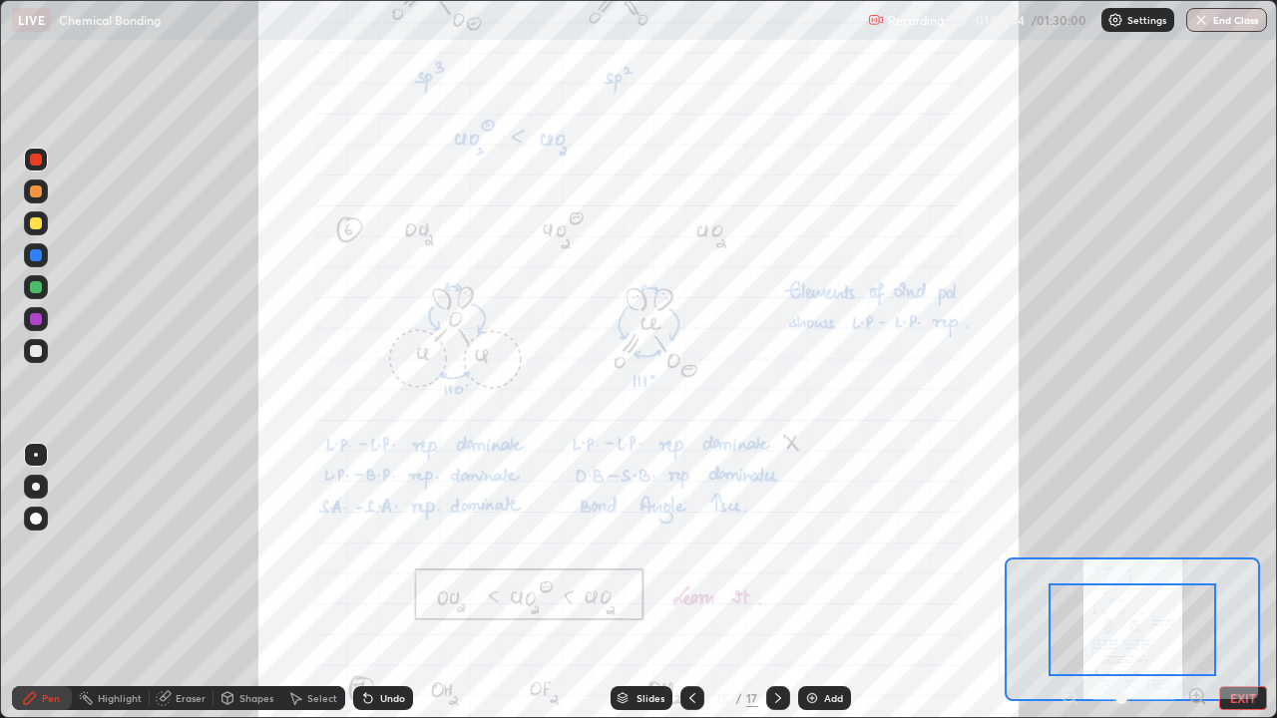
click at [1193, 583] on icon at bounding box center [1197, 696] width 20 height 20
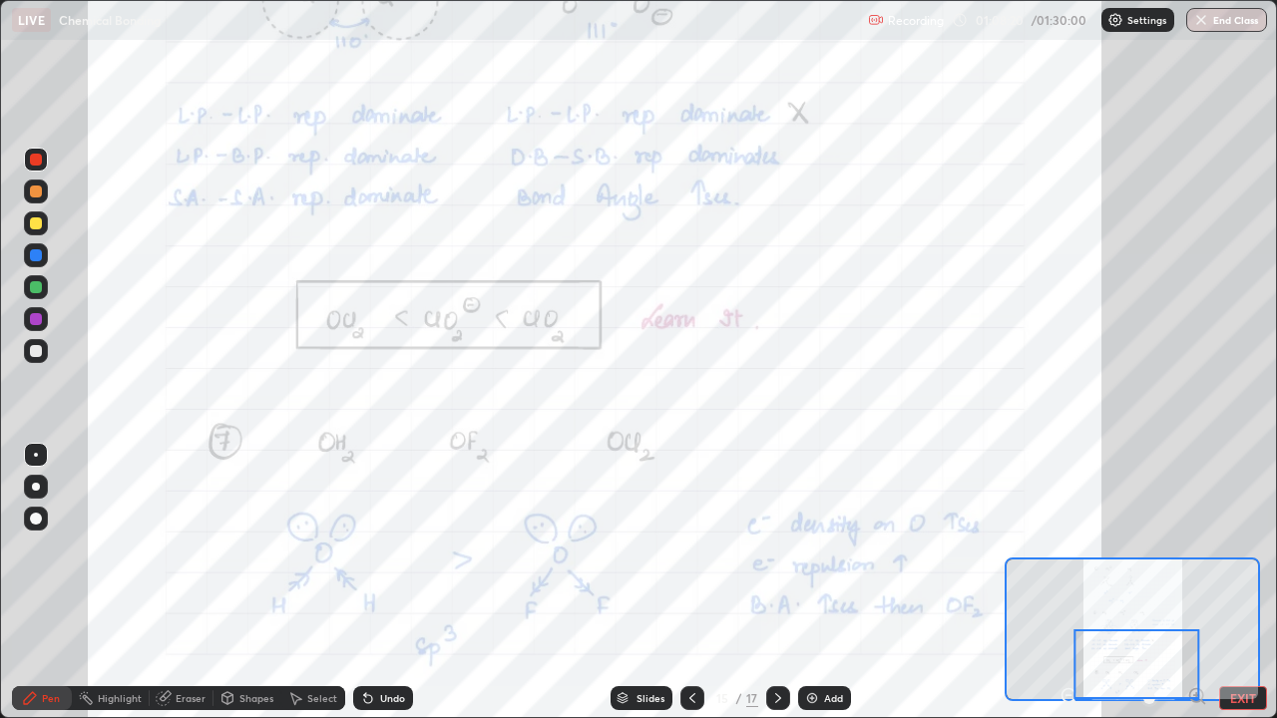
click at [777, 583] on icon at bounding box center [778, 698] width 6 height 10
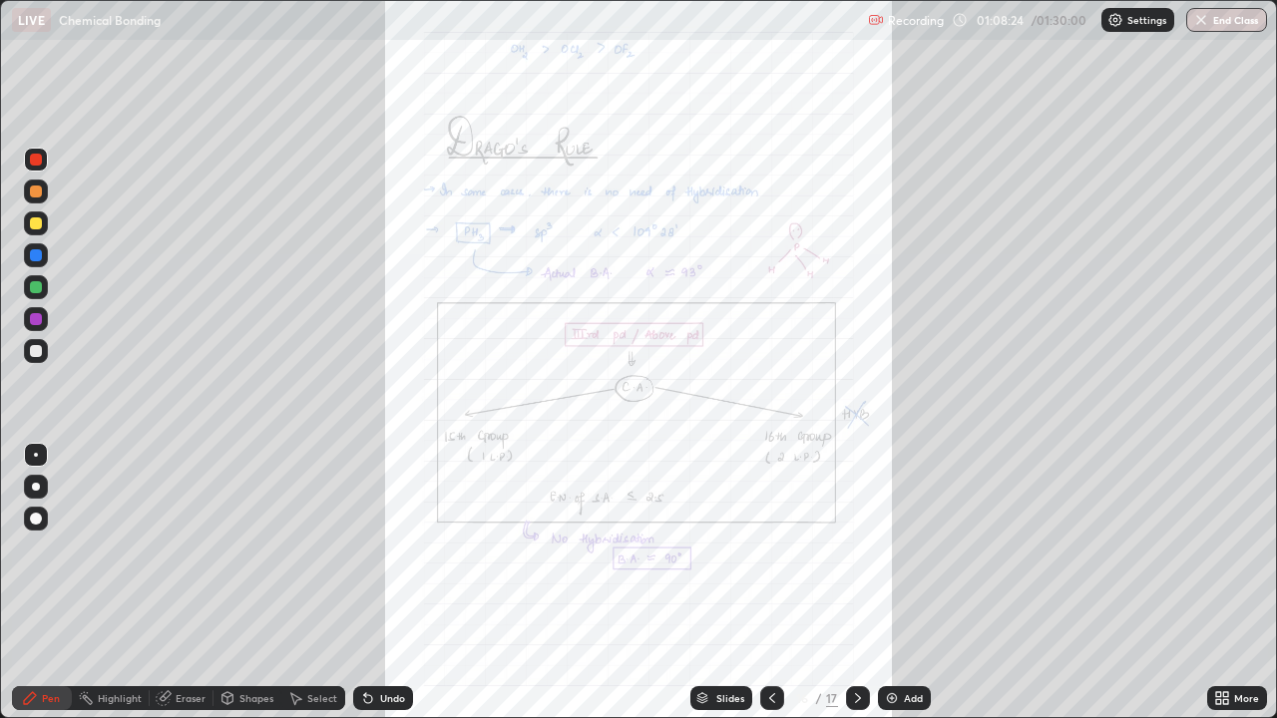
click at [775, 583] on icon at bounding box center [772, 698] width 16 height 16
click at [854, 583] on icon at bounding box center [858, 698] width 16 height 16
click at [776, 583] on icon at bounding box center [772, 698] width 16 height 16
click at [856, 583] on icon at bounding box center [858, 698] width 16 height 16
click at [1216, 583] on icon at bounding box center [1222, 698] width 16 height 16
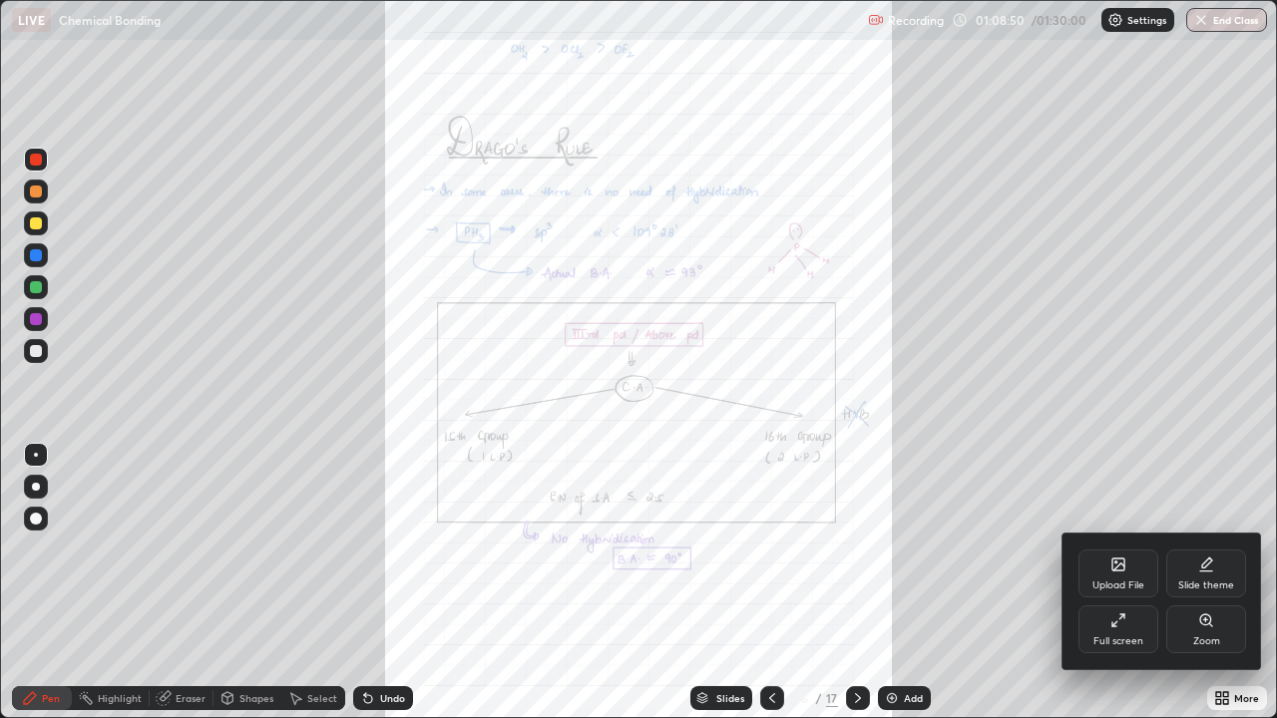
click at [1221, 583] on div "Zoom" at bounding box center [1206, 630] width 80 height 48
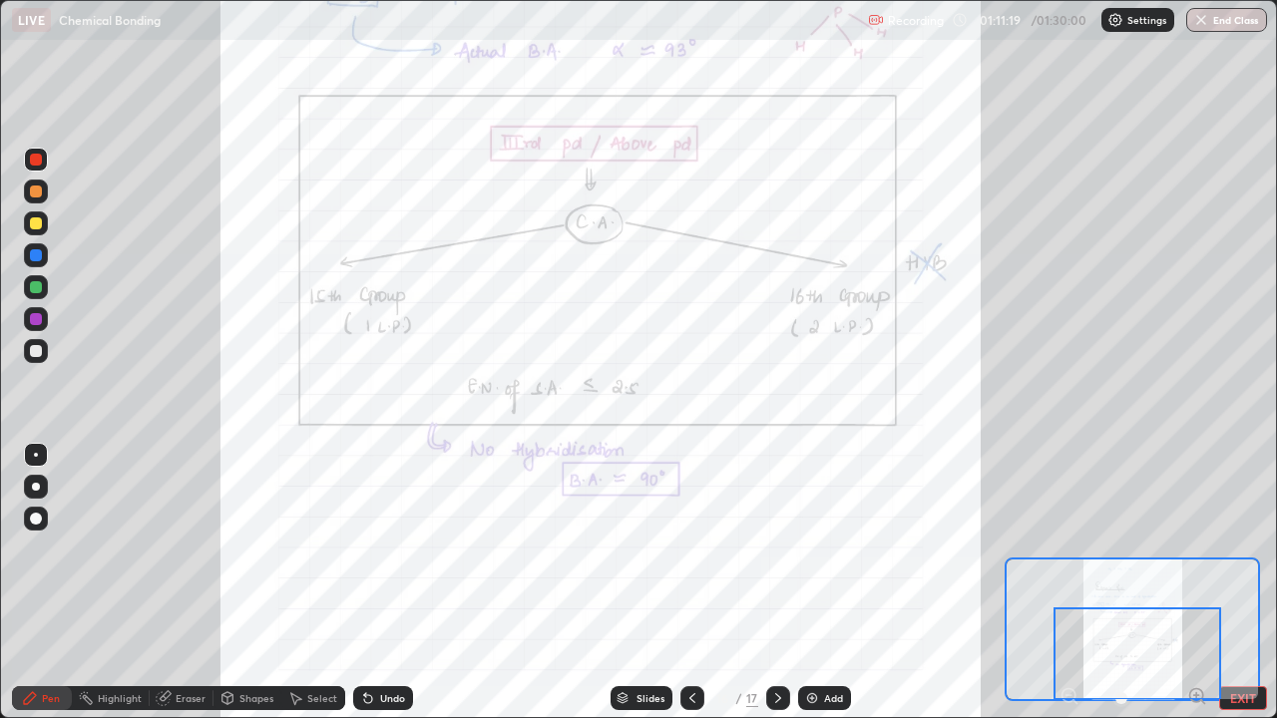
click at [776, 583] on icon at bounding box center [778, 698] width 16 height 16
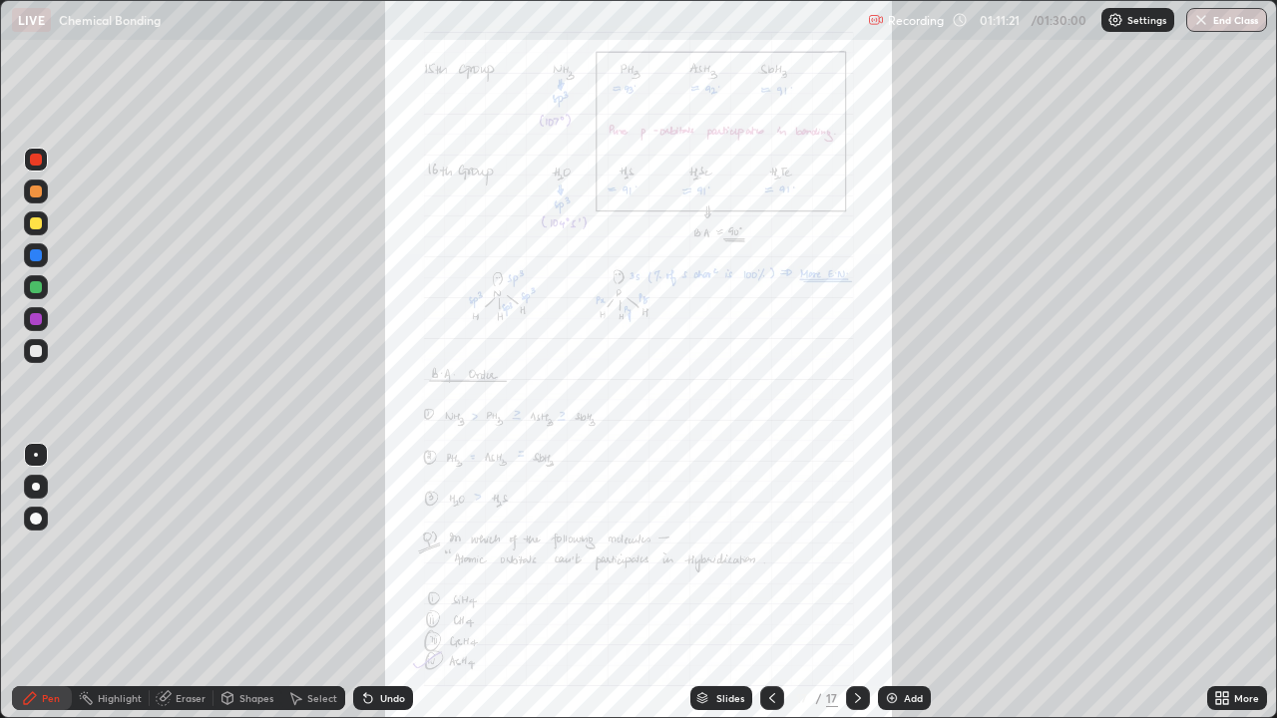
click at [1218, 583] on icon at bounding box center [1218, 694] width 5 height 5
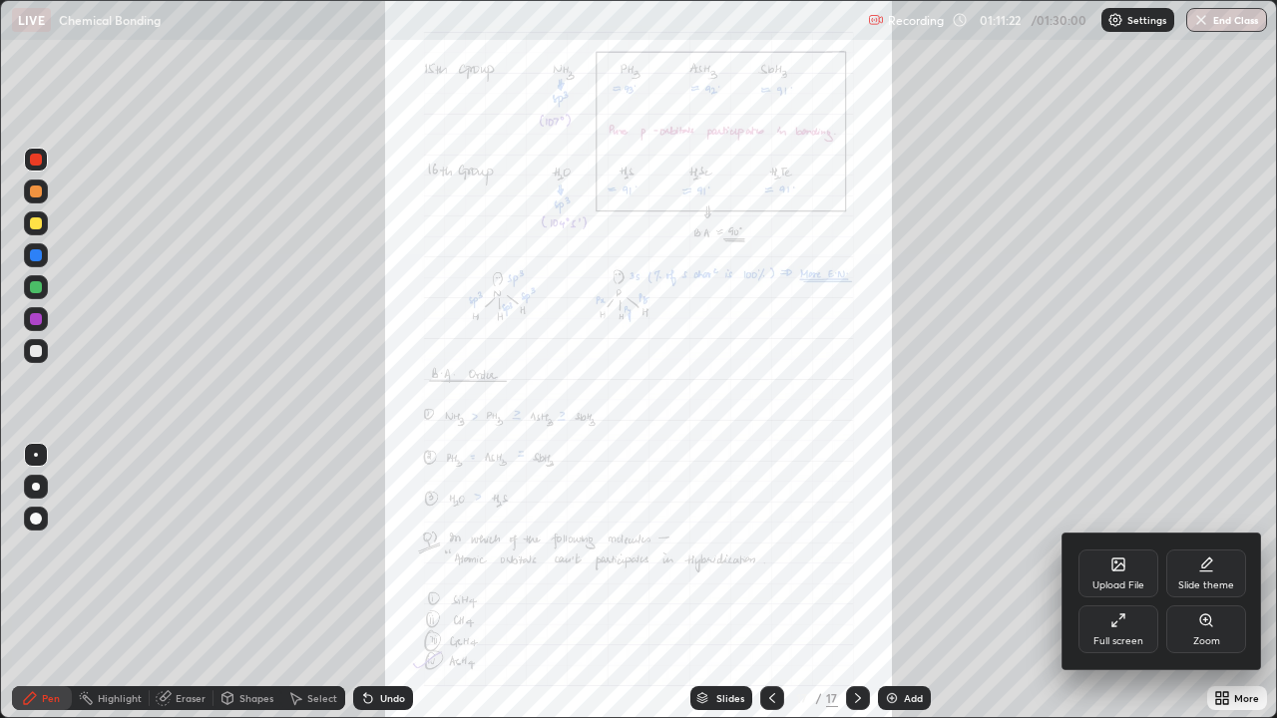
click at [1218, 583] on div "Zoom" at bounding box center [1206, 630] width 80 height 48
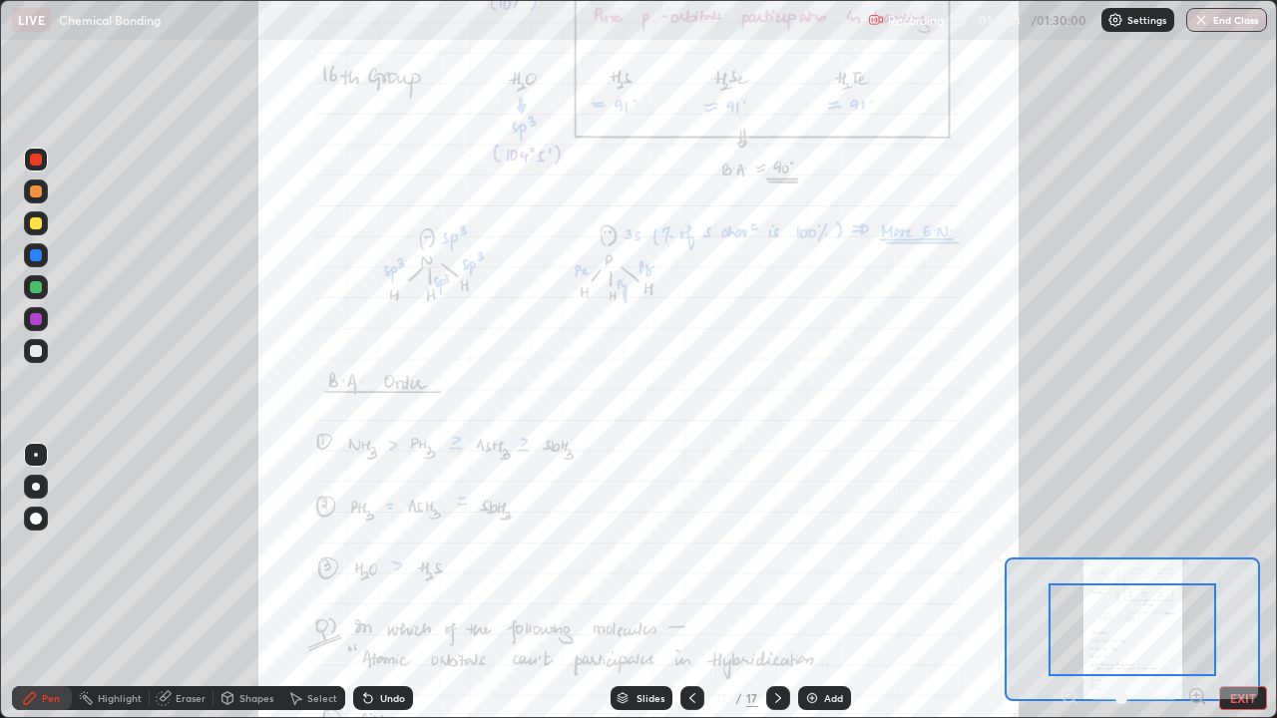
click at [1198, 583] on icon at bounding box center [1197, 696] width 20 height 20
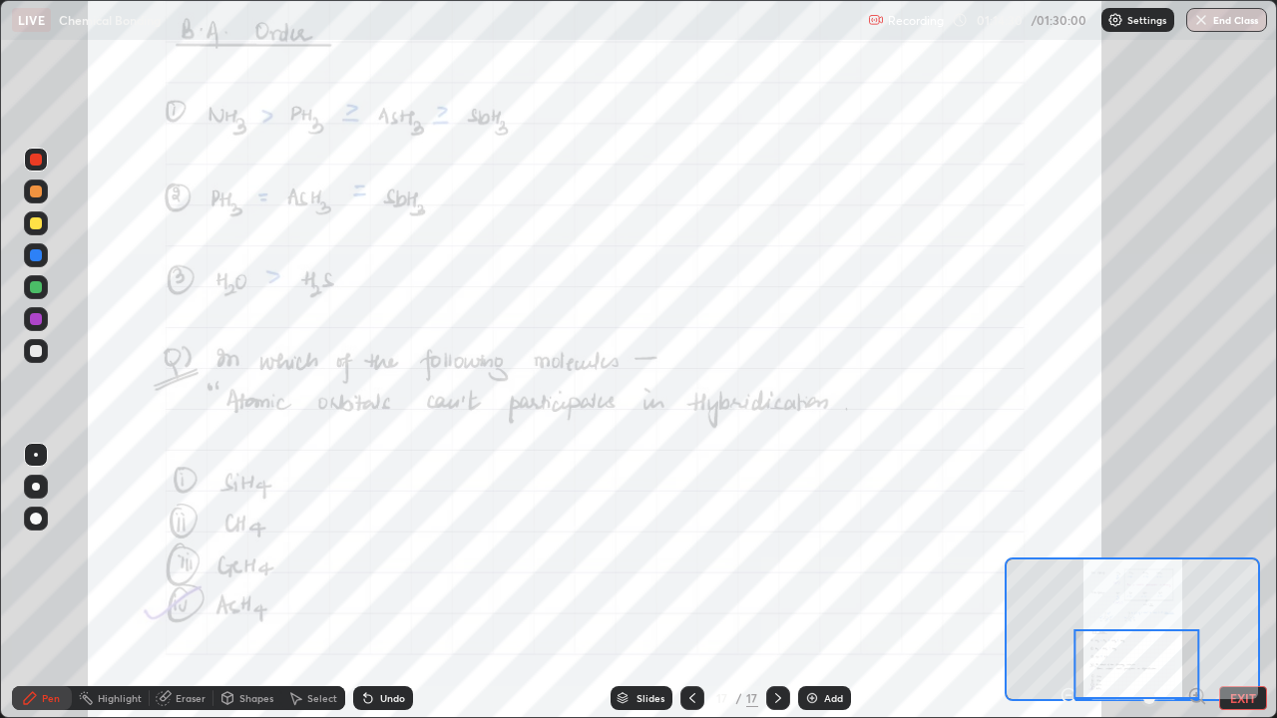
click at [51, 526] on div at bounding box center [36, 519] width 32 height 32
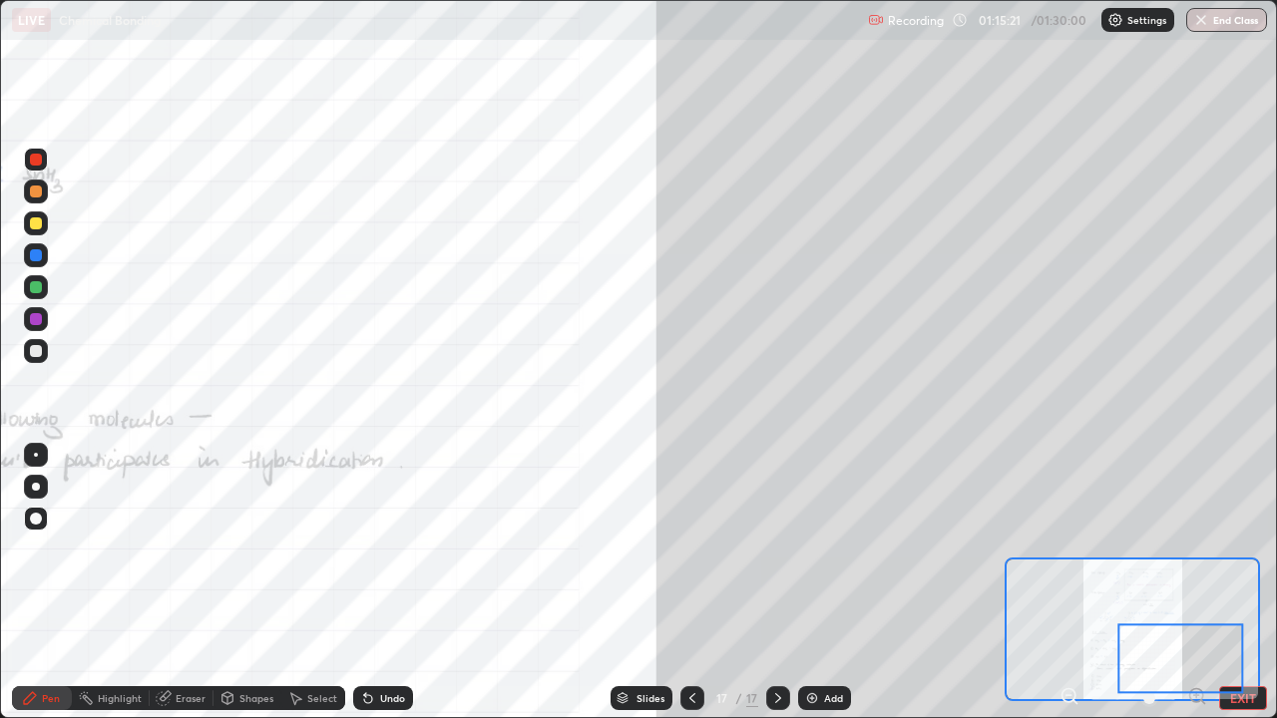
click at [1233, 25] on button "End Class" at bounding box center [1226, 20] width 81 height 24
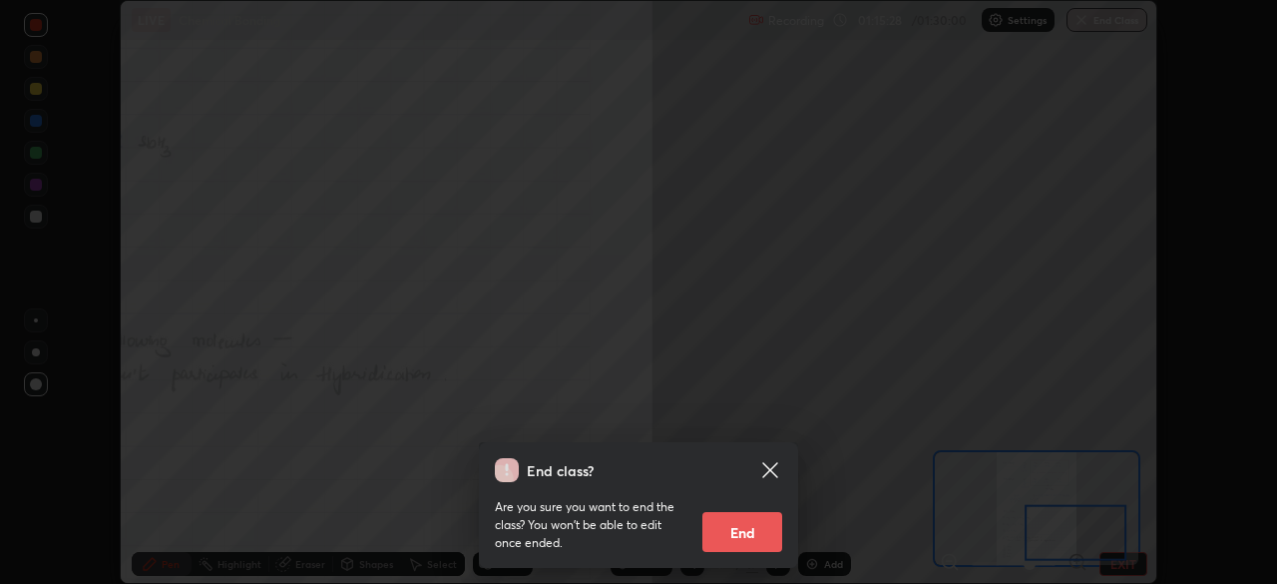
scroll to position [99169, 98476]
